Goal: Communication & Community: Participate in discussion

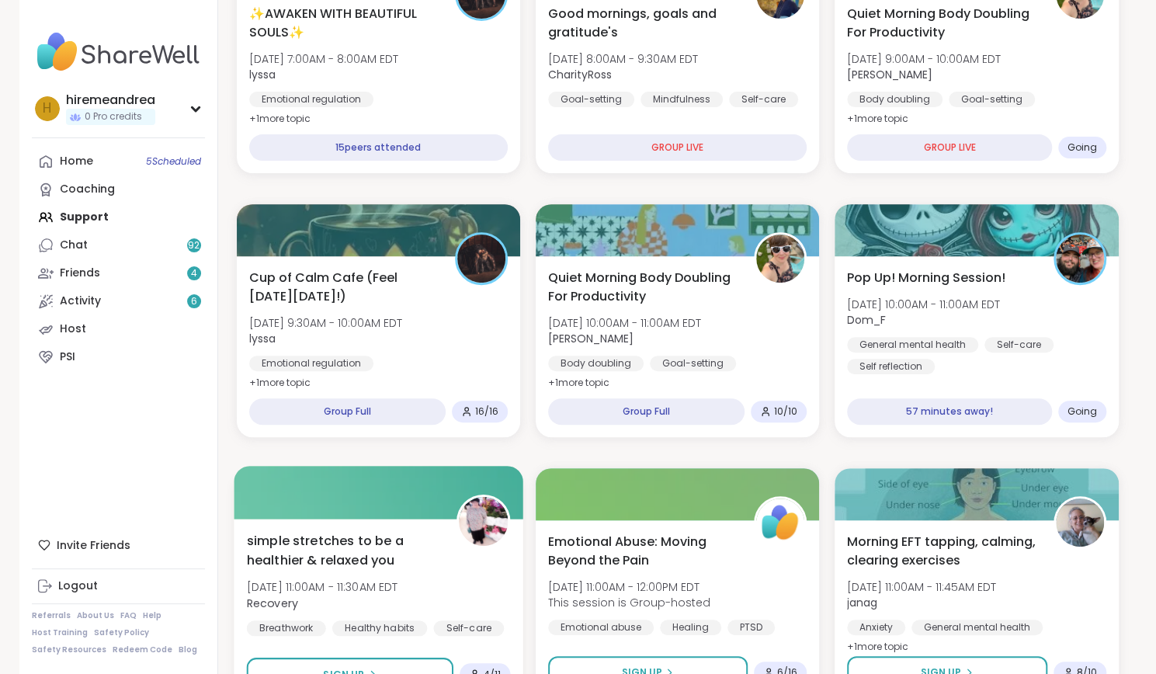
scroll to position [176, 0]
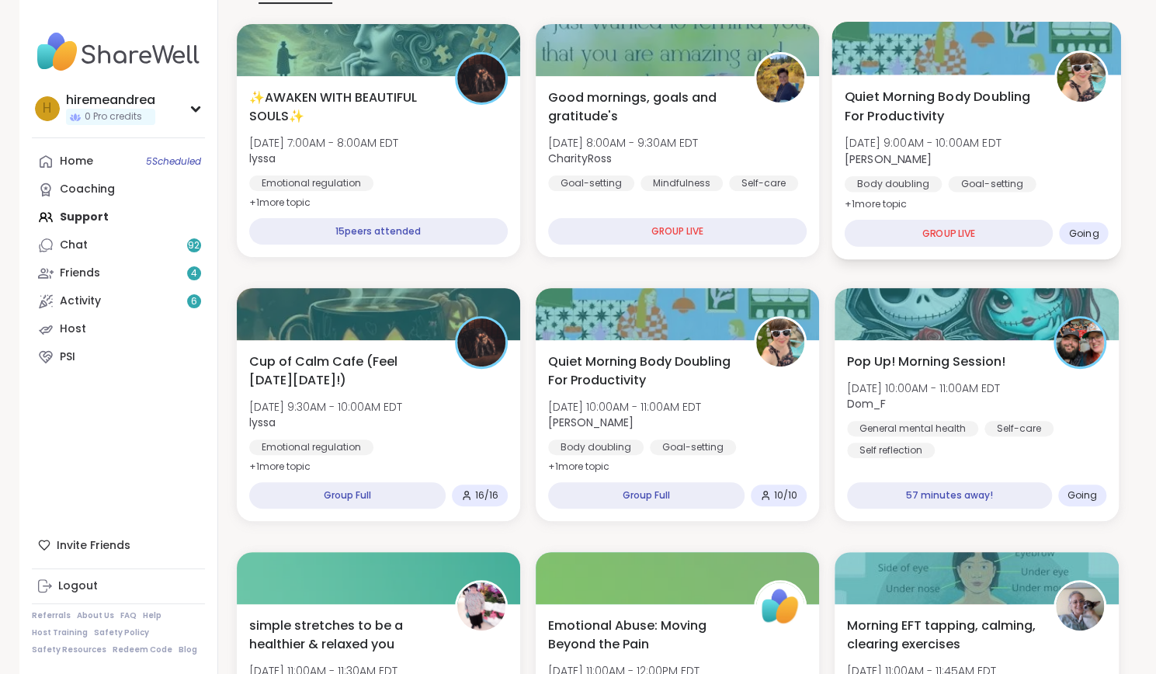
click at [1036, 194] on div "Body doubling Goal-setting Good company" at bounding box center [977, 195] width 264 height 38
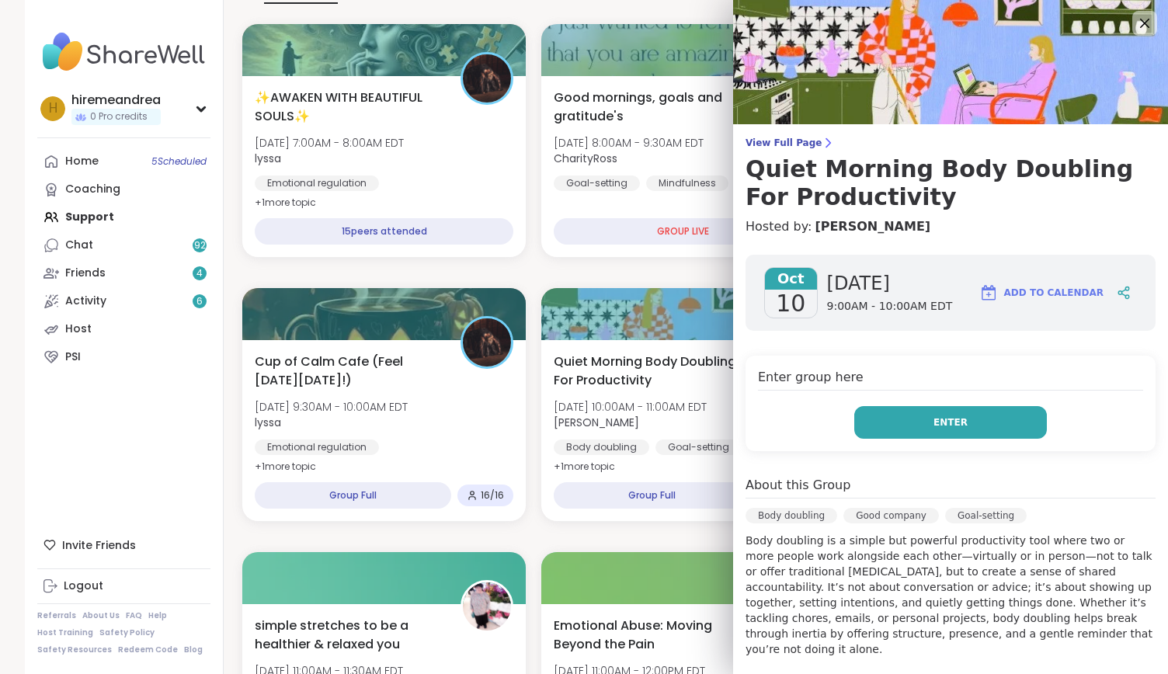
click at [910, 420] on button "Enter" at bounding box center [950, 422] width 193 height 33
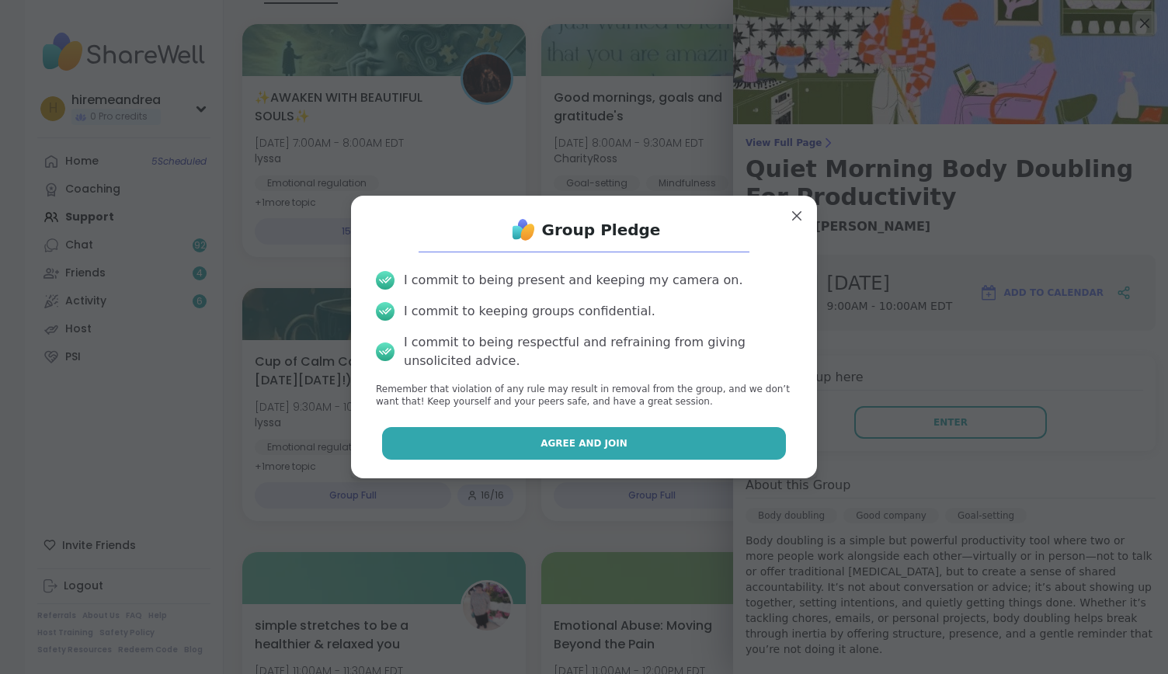
click at [680, 430] on button "Agree and Join" at bounding box center [584, 443] width 405 height 33
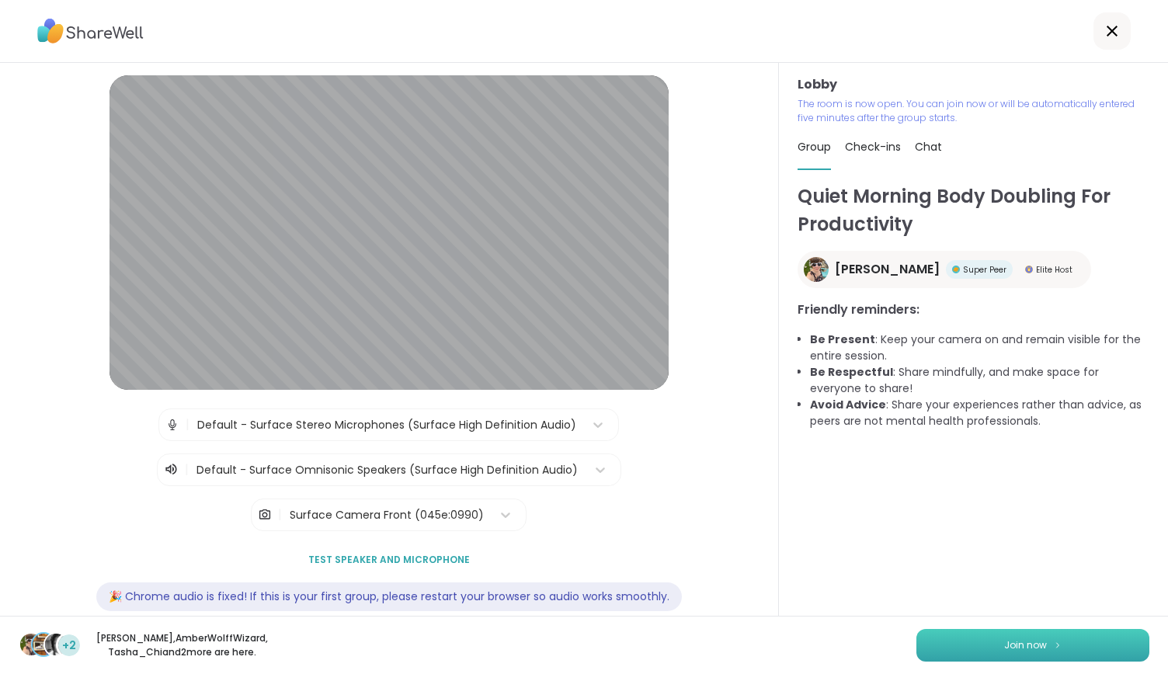
click at [983, 631] on button "Join now" at bounding box center [1032, 645] width 233 height 33
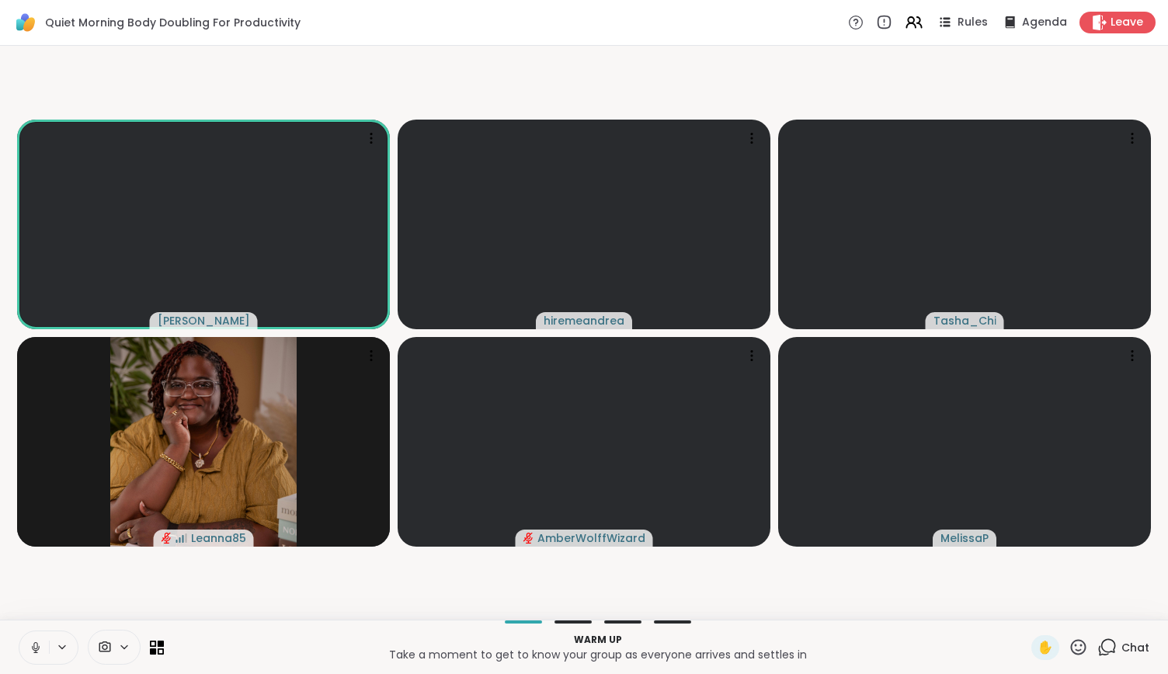
click at [37, 644] on icon at bounding box center [35, 645] width 4 height 7
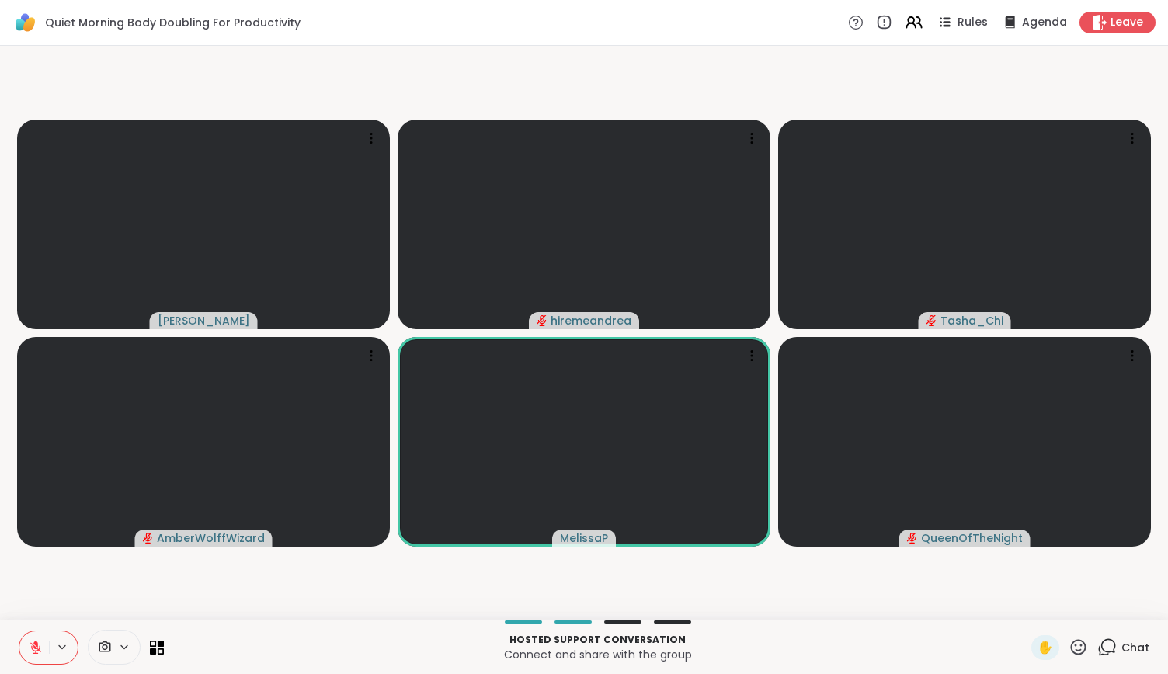
click at [40, 647] on icon at bounding box center [36, 648] width 14 height 14
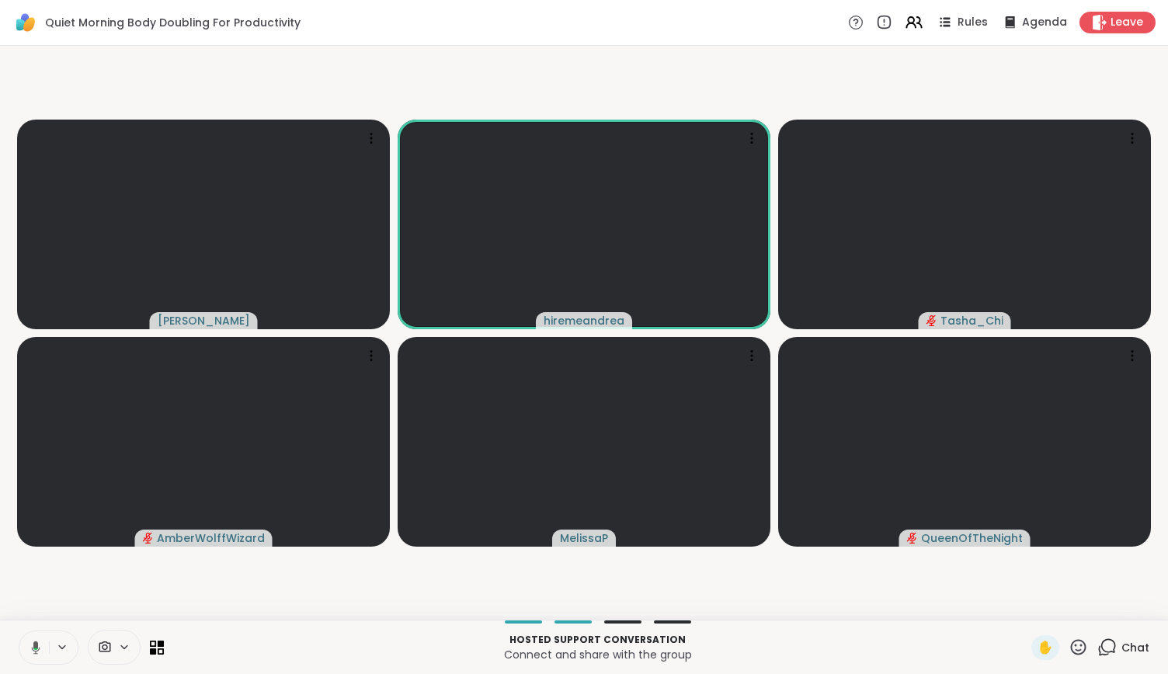
click at [36, 649] on icon at bounding box center [35, 649] width 5 height 2
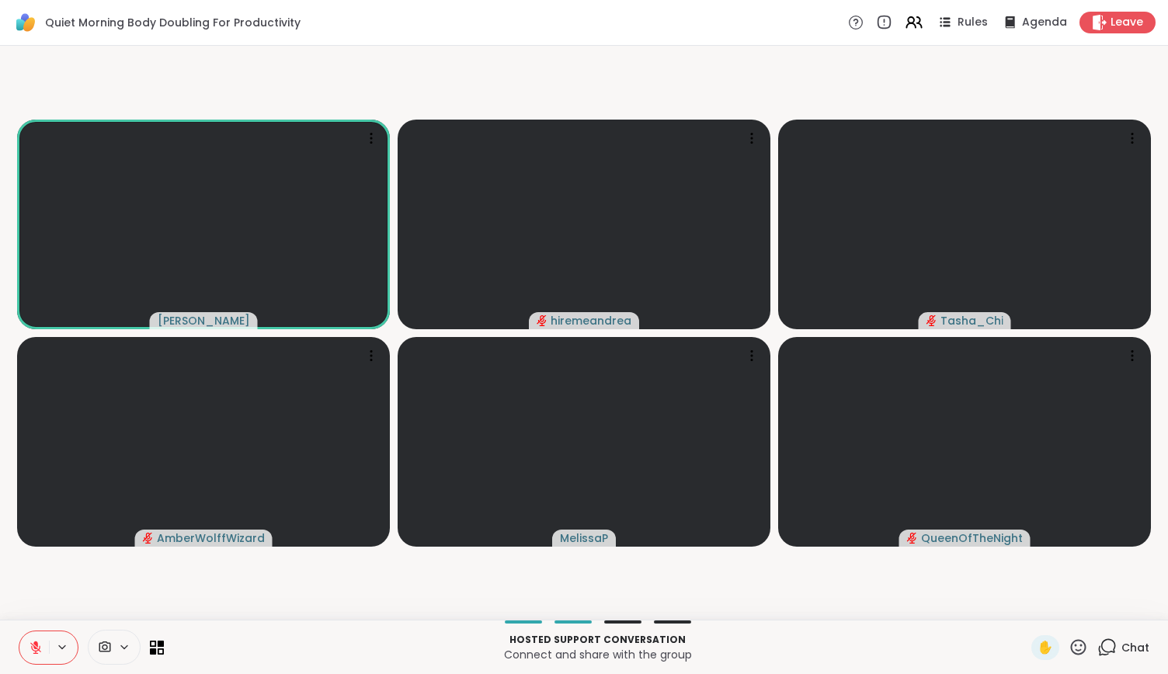
click at [39, 653] on icon at bounding box center [36, 648] width 14 height 14
click at [39, 656] on button at bounding box center [34, 647] width 30 height 33
drag, startPoint x: 39, startPoint y: 655, endPoint x: 31, endPoint y: 651, distance: 8.7
click at [31, 651] on button at bounding box center [34, 647] width 30 height 33
drag, startPoint x: 31, startPoint y: 651, endPoint x: 42, endPoint y: 642, distance: 13.8
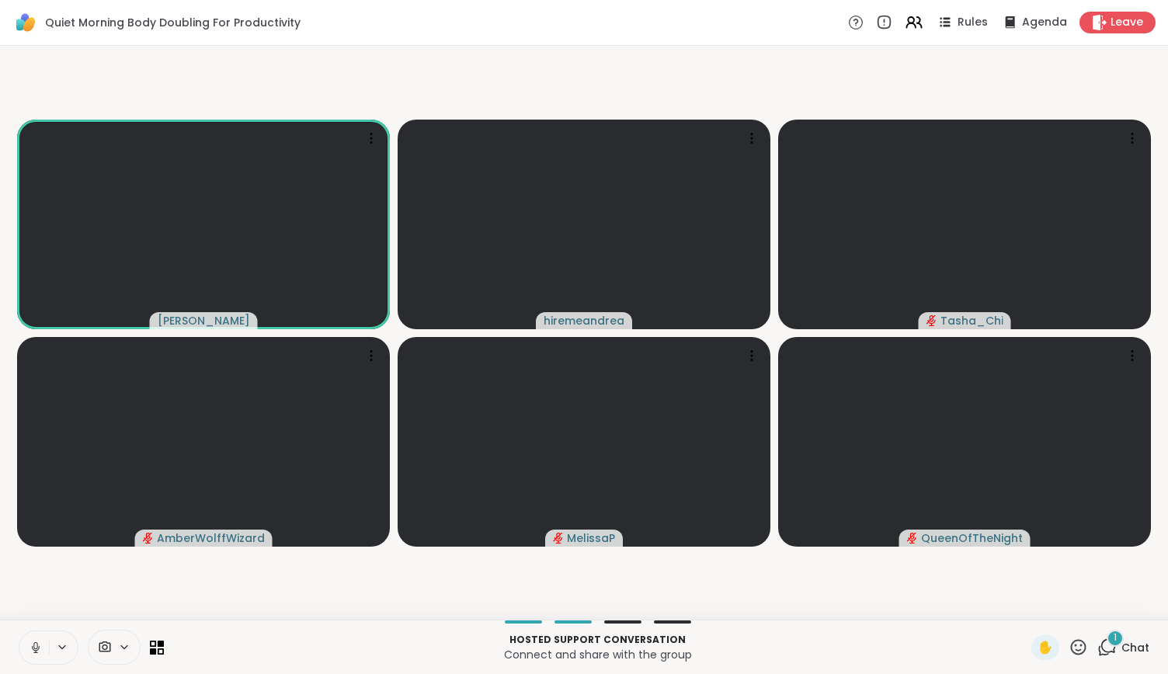
click at [42, 642] on icon at bounding box center [36, 648] width 14 height 14
click at [36, 650] on icon at bounding box center [36, 647] width 8 height 5
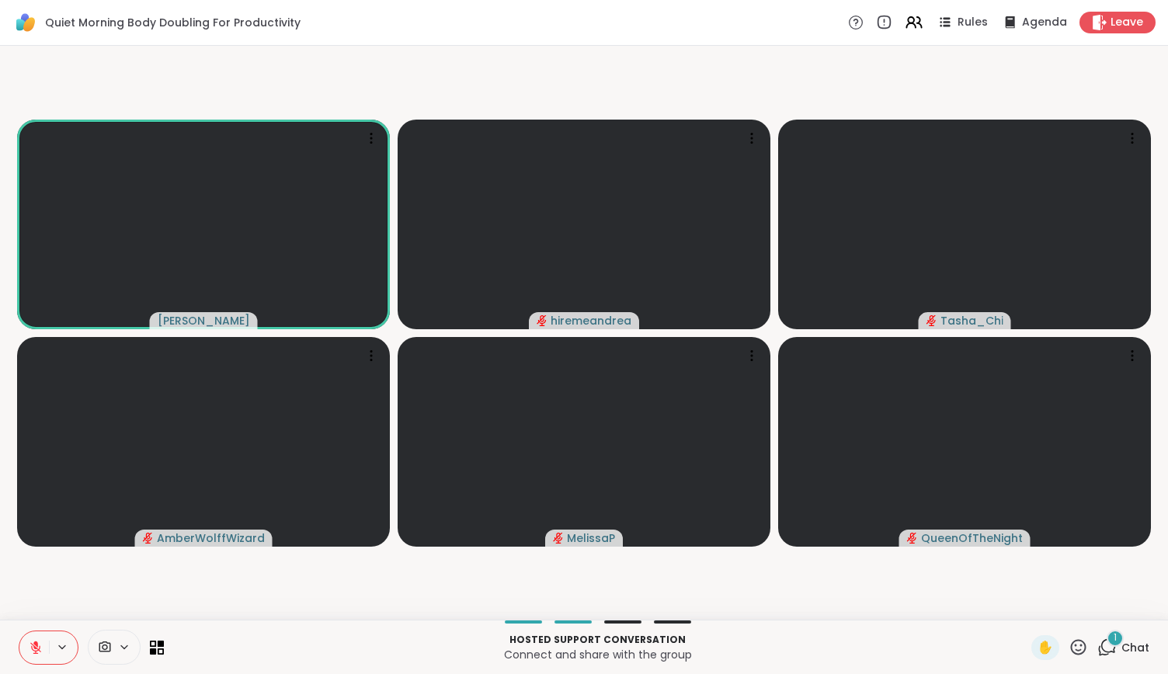
click at [36, 651] on icon at bounding box center [35, 647] width 11 height 11
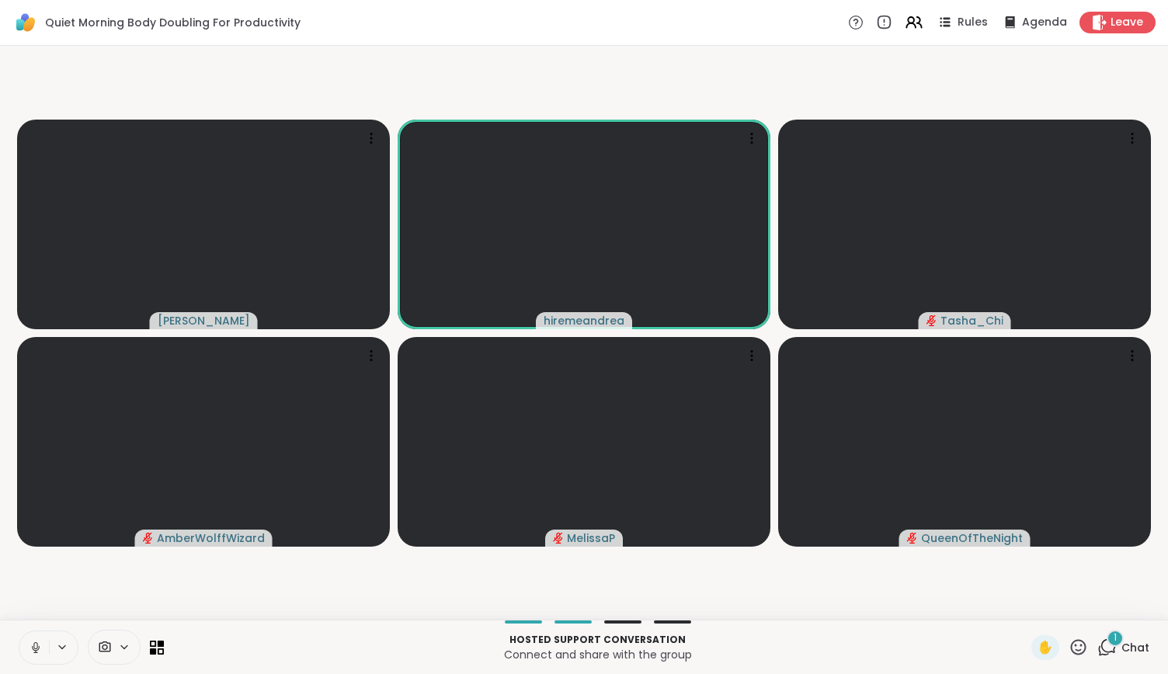
click at [36, 647] on icon at bounding box center [36, 648] width 14 height 14
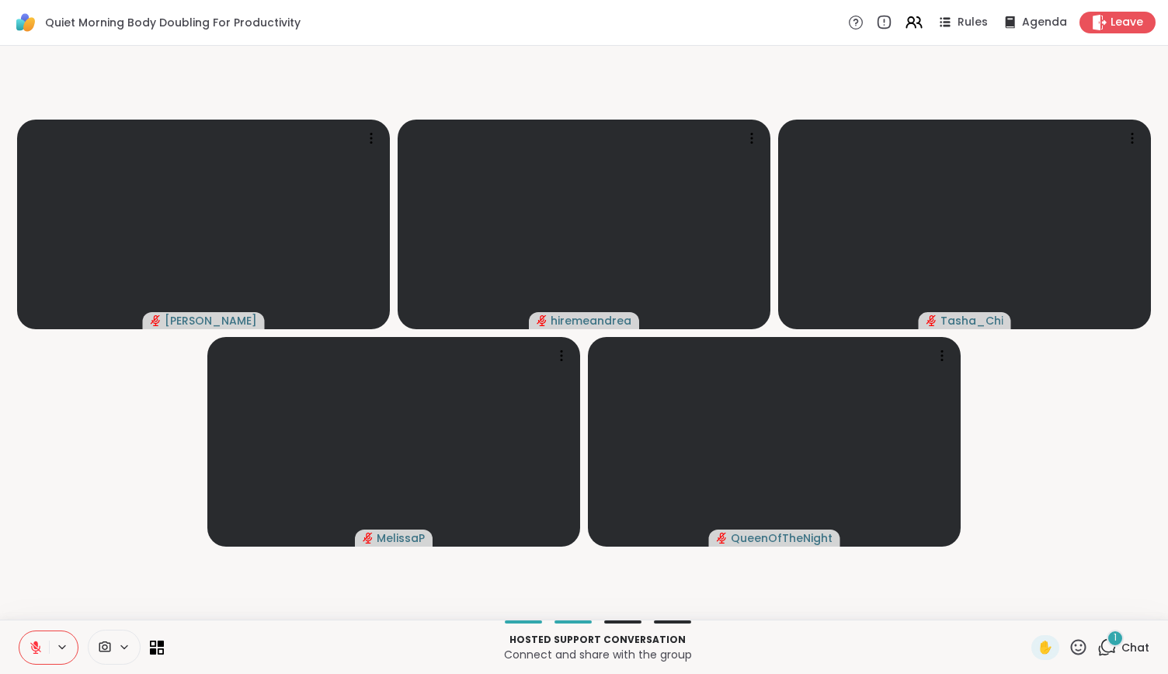
click at [1107, 644] on div "1" at bounding box center [1115, 638] width 17 height 17
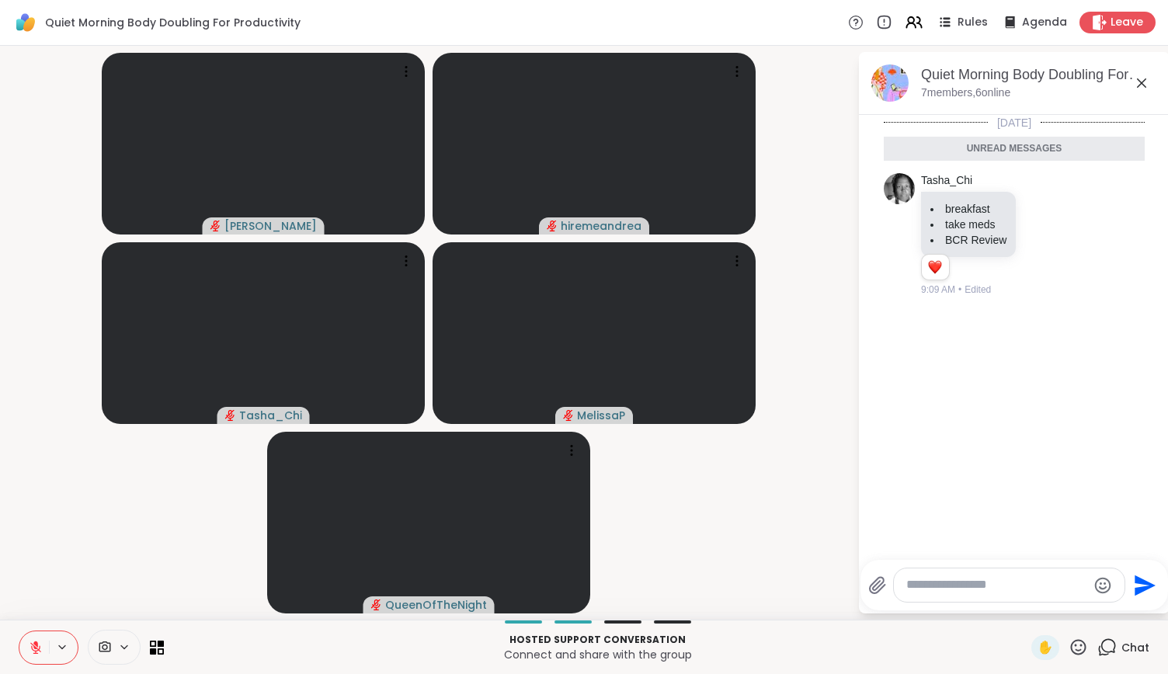
click at [946, 582] on textarea "Type your message" at bounding box center [996, 585] width 181 height 16
type textarea "***"
click at [1137, 579] on icon "Send" at bounding box center [1147, 585] width 21 height 21
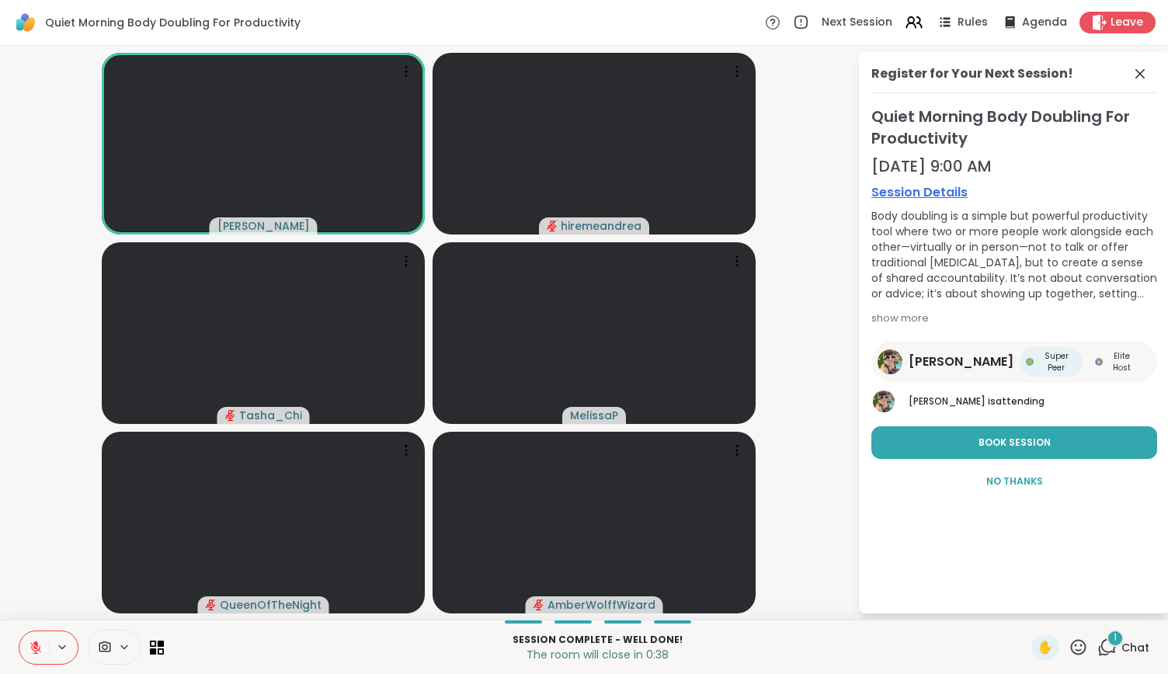
click at [31, 639] on button at bounding box center [34, 647] width 30 height 33
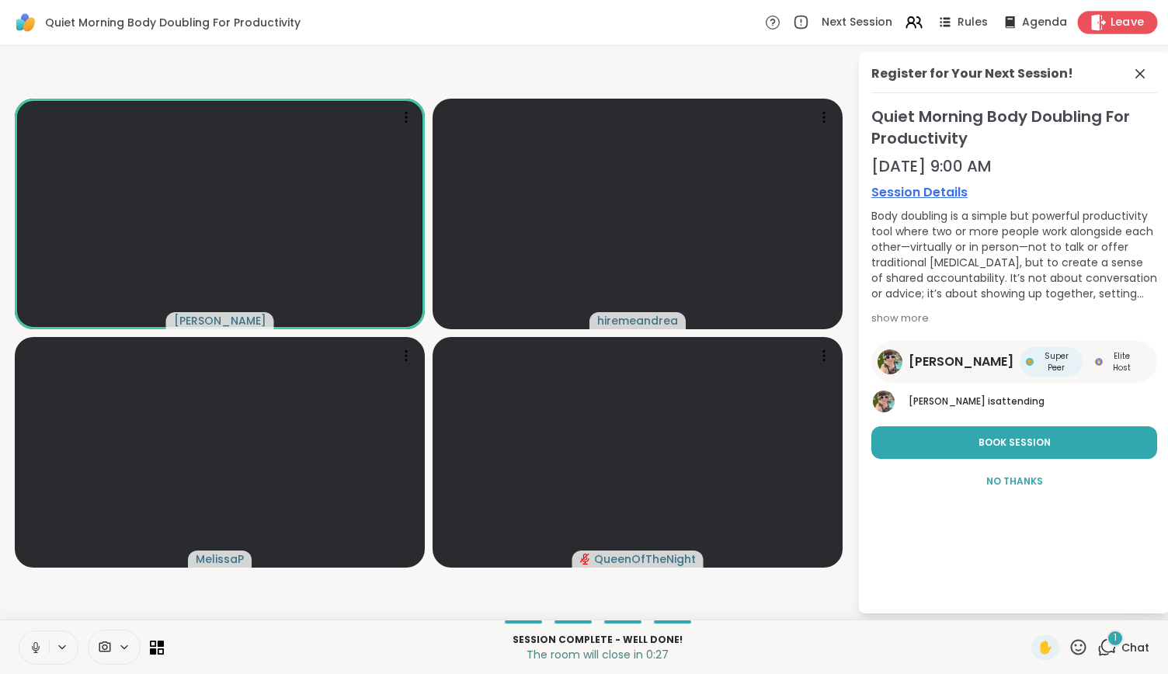
click at [1132, 19] on span "Leave" at bounding box center [1128, 23] width 34 height 16
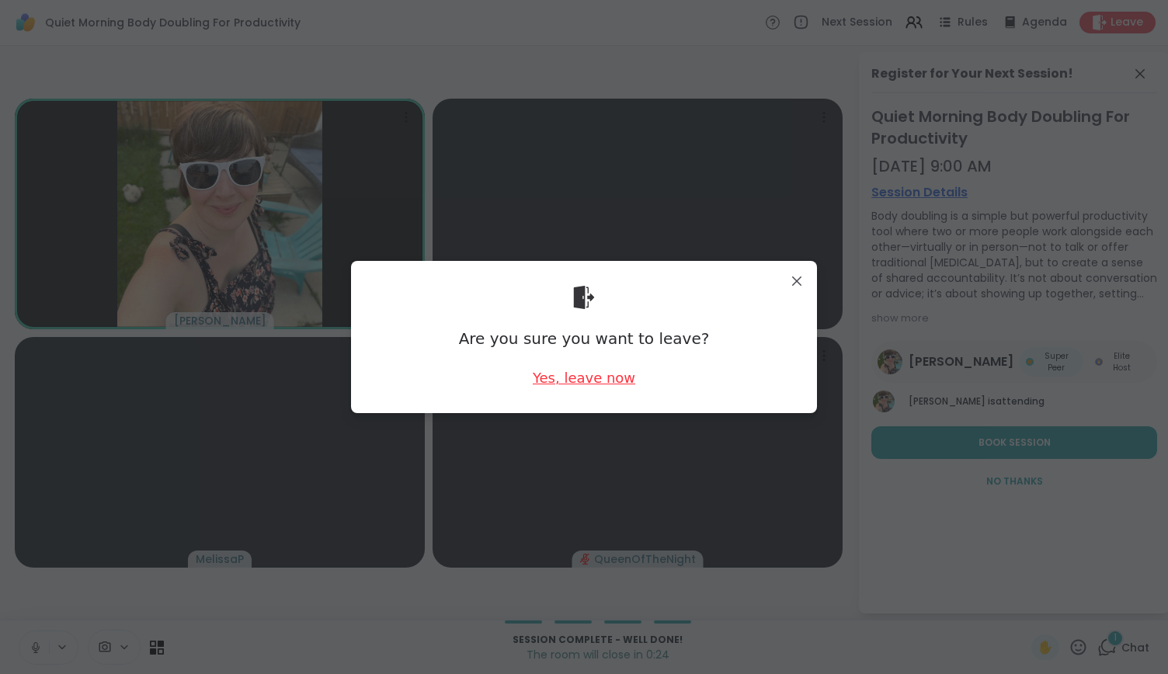
click at [577, 376] on div "Yes, leave now" at bounding box center [584, 377] width 103 height 19
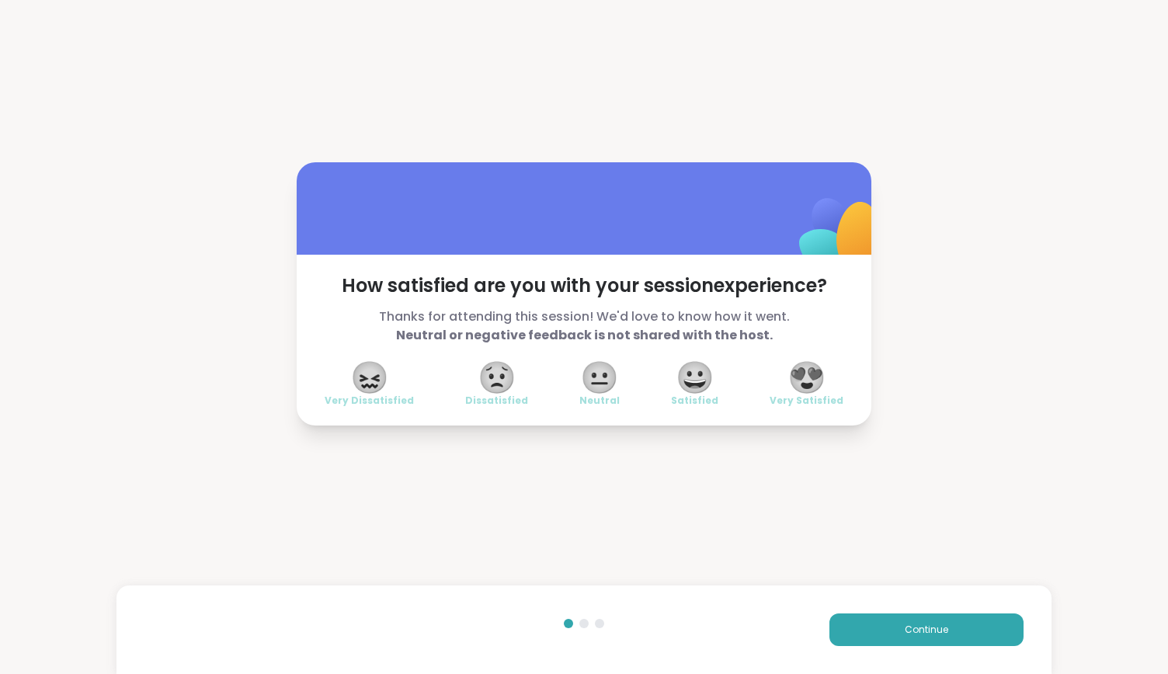
click at [580, 376] on span "😐" at bounding box center [599, 377] width 39 height 28
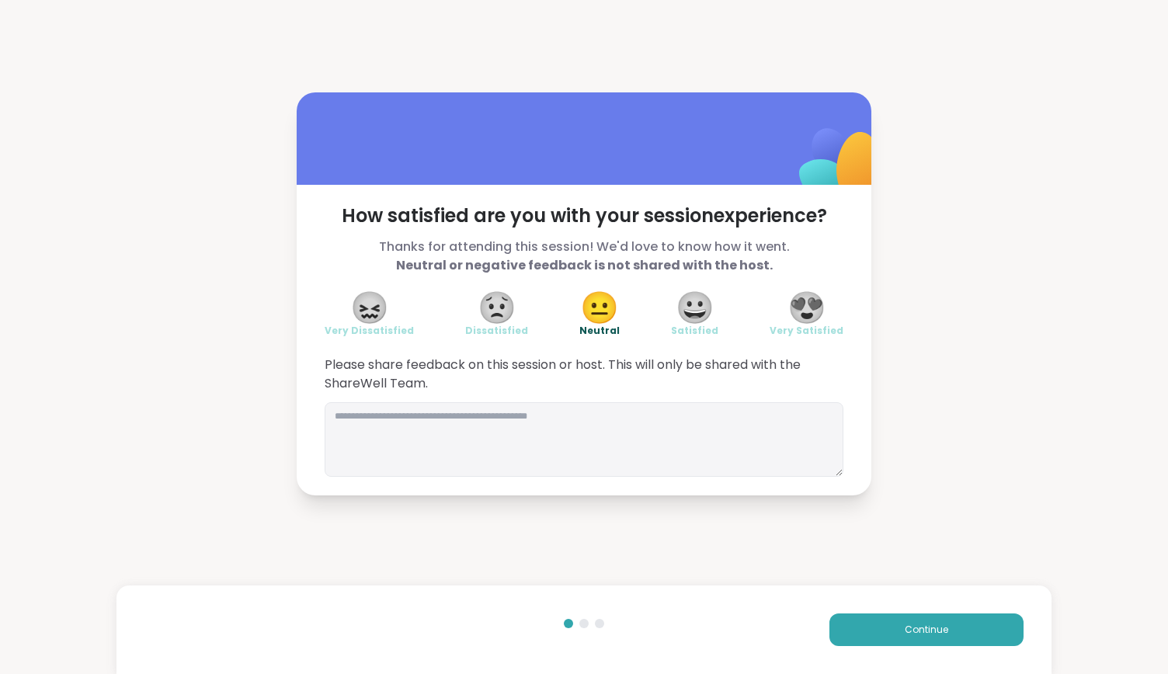
drag, startPoint x: 577, startPoint y: 376, endPoint x: 962, endPoint y: 456, distance: 393.5
click at [962, 456] on div "How satisfied are you with your session experience? Thanks for attending this s…" at bounding box center [584, 293] width 1168 height 587
drag, startPoint x: 926, startPoint y: 620, endPoint x: 926, endPoint y: 631, distance: 10.9
click at [926, 631] on span "Continue" at bounding box center [926, 630] width 43 height 14
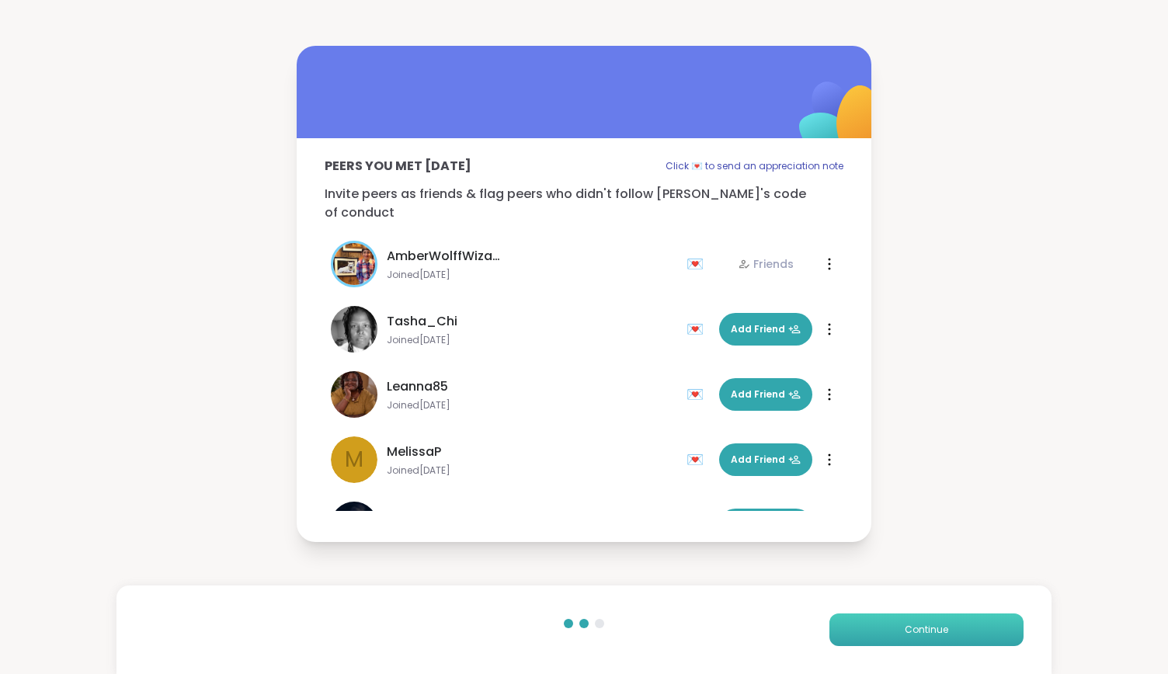
click at [926, 631] on span "Continue" at bounding box center [926, 630] width 43 height 14
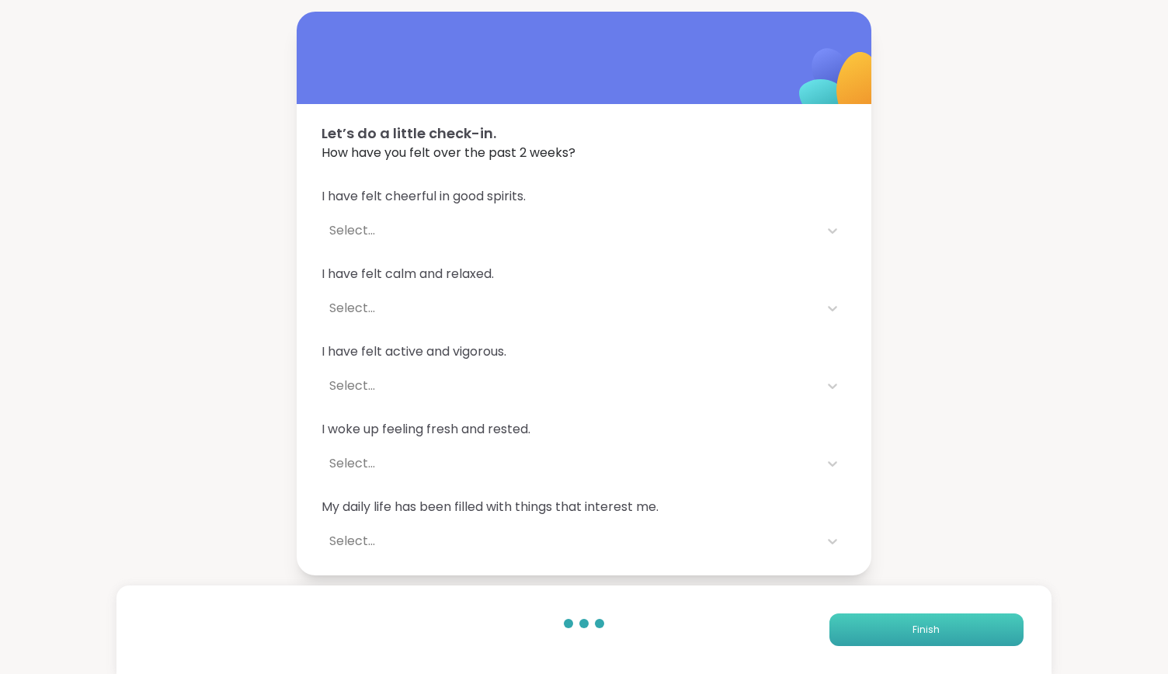
click at [926, 631] on span "Finish" at bounding box center [926, 630] width 27 height 14
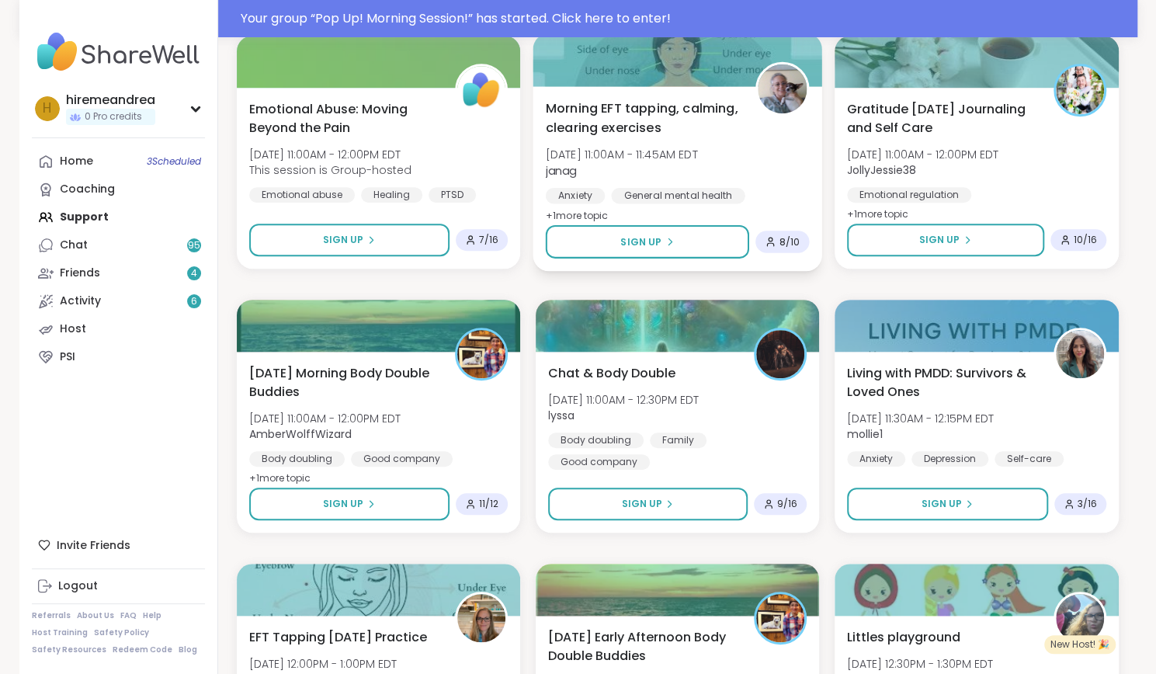
scroll to position [464, 0]
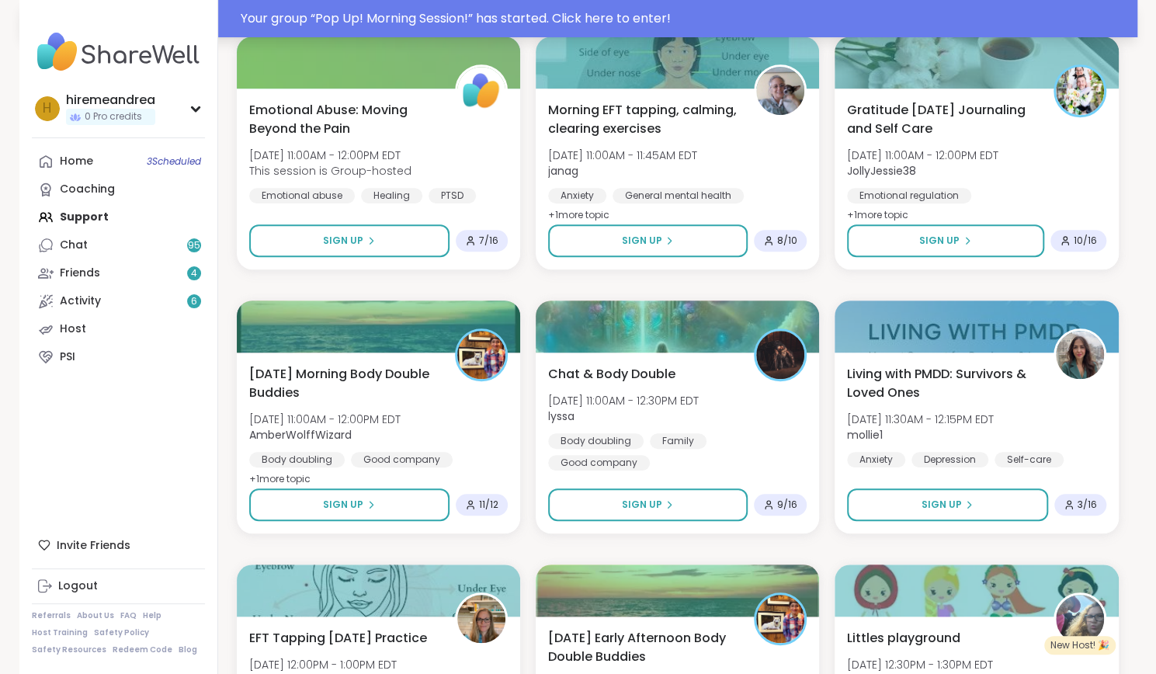
click at [659, 18] on div "Your group “ Pop Up! Morning Session! ” has started. Click here to enter!" at bounding box center [685, 18] width 888 height 19
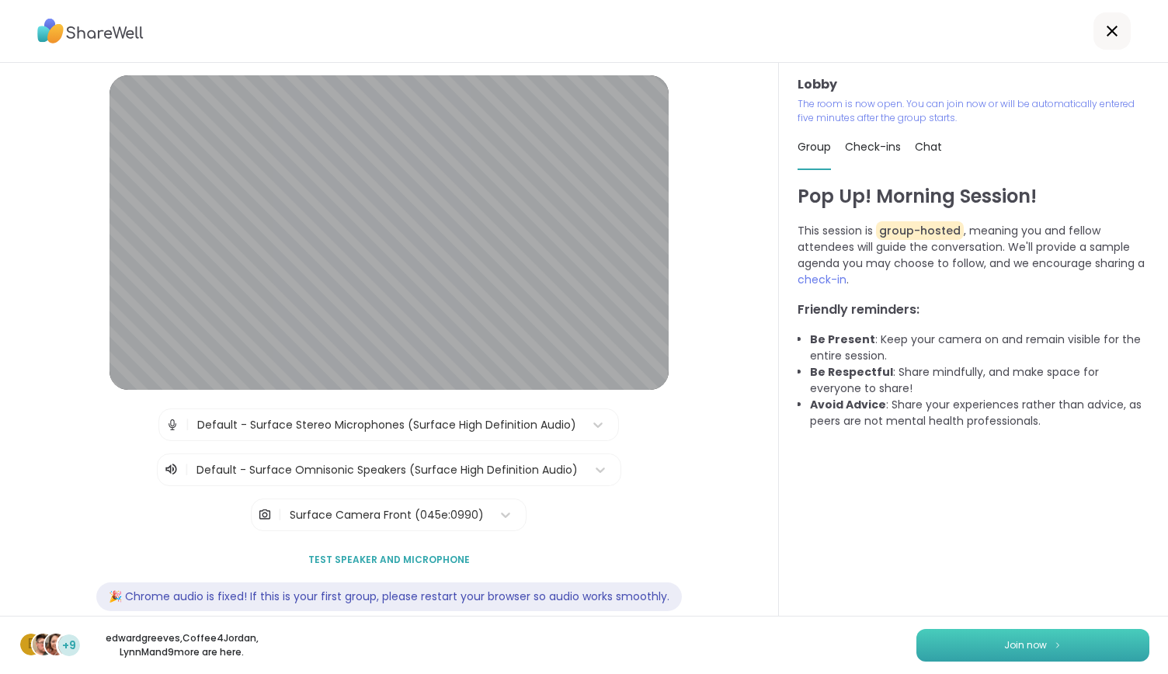
click at [996, 657] on button "Join now" at bounding box center [1032, 645] width 233 height 33
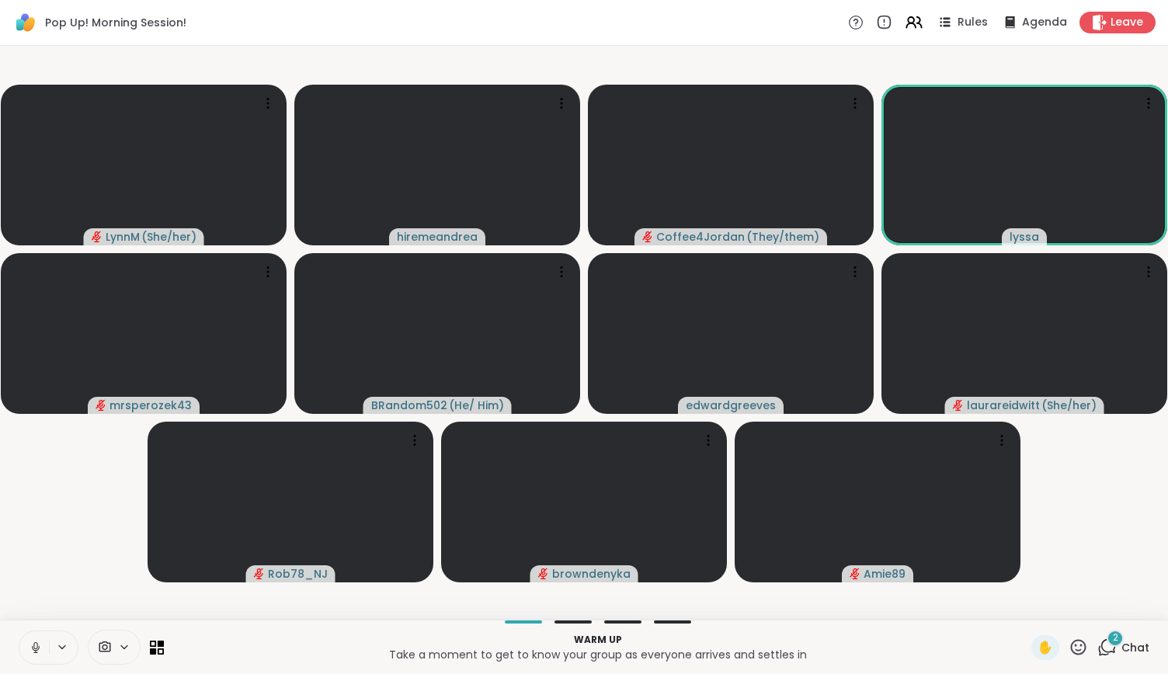
click at [33, 648] on icon at bounding box center [36, 648] width 14 height 14
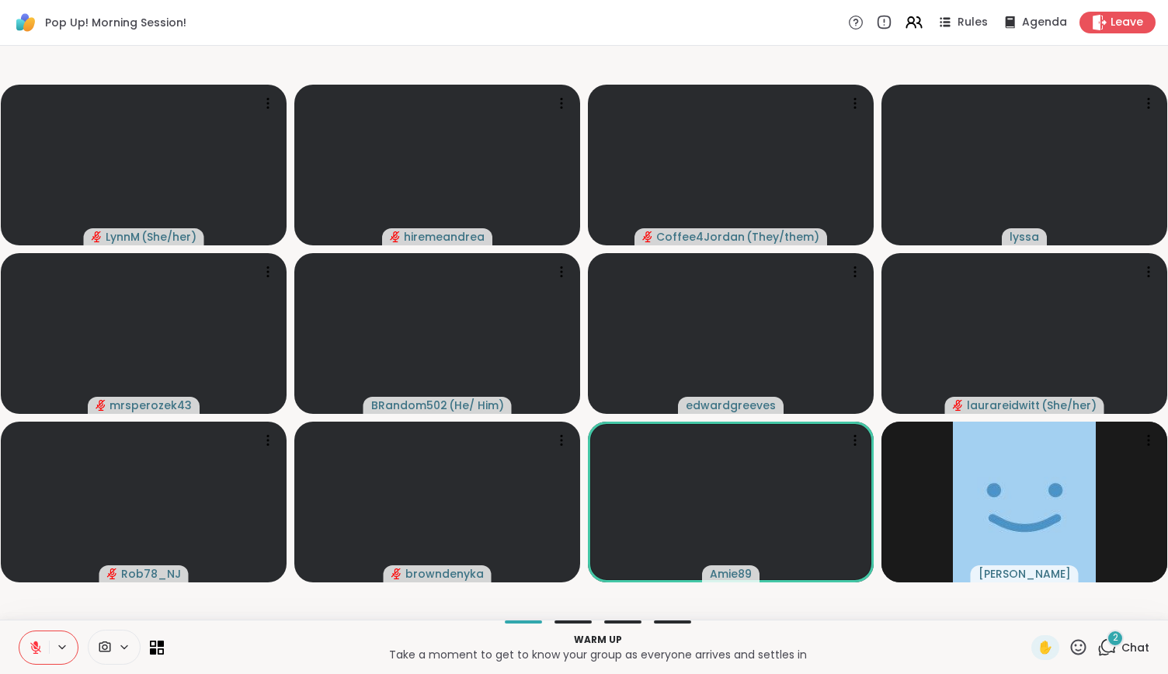
click at [1107, 640] on div "2" at bounding box center [1115, 638] width 17 height 17
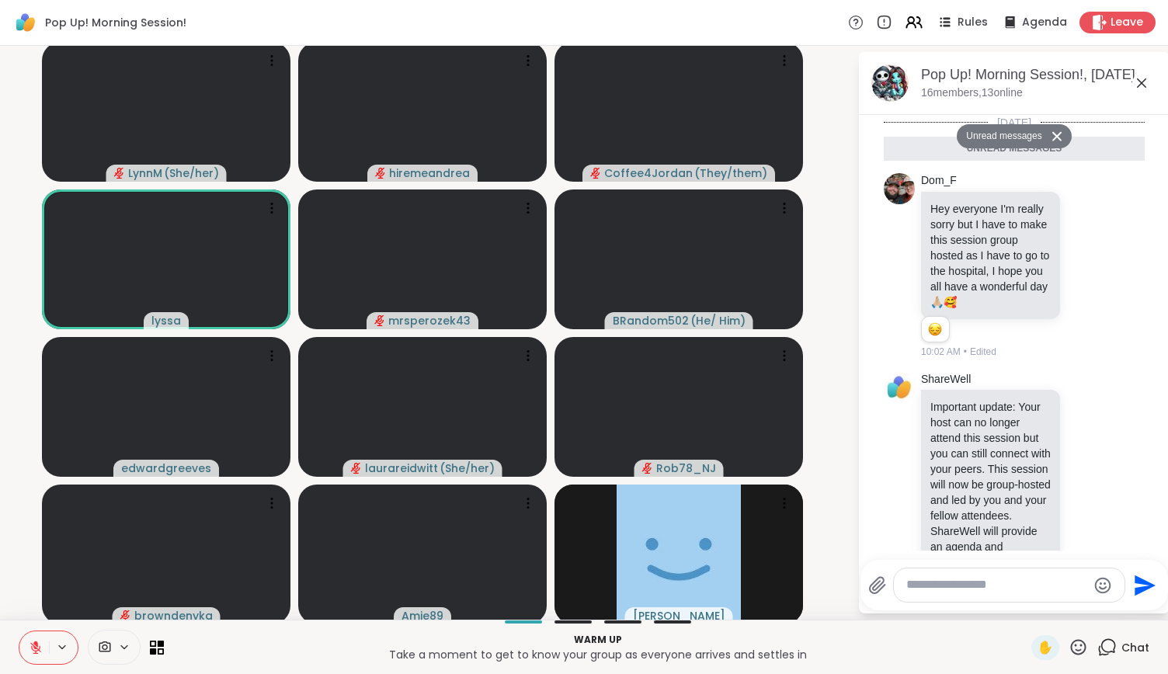
scroll to position [316, 0]
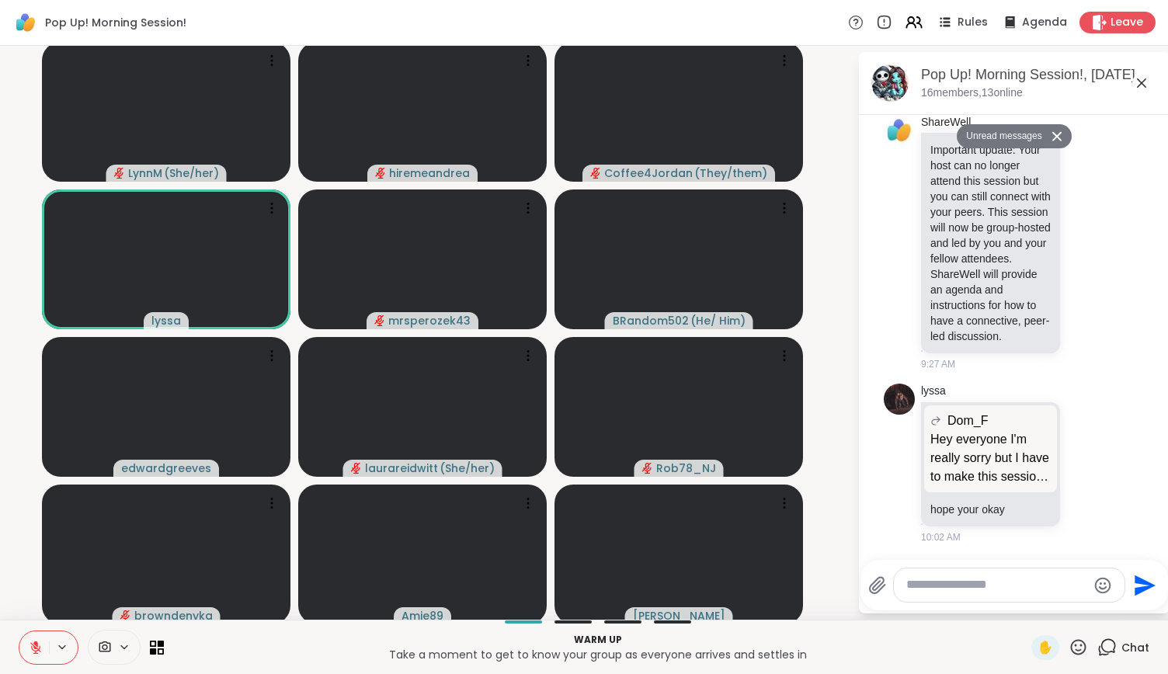
click at [960, 580] on textarea "Type your message" at bounding box center [996, 585] width 181 height 16
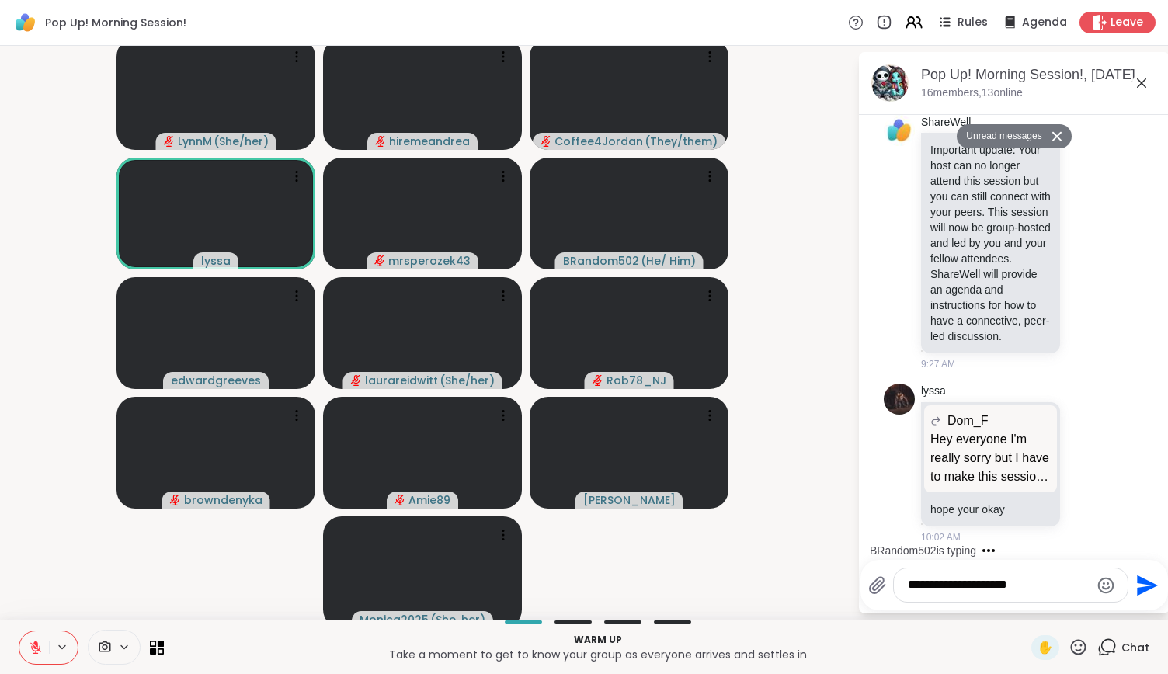
scroll to position [467, 0]
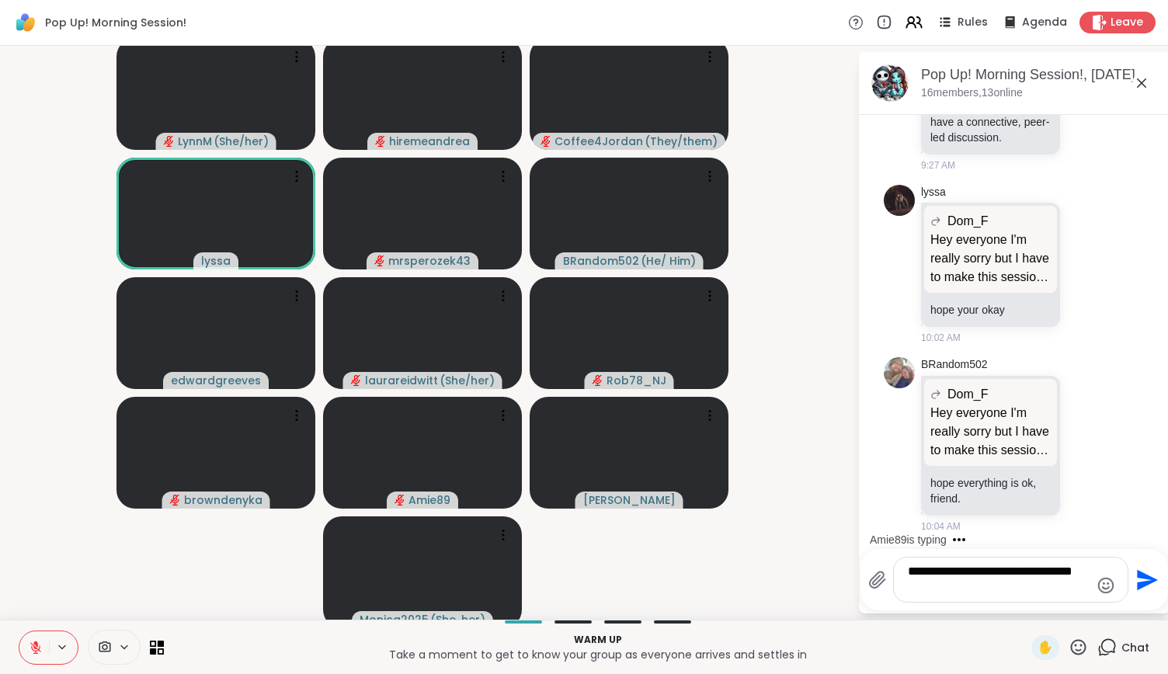
type textarea "**********"
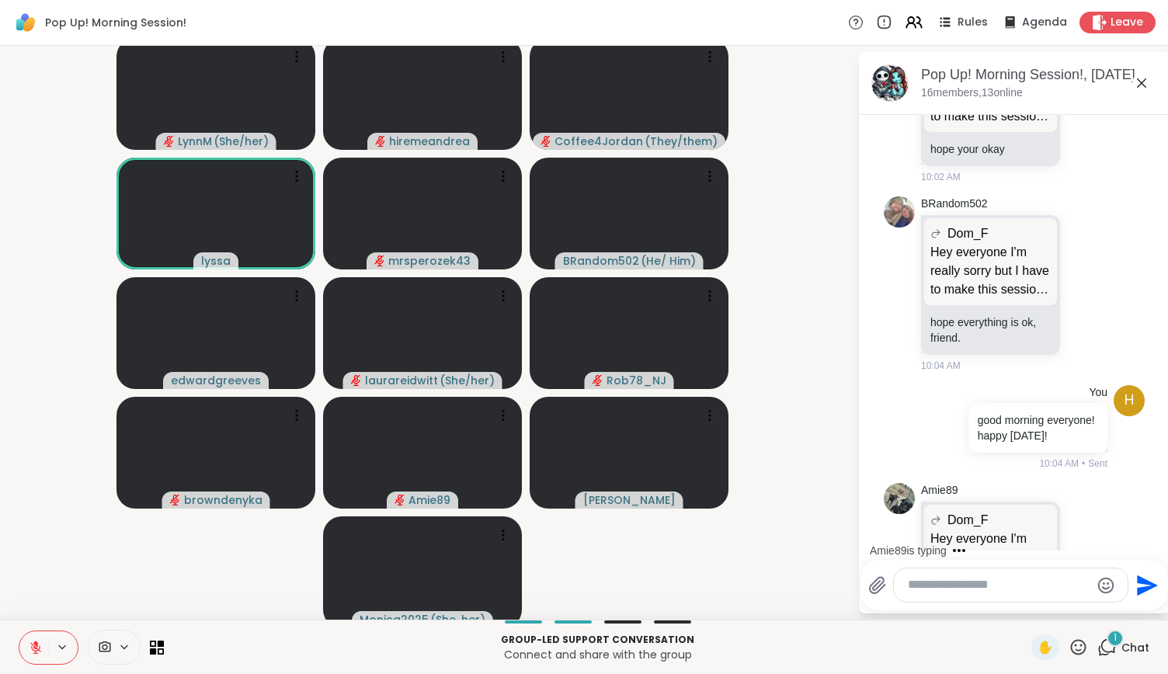
scroll to position [768, 0]
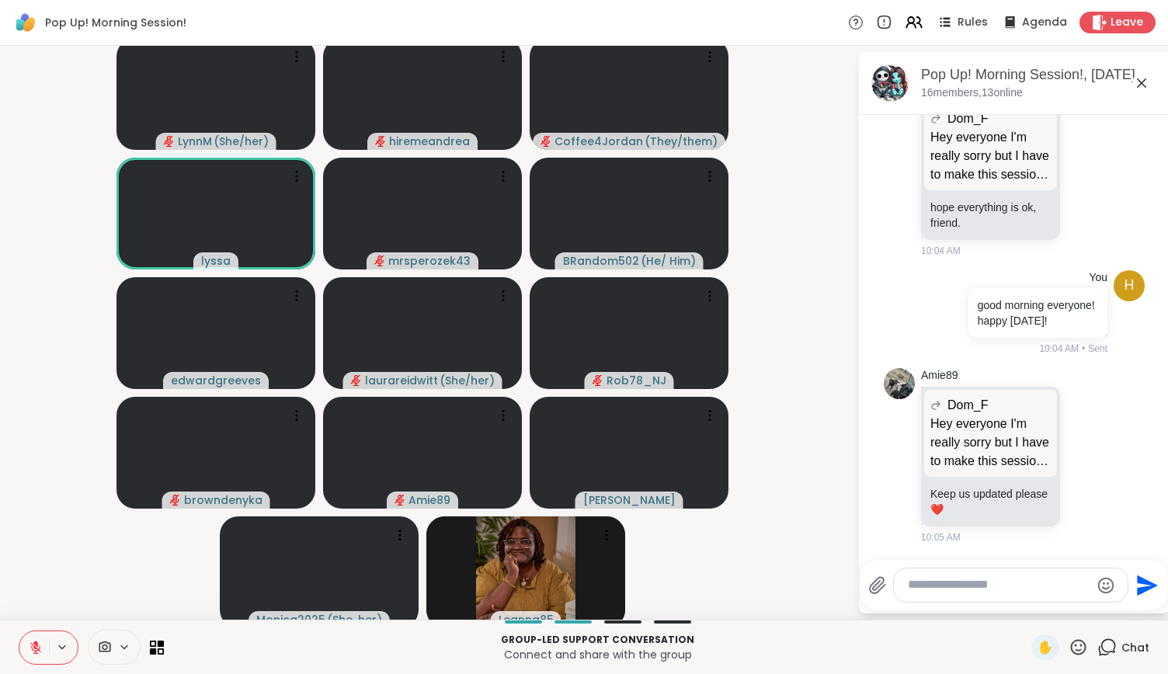
click at [1069, 652] on icon at bounding box center [1078, 647] width 19 height 19
click at [1025, 610] on div "❤️" at bounding box center [1033, 606] width 28 height 25
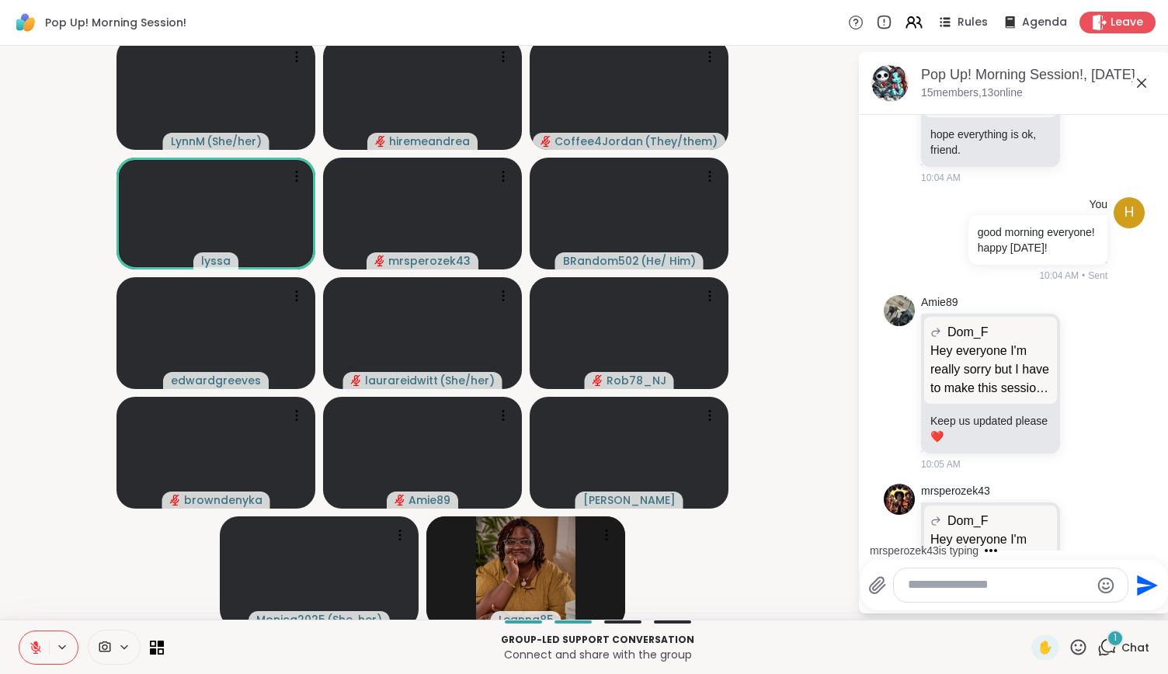
scroll to position [941, 0]
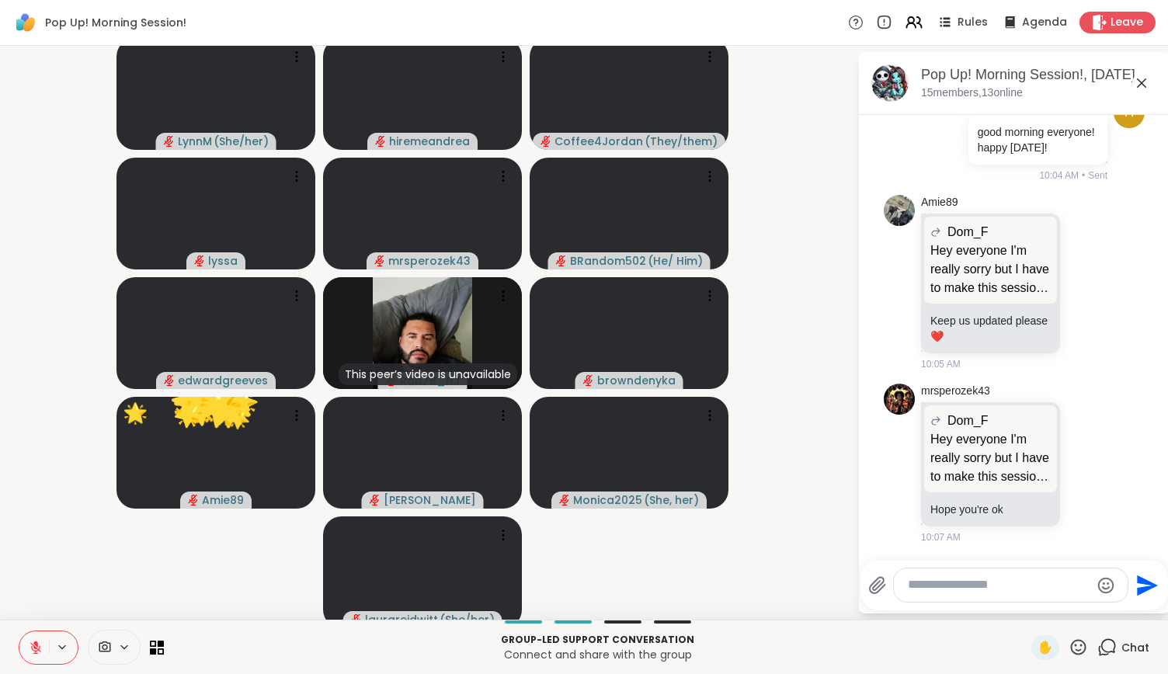
click at [36, 641] on icon at bounding box center [36, 648] width 14 height 14
click at [36, 644] on icon at bounding box center [35, 645] width 5 height 9
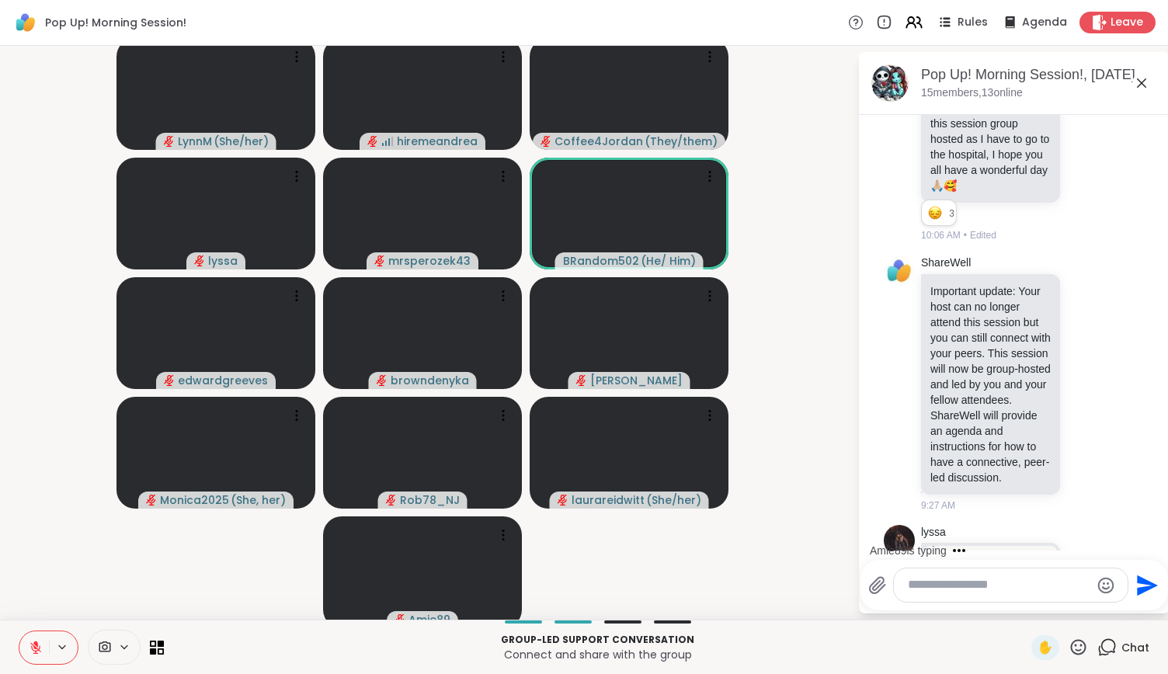
scroll to position [0, 0]
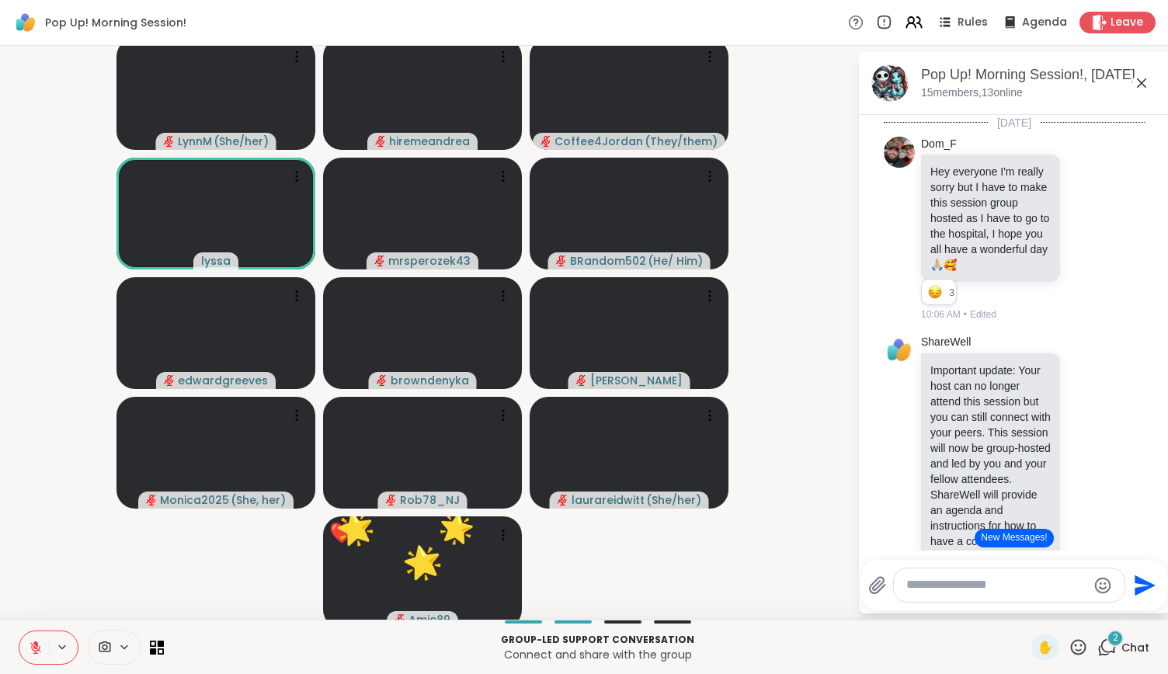
click at [1069, 643] on icon at bounding box center [1078, 647] width 19 height 19
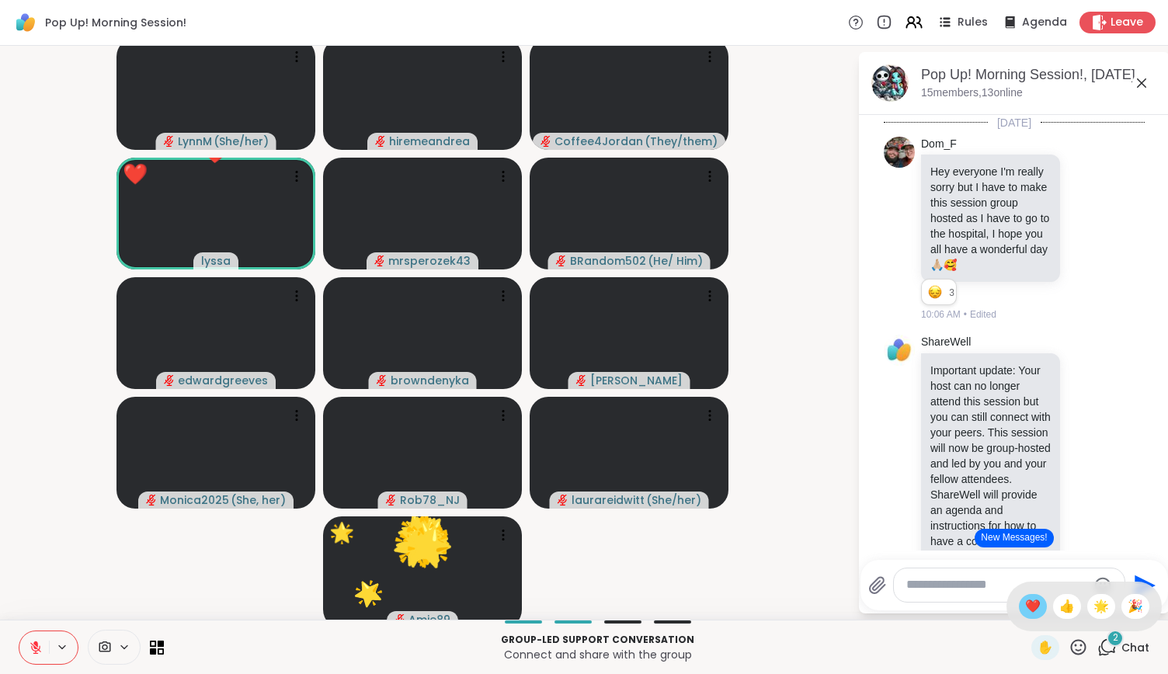
click at [1025, 602] on span "❤️" at bounding box center [1033, 606] width 16 height 19
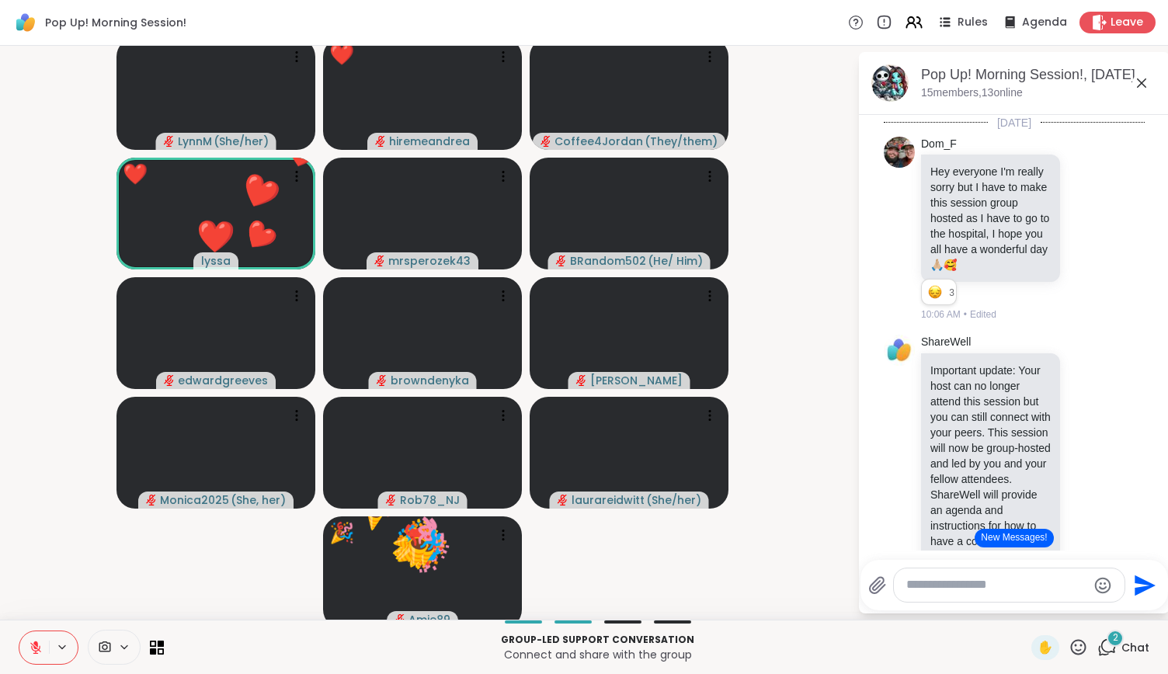
click at [1071, 650] on icon at bounding box center [1079, 647] width 16 height 16
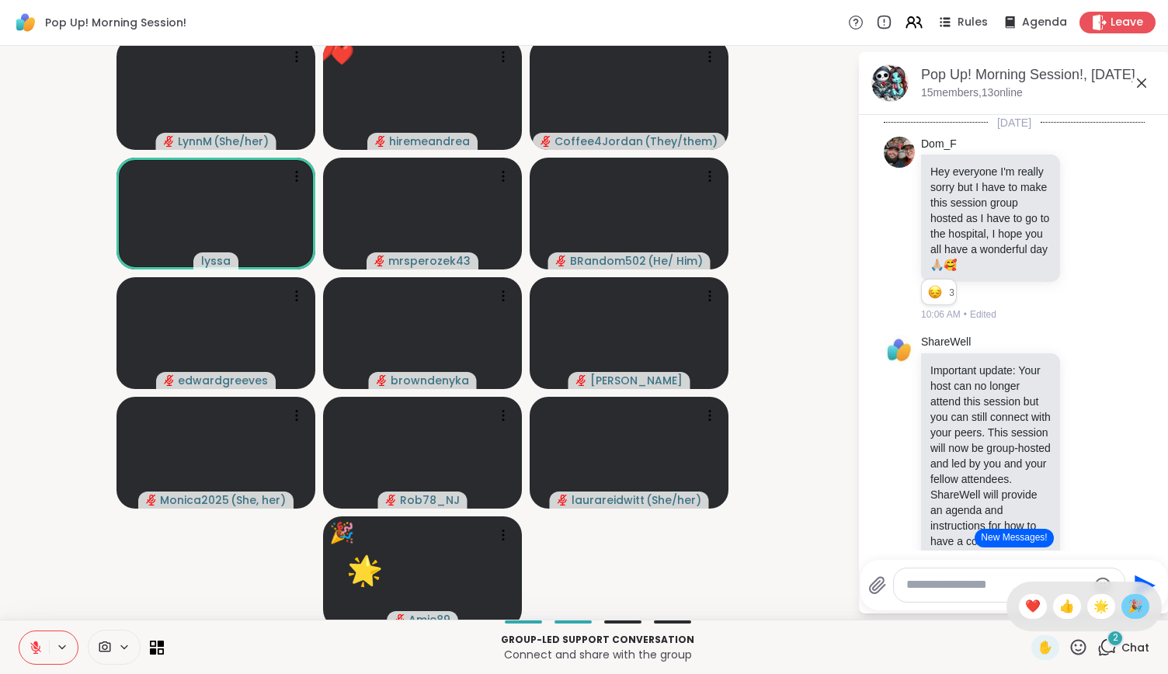
click at [1128, 600] on span "🎉" at bounding box center [1136, 606] width 16 height 19
click at [1069, 642] on icon at bounding box center [1078, 647] width 19 height 19
click at [1094, 605] on span "🌟" at bounding box center [1102, 606] width 16 height 19
click at [1069, 647] on icon at bounding box center [1078, 647] width 19 height 19
click at [1025, 606] on span "❤️" at bounding box center [1033, 606] width 16 height 19
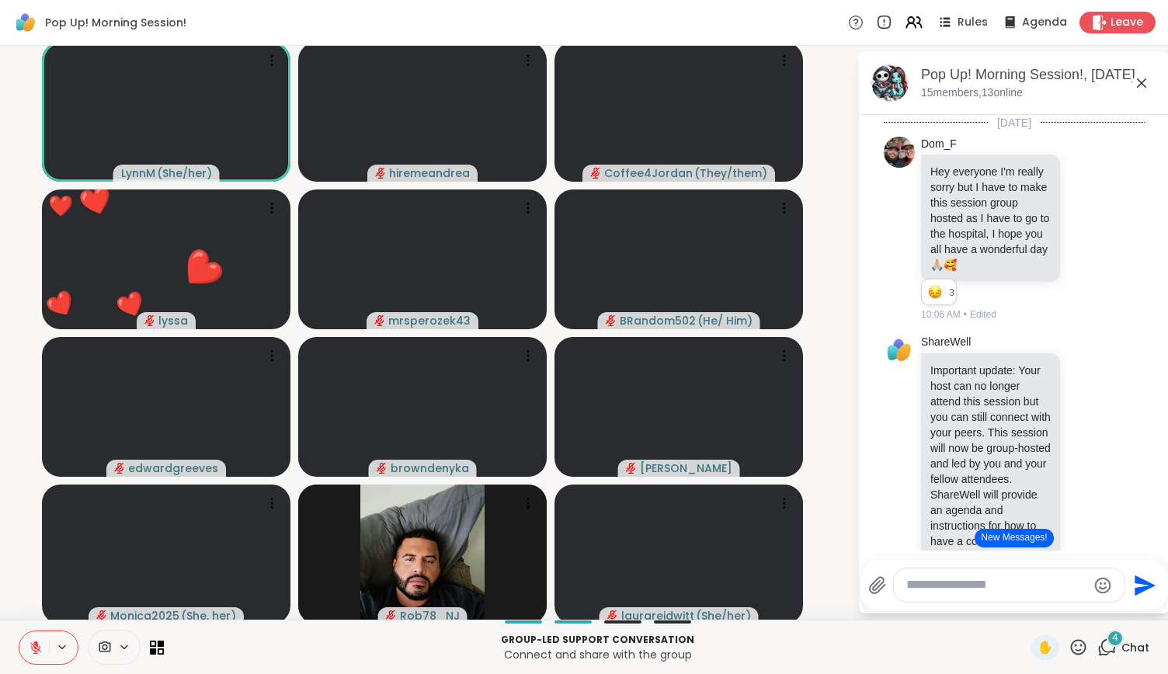
click at [1071, 649] on icon at bounding box center [1079, 647] width 16 height 16
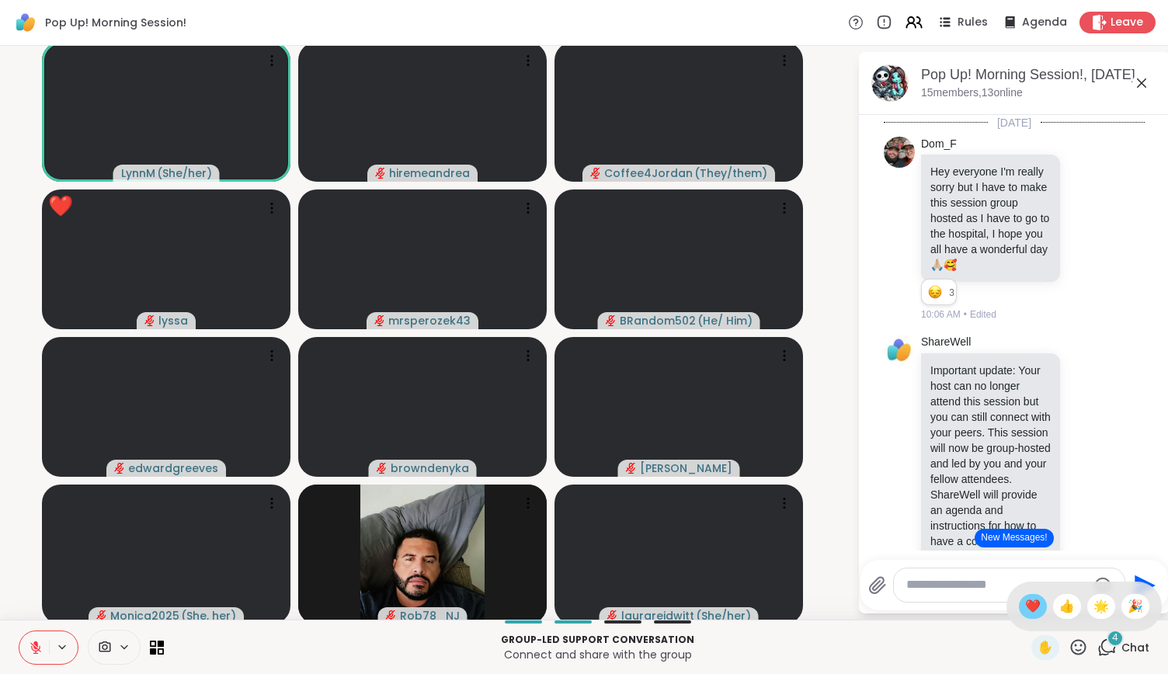
click at [1025, 605] on span "❤️" at bounding box center [1033, 606] width 16 height 19
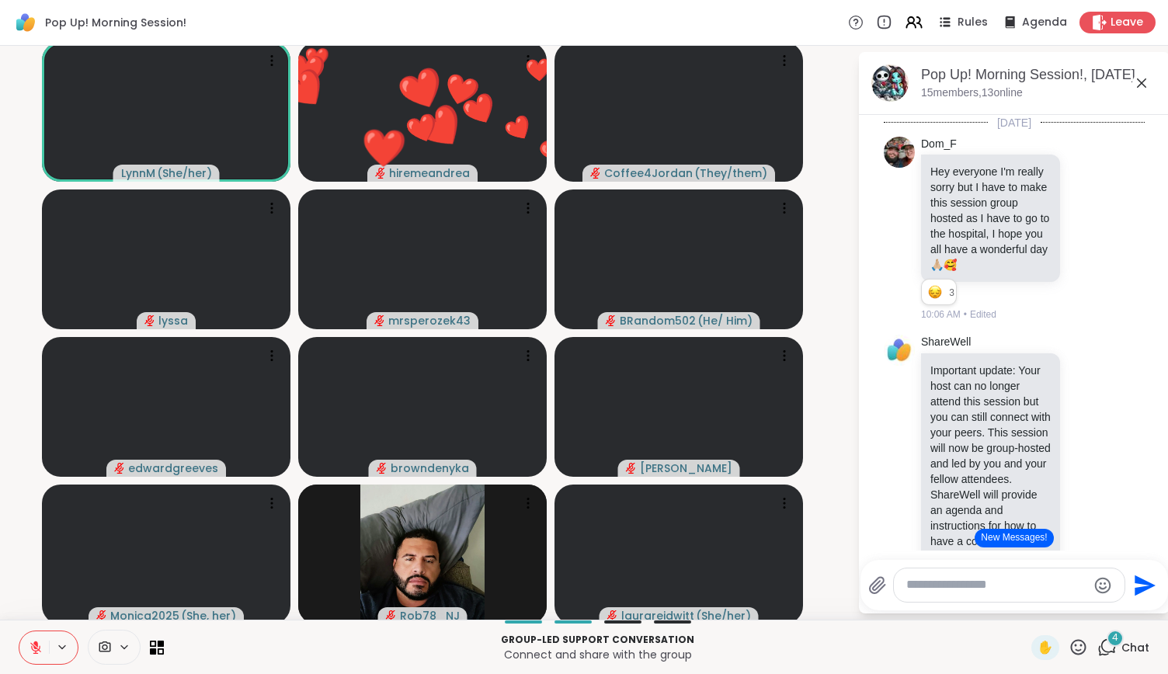
click at [1069, 644] on icon at bounding box center [1078, 647] width 19 height 19
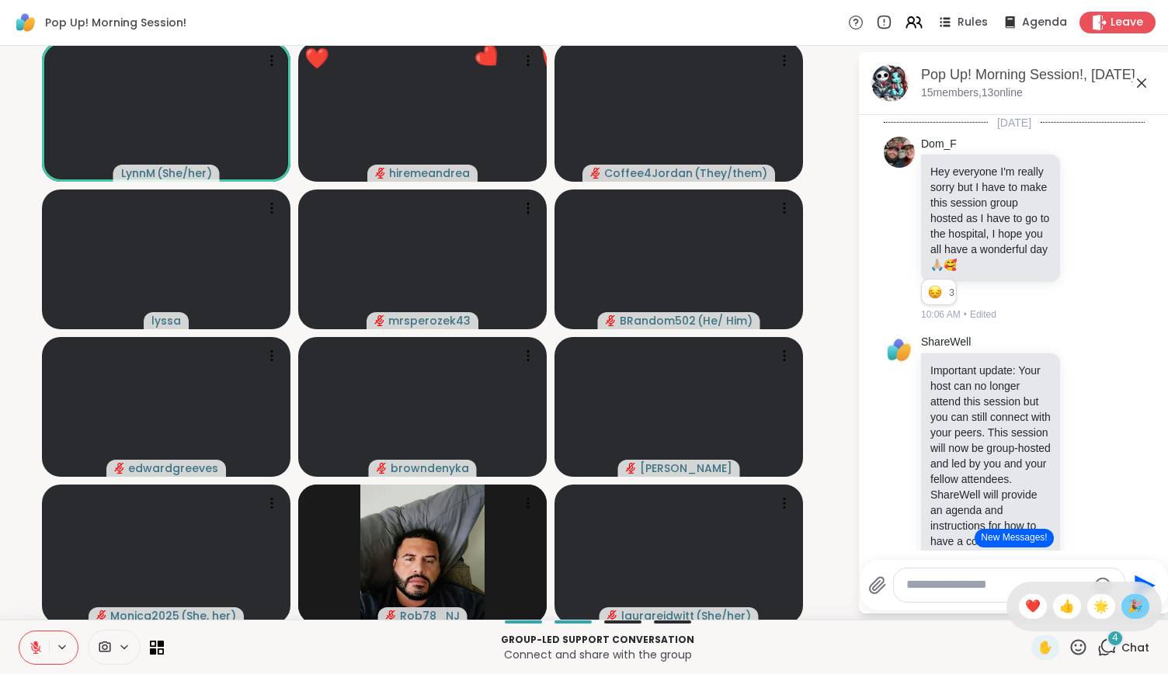
click at [1128, 603] on span "🎉" at bounding box center [1136, 606] width 16 height 19
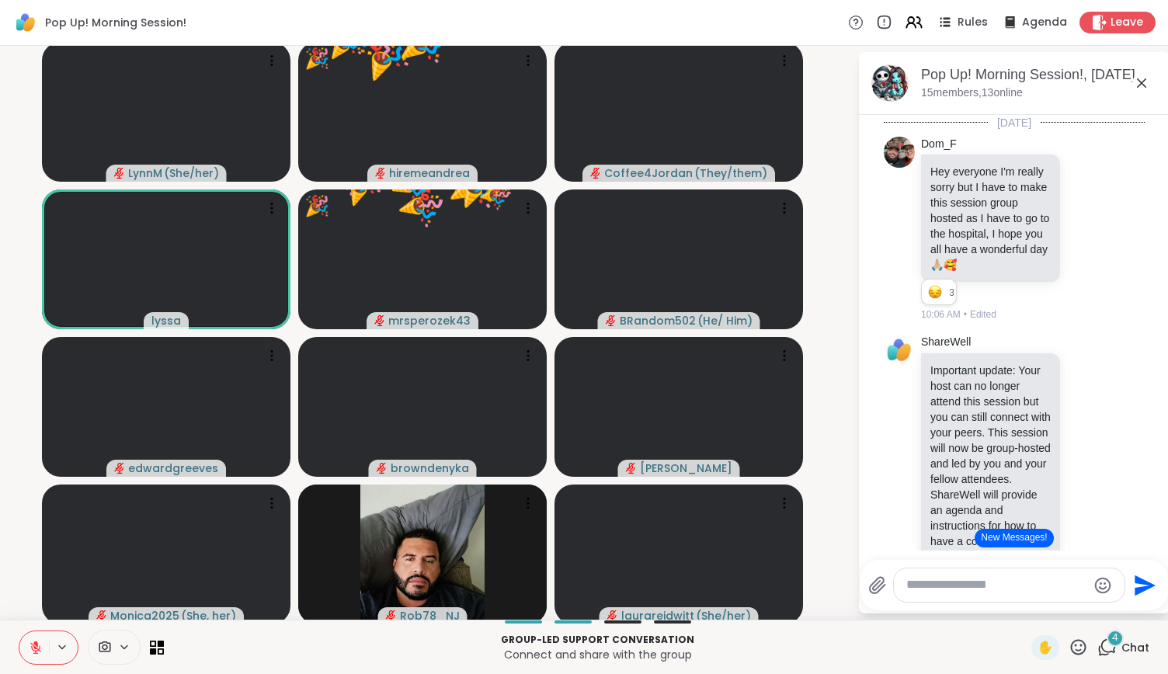
click at [1069, 644] on icon at bounding box center [1078, 647] width 19 height 19
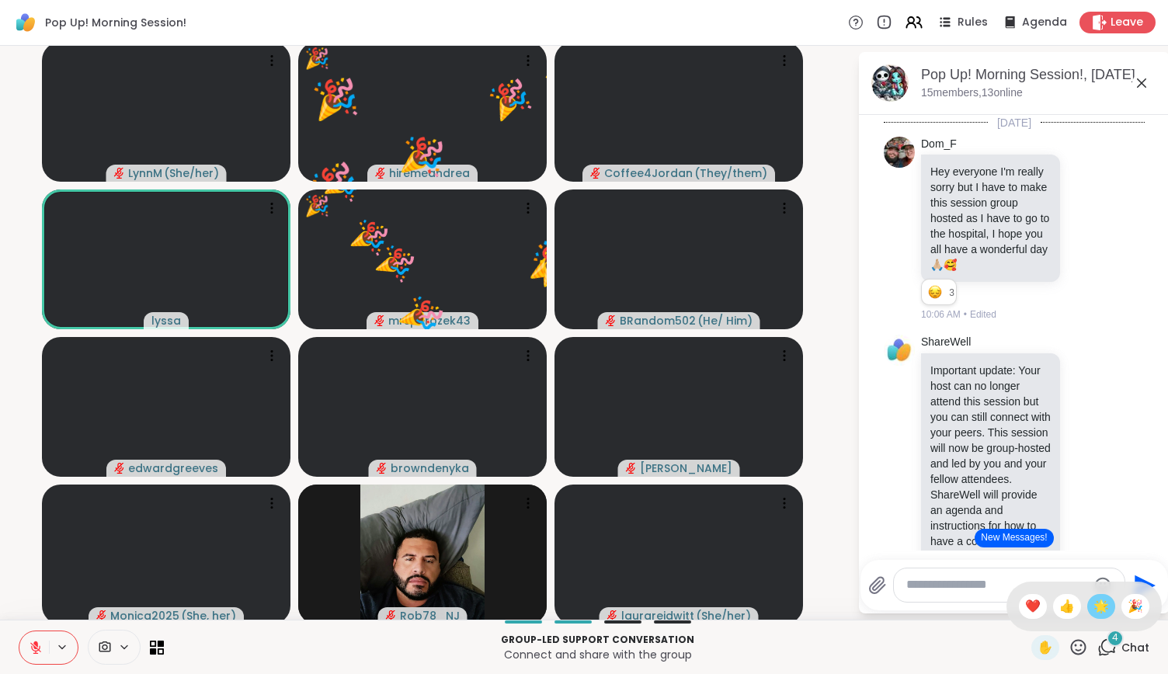
click at [1094, 607] on span "🌟" at bounding box center [1102, 606] width 16 height 19
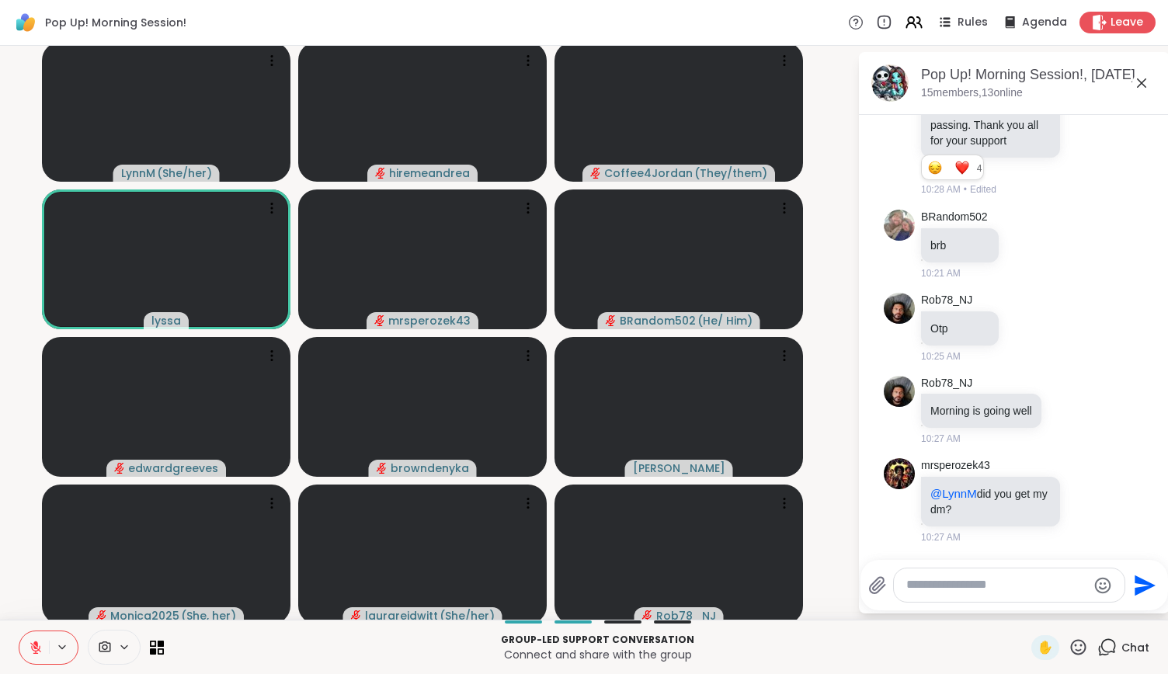
scroll to position [1612, 0]
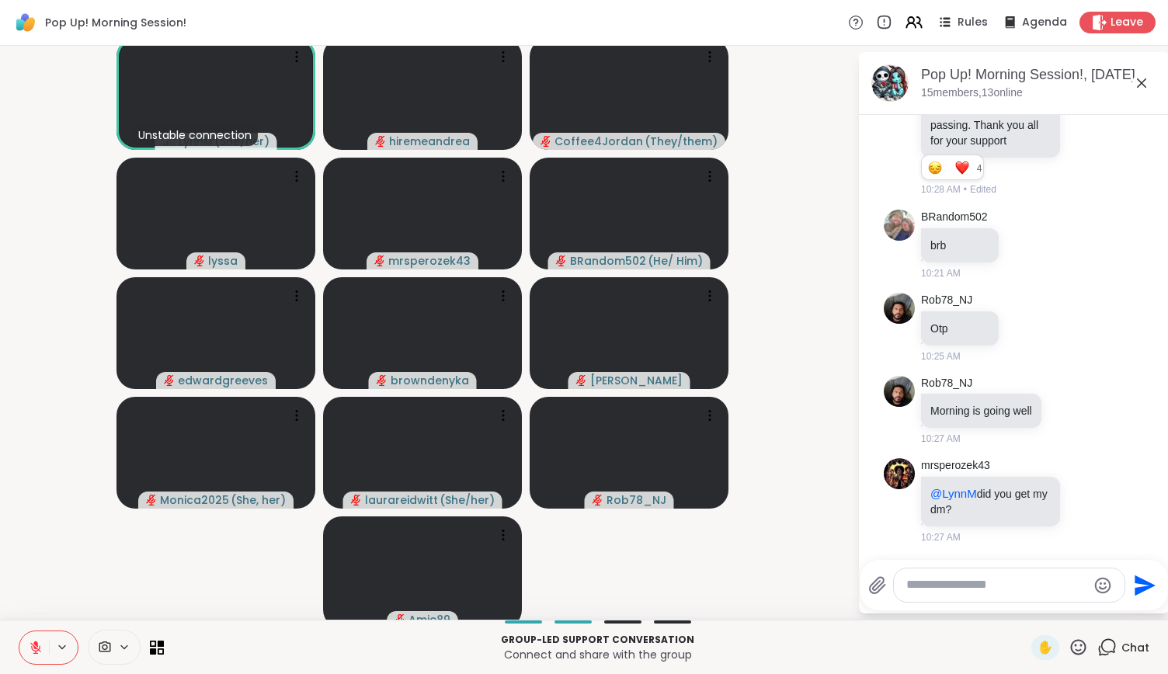
click at [939, 587] on textarea "Type your message" at bounding box center [996, 585] width 181 height 16
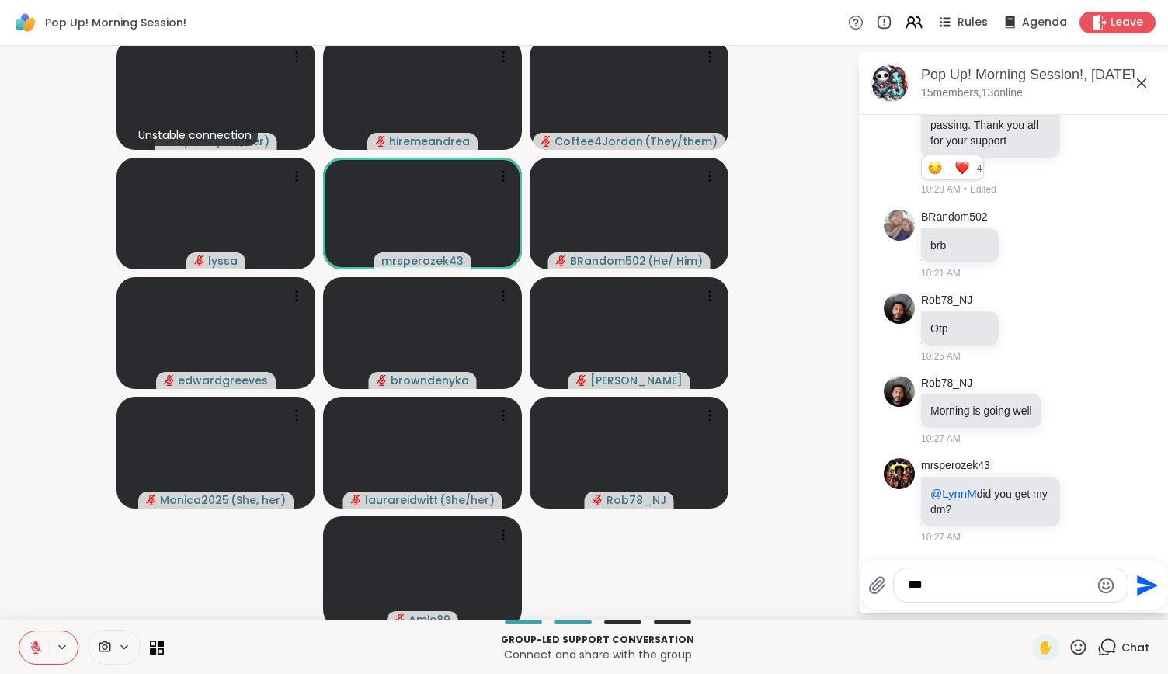
type textarea "****"
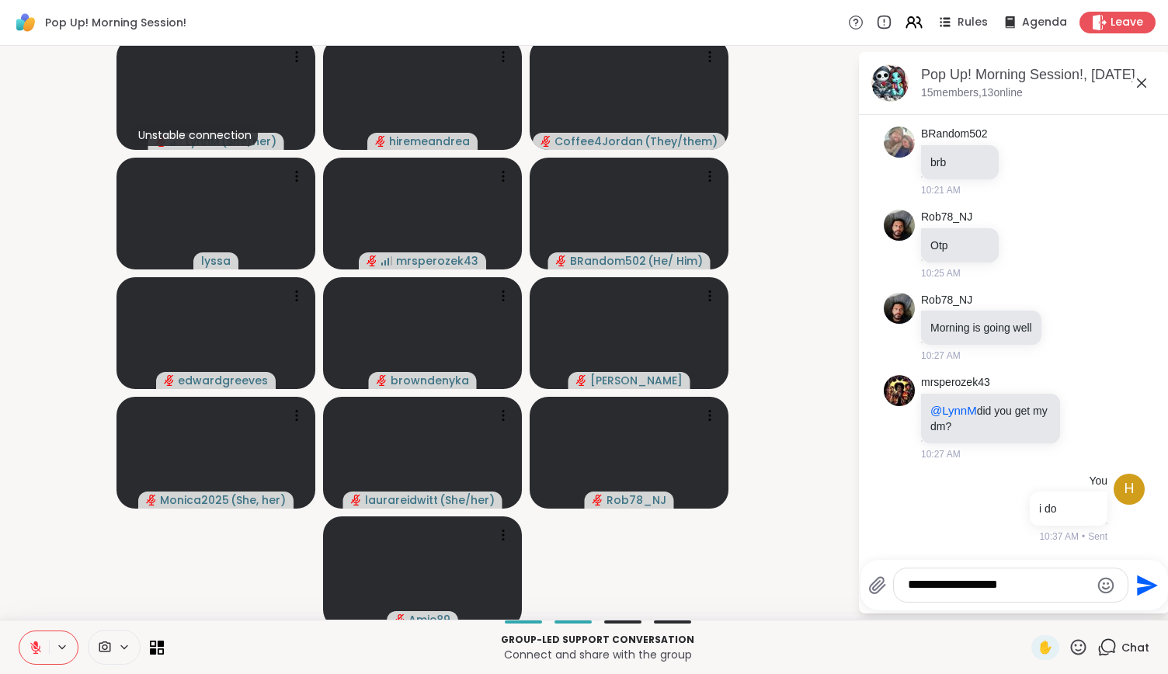
type textarea "**********"
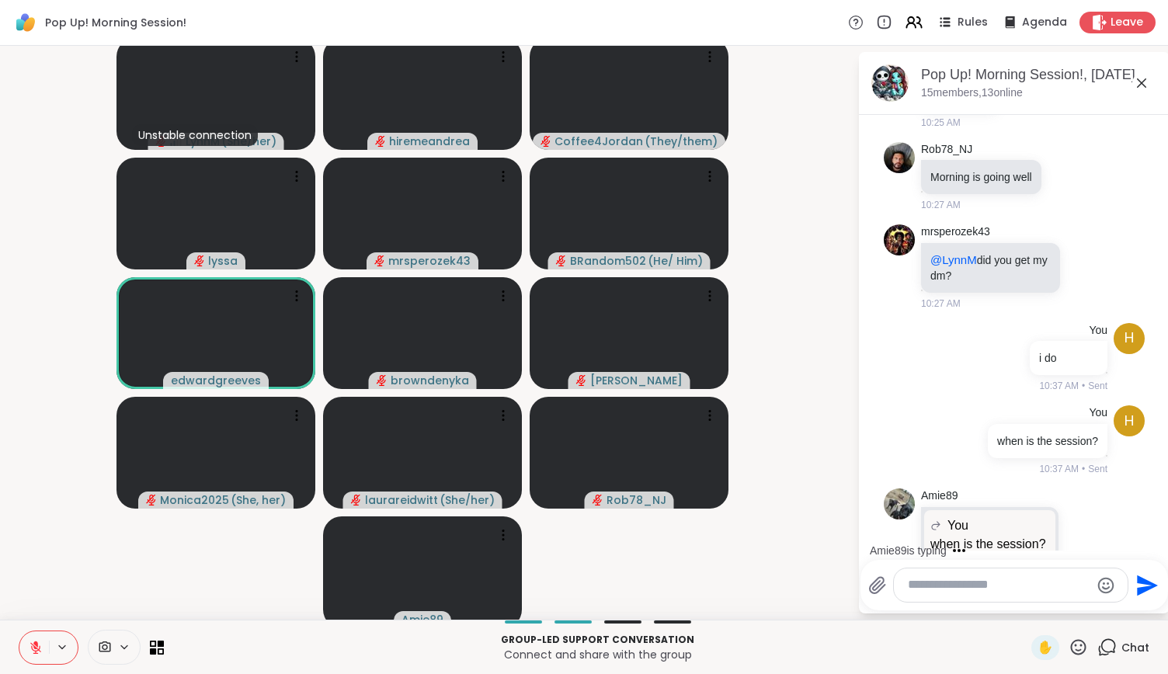
scroll to position [1977, 0]
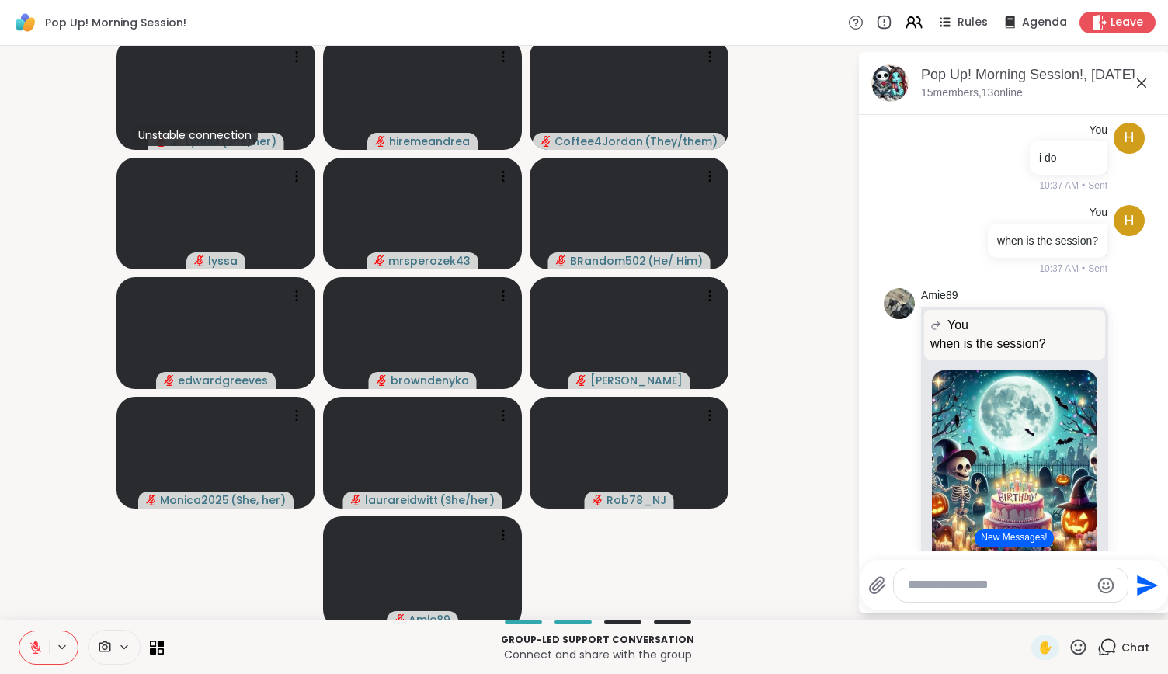
click at [40, 639] on button at bounding box center [34, 647] width 30 height 33
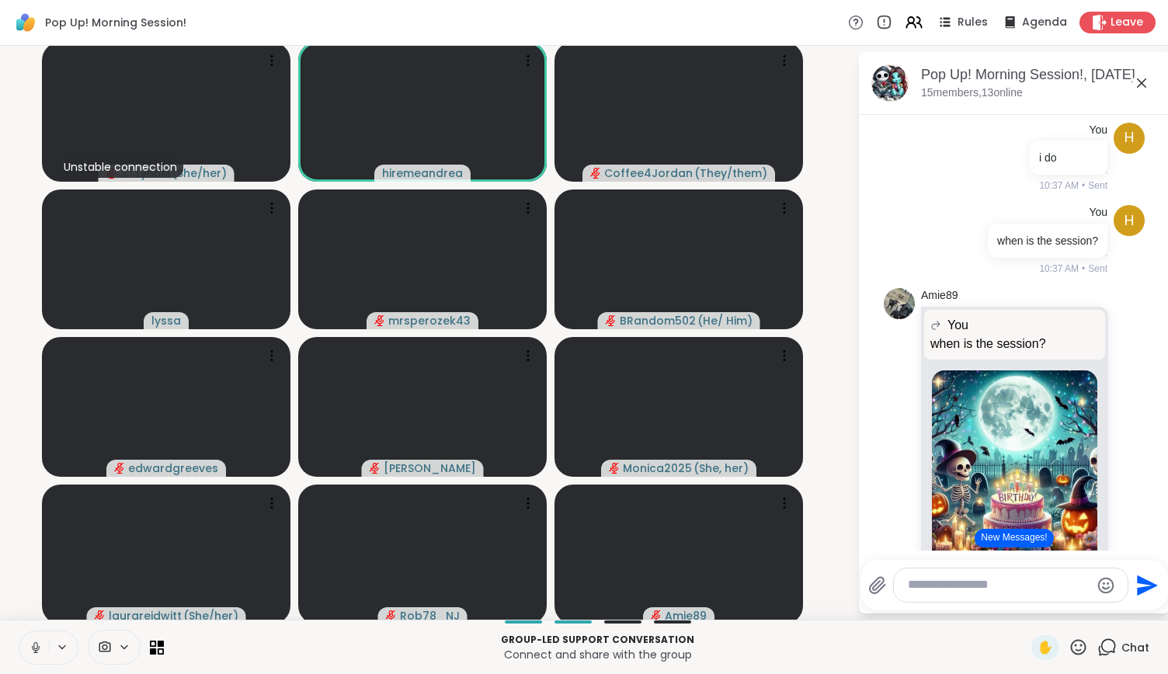
click at [33, 649] on icon at bounding box center [36, 648] width 14 height 14
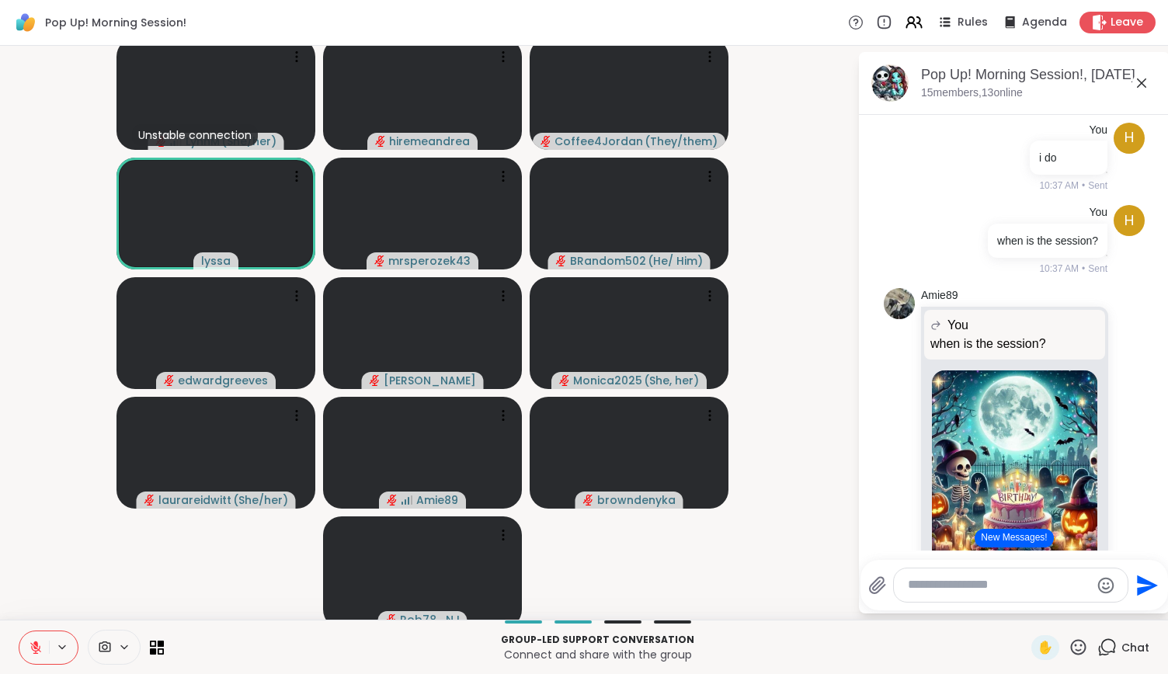
click at [1069, 649] on icon at bounding box center [1078, 647] width 19 height 19
click at [1128, 605] on span "🎉" at bounding box center [1136, 606] width 16 height 19
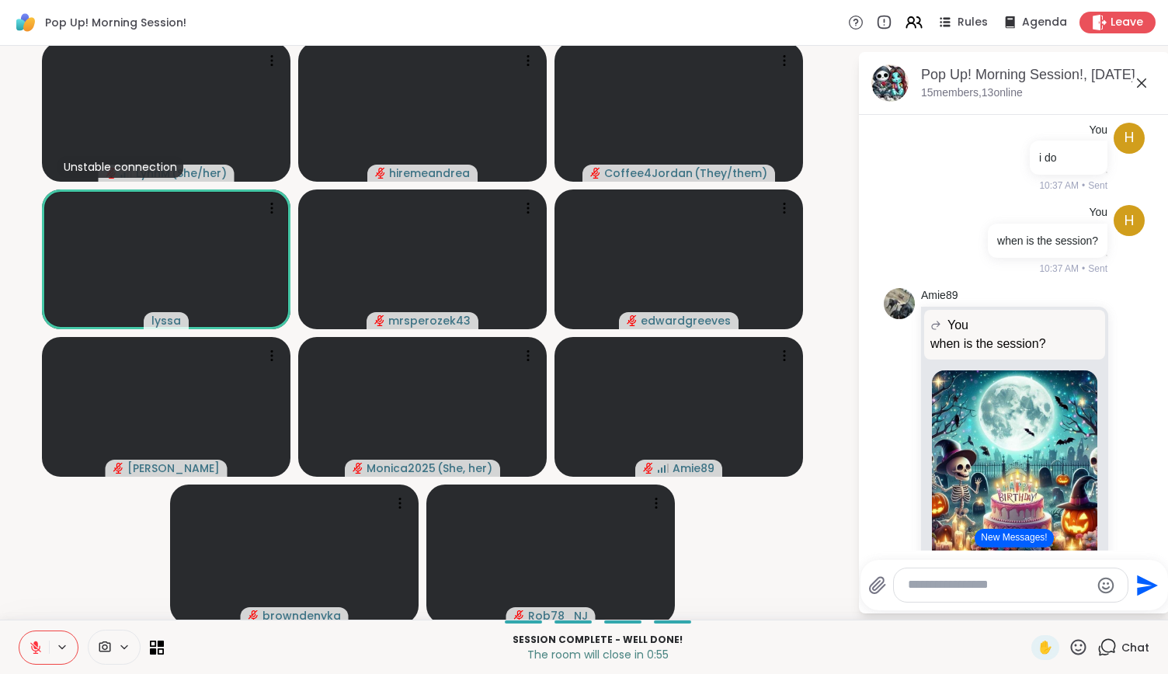
click at [993, 585] on textarea "Type your message" at bounding box center [999, 585] width 182 height 16
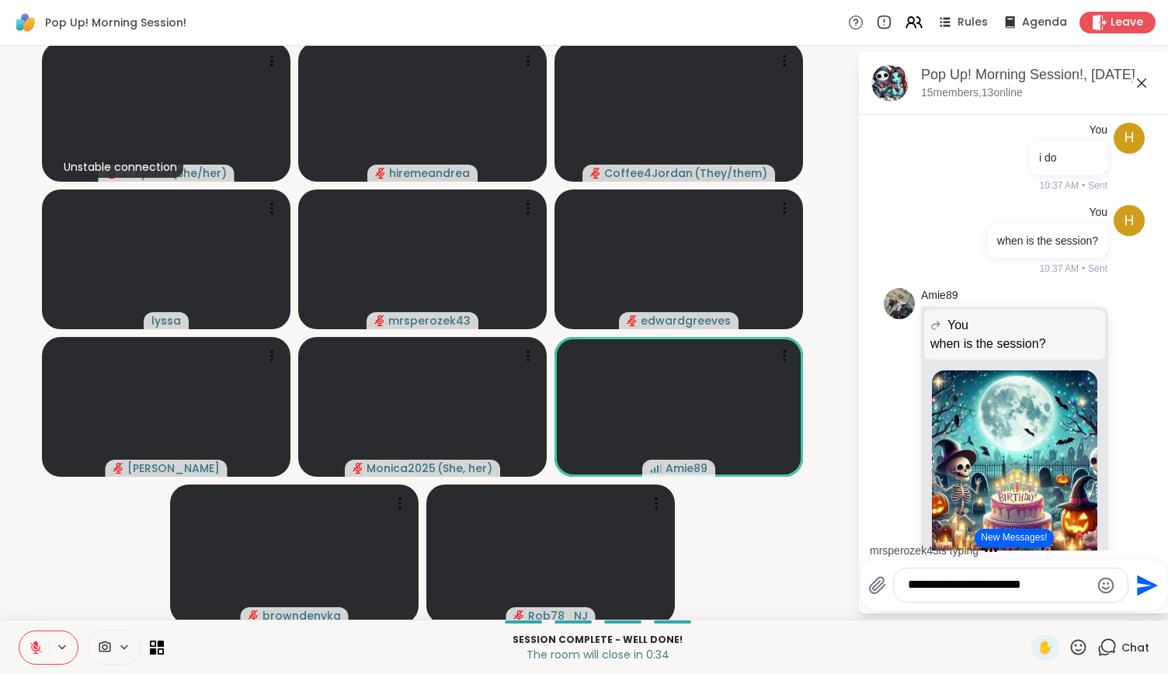
click at [971, 588] on textarea "**********" at bounding box center [999, 585] width 182 height 16
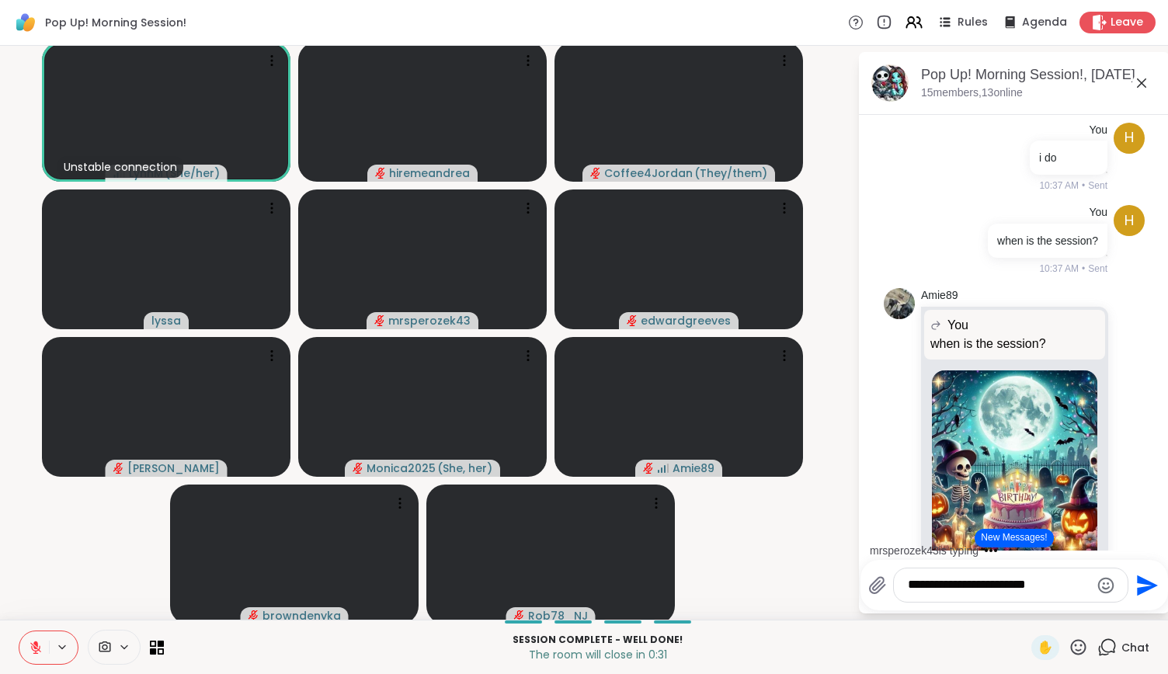
type textarea "**********"
click at [1133, 585] on icon "Send" at bounding box center [1145, 585] width 25 height 25
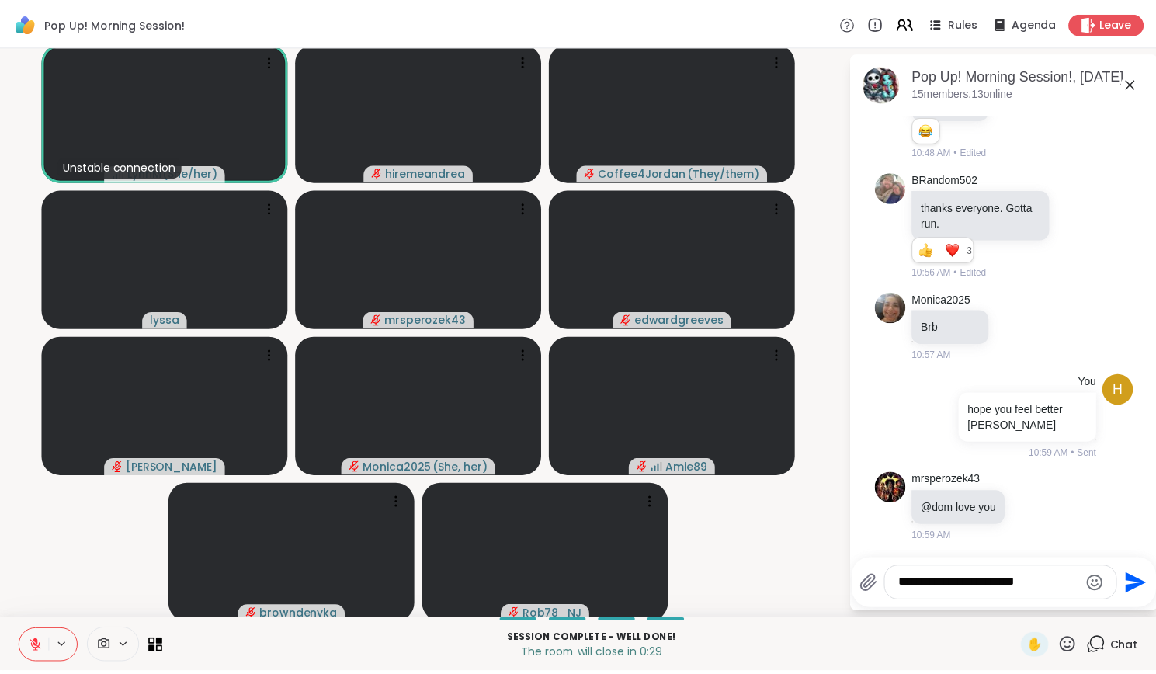
scroll to position [3835, 0]
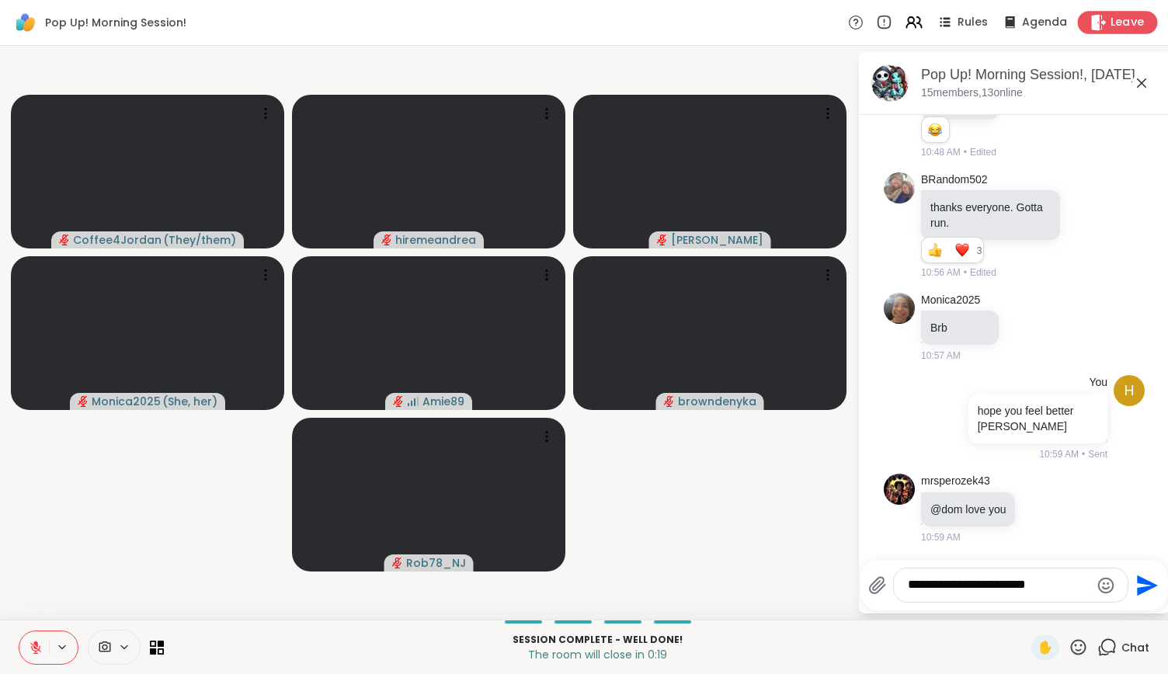
click at [1111, 23] on span "Leave" at bounding box center [1128, 23] width 34 height 16
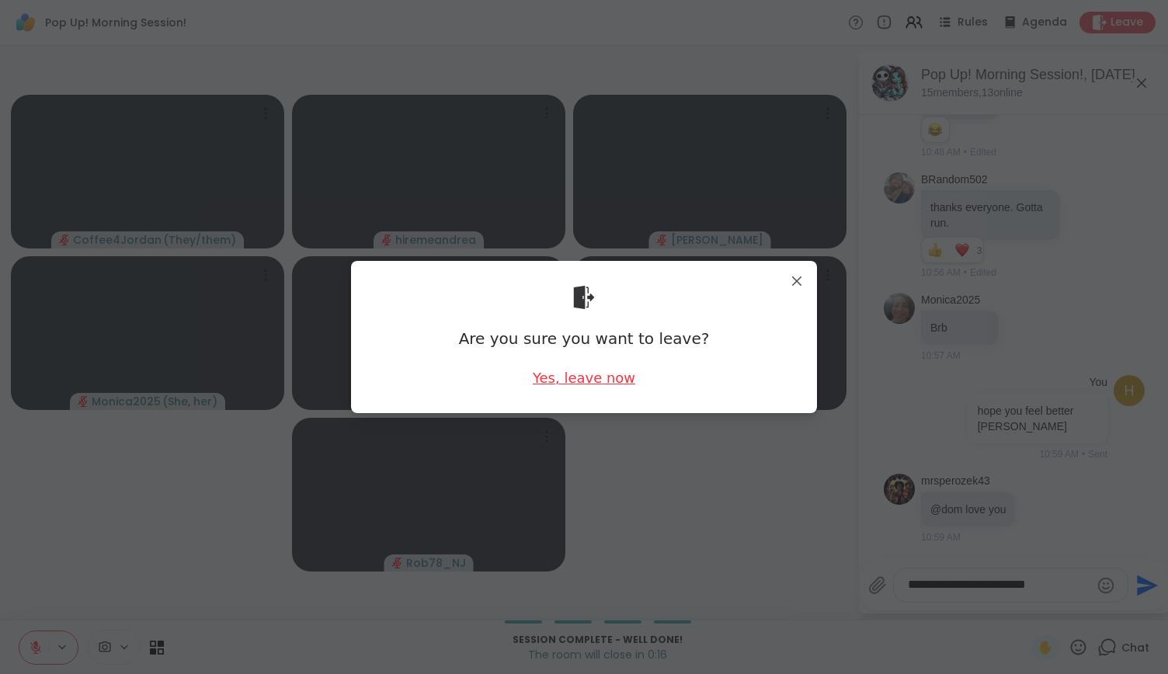
click at [580, 381] on div "Yes, leave now" at bounding box center [584, 377] width 103 height 19
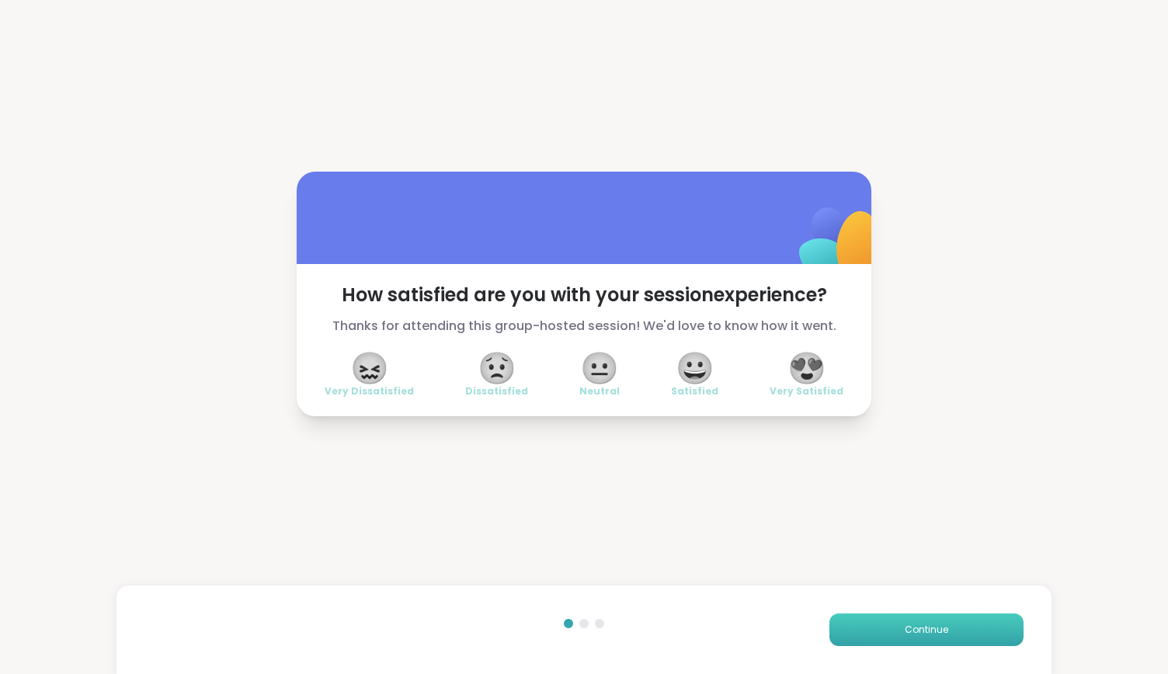
click at [918, 630] on span "Continue" at bounding box center [926, 630] width 43 height 14
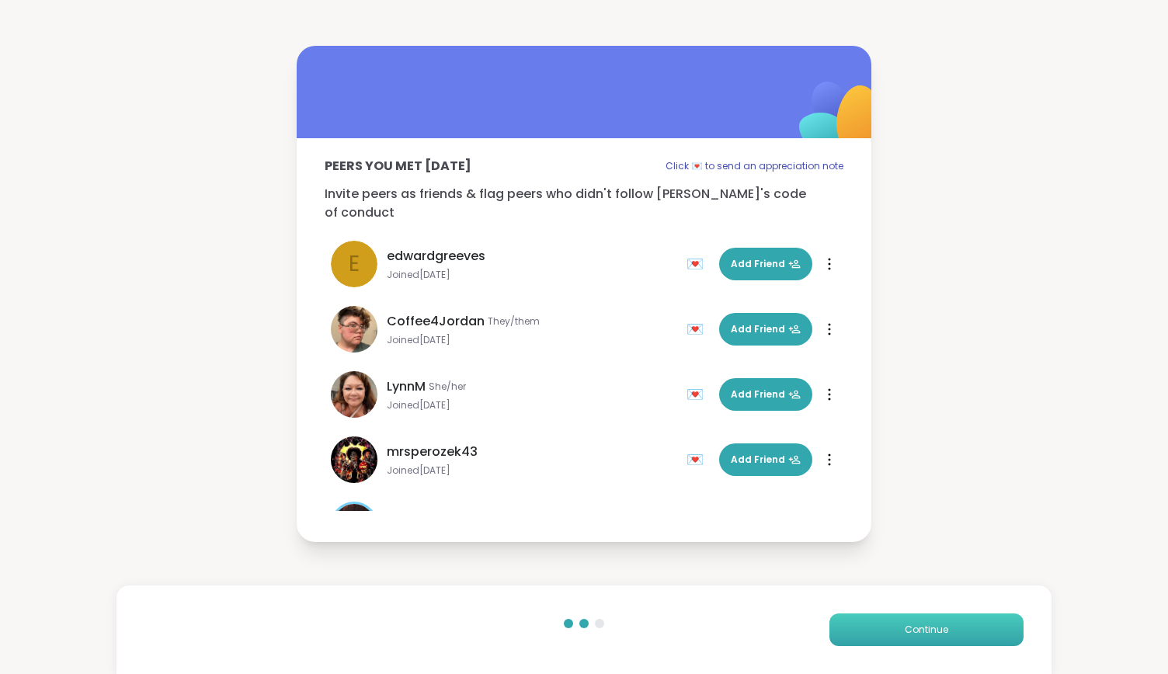
click at [918, 630] on span "Continue" at bounding box center [926, 630] width 43 height 14
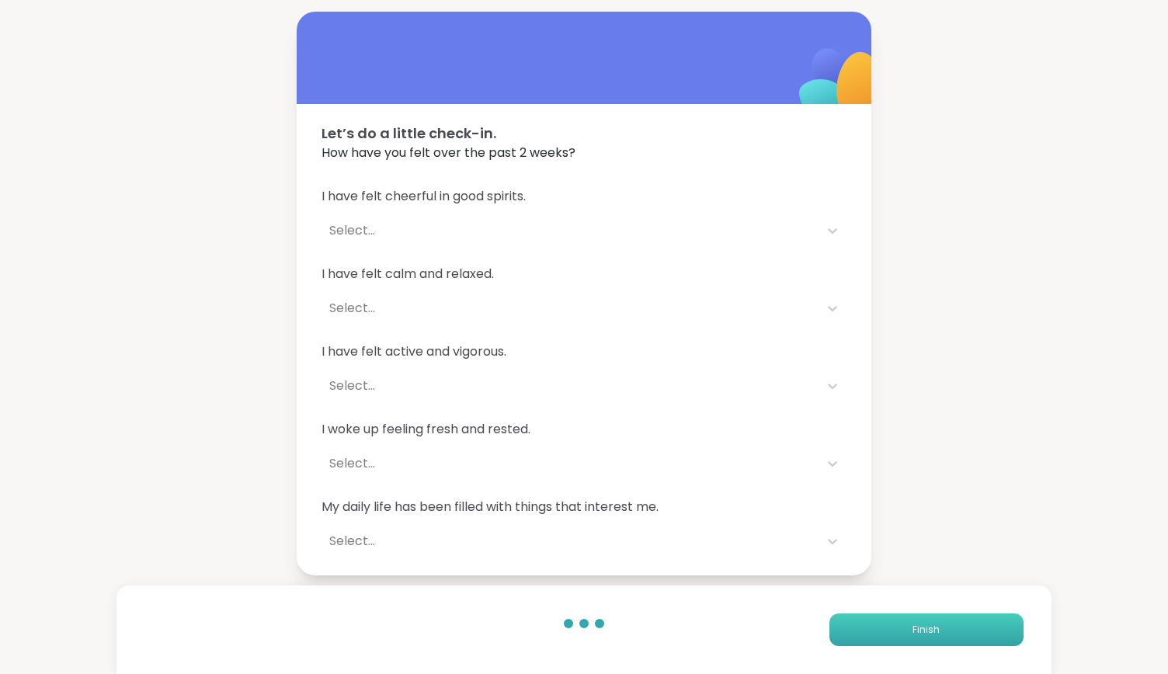
click at [918, 630] on span "Finish" at bounding box center [926, 630] width 27 height 14
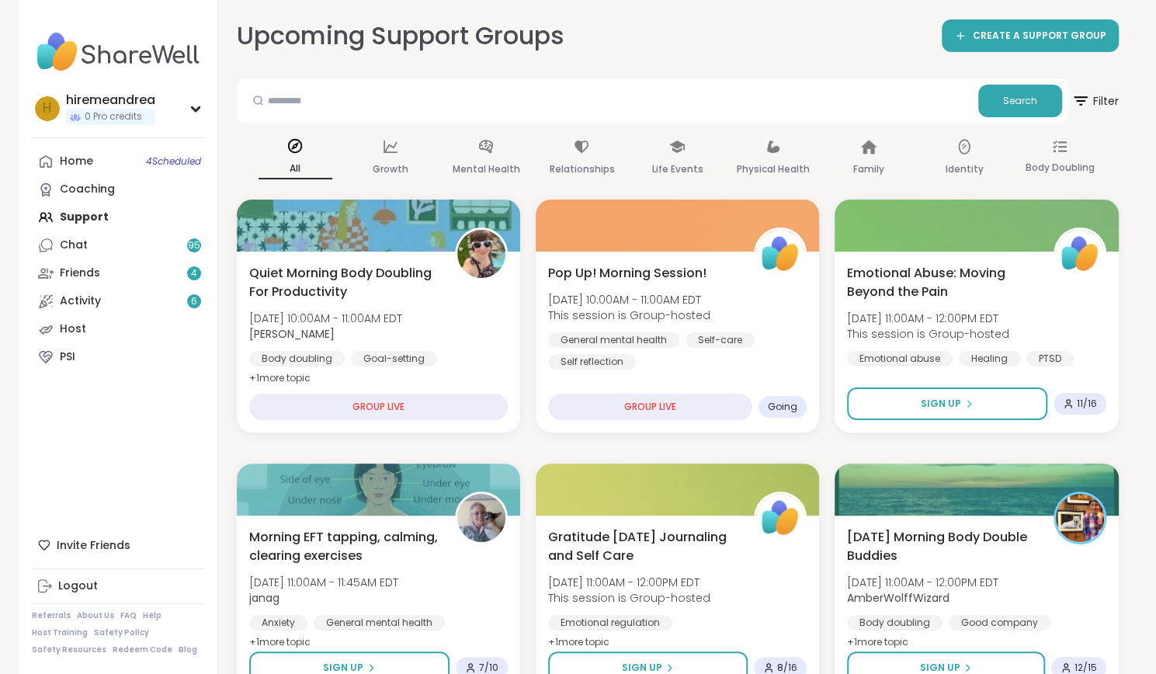
click at [918, 630] on div "Body doubling" at bounding box center [895, 623] width 96 height 16
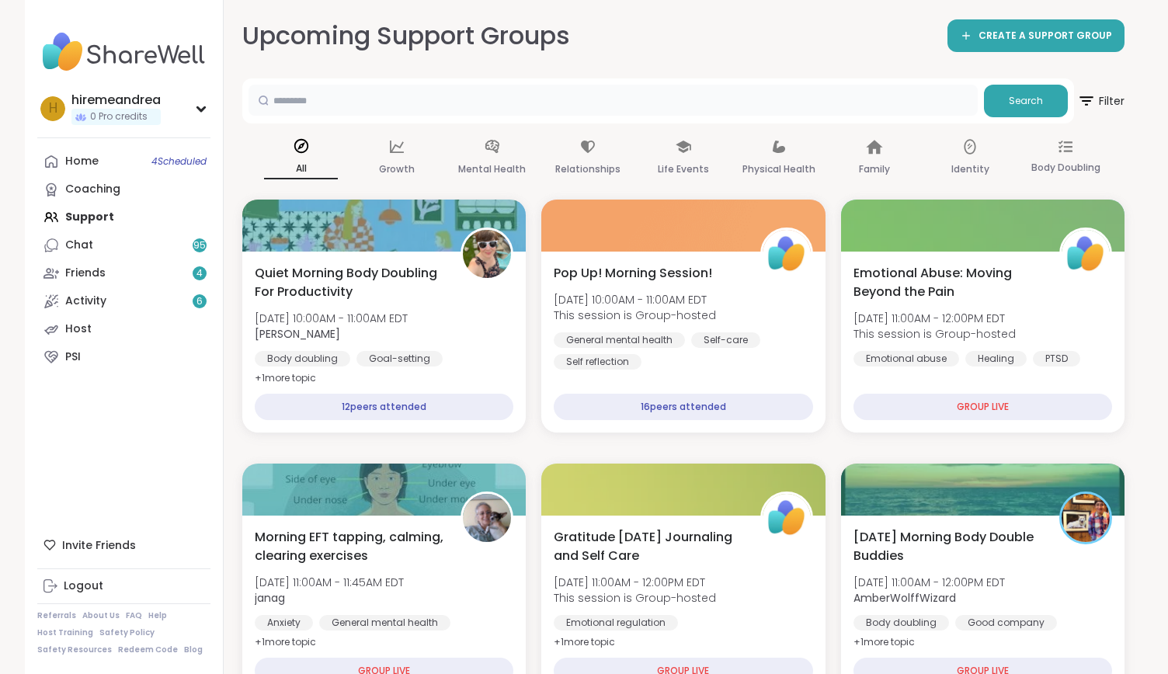
click at [485, 88] on input "text" at bounding box center [613, 100] width 729 height 31
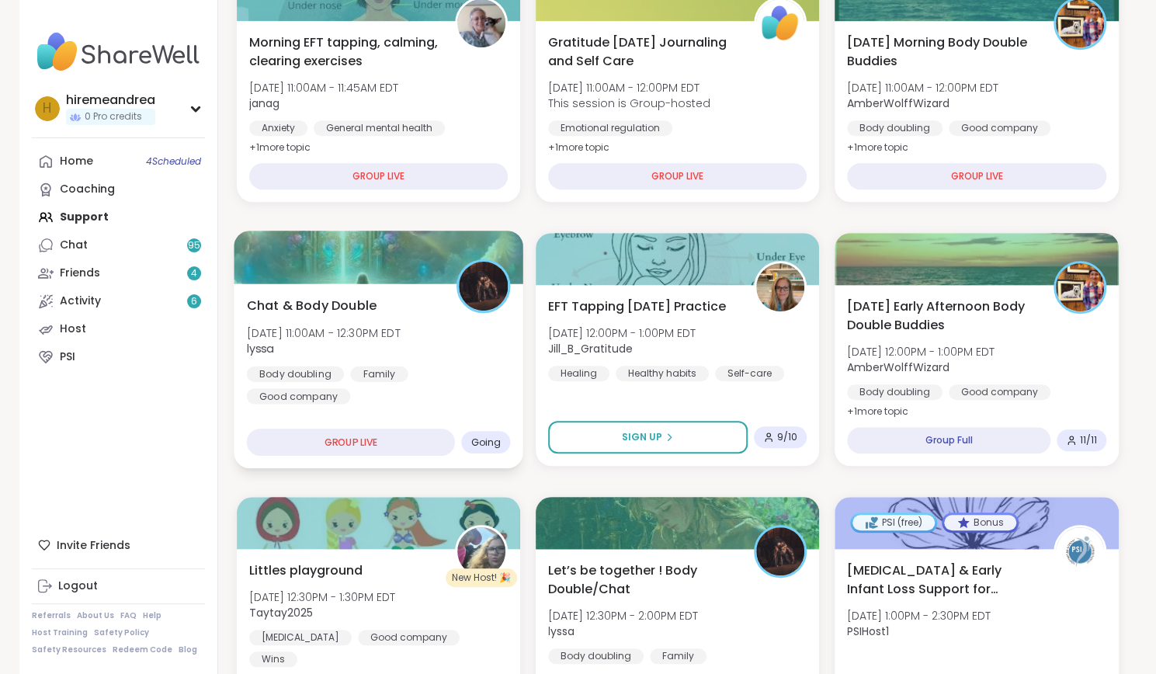
scroll to position [494, 0]
click at [360, 394] on div "Chat & Body Double Fri, Oct 10 | 11:00AM - 12:30PM EDT lyssa Body doubling Fami…" at bounding box center [379, 376] width 290 height 185
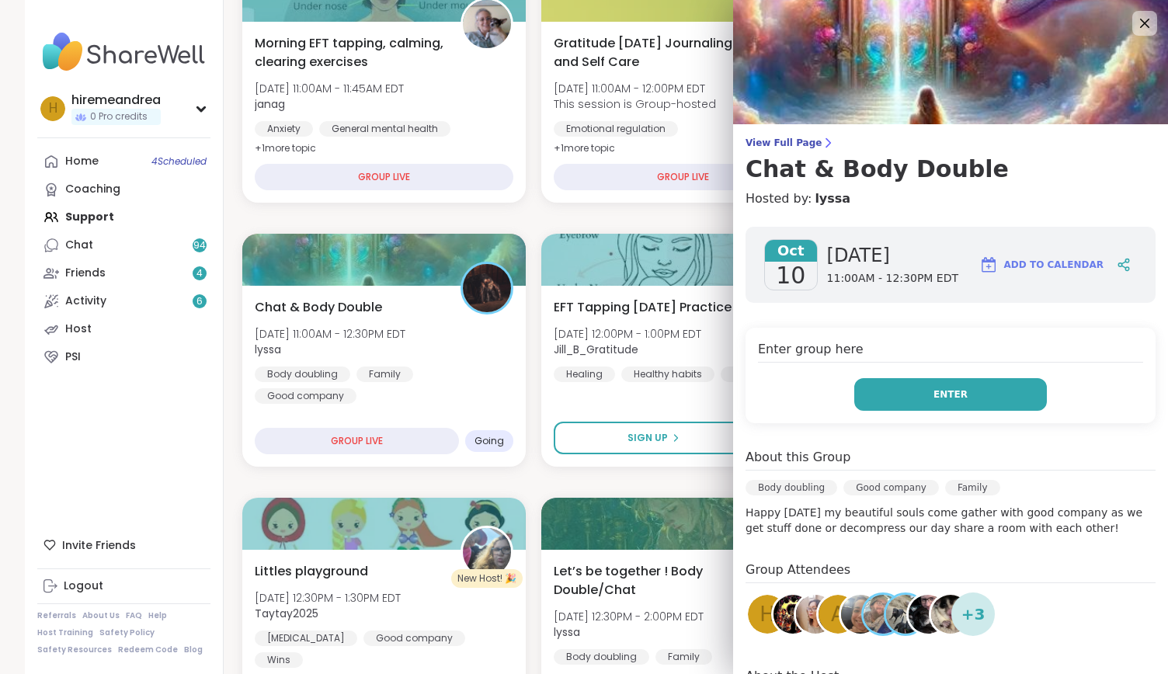
click at [939, 407] on button "Enter" at bounding box center [950, 394] width 193 height 33
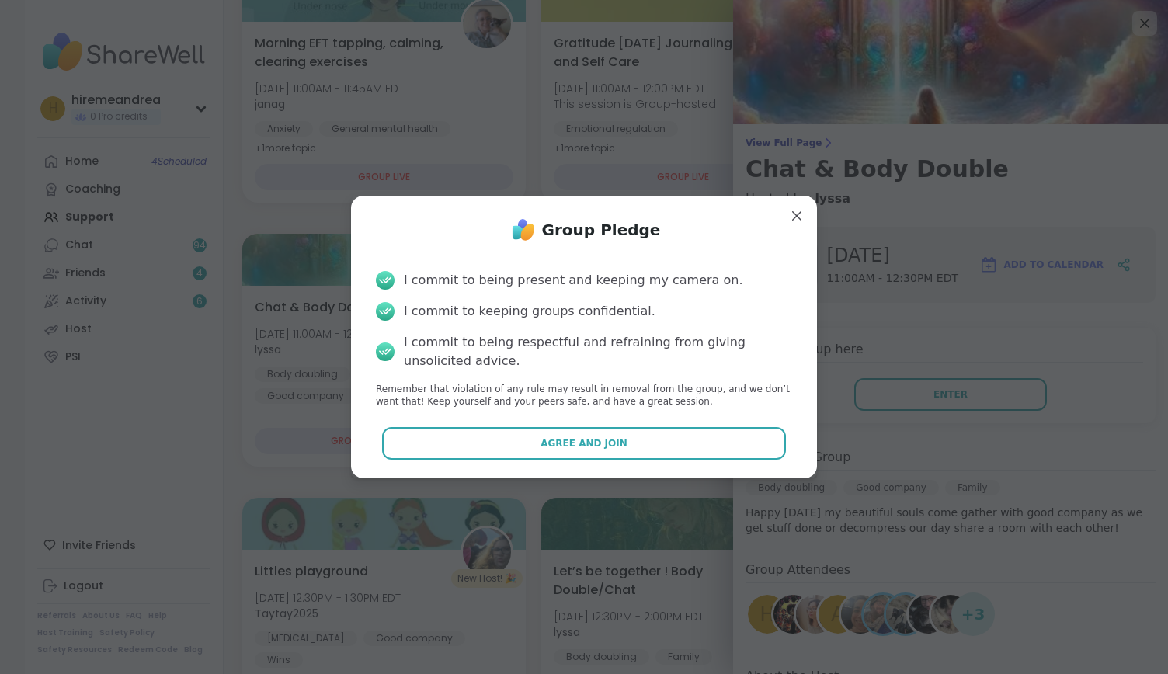
click at [654, 426] on div "Group Pledge I commit to being present and keeping my camera on. I commit to ke…" at bounding box center [583, 337] width 441 height 258
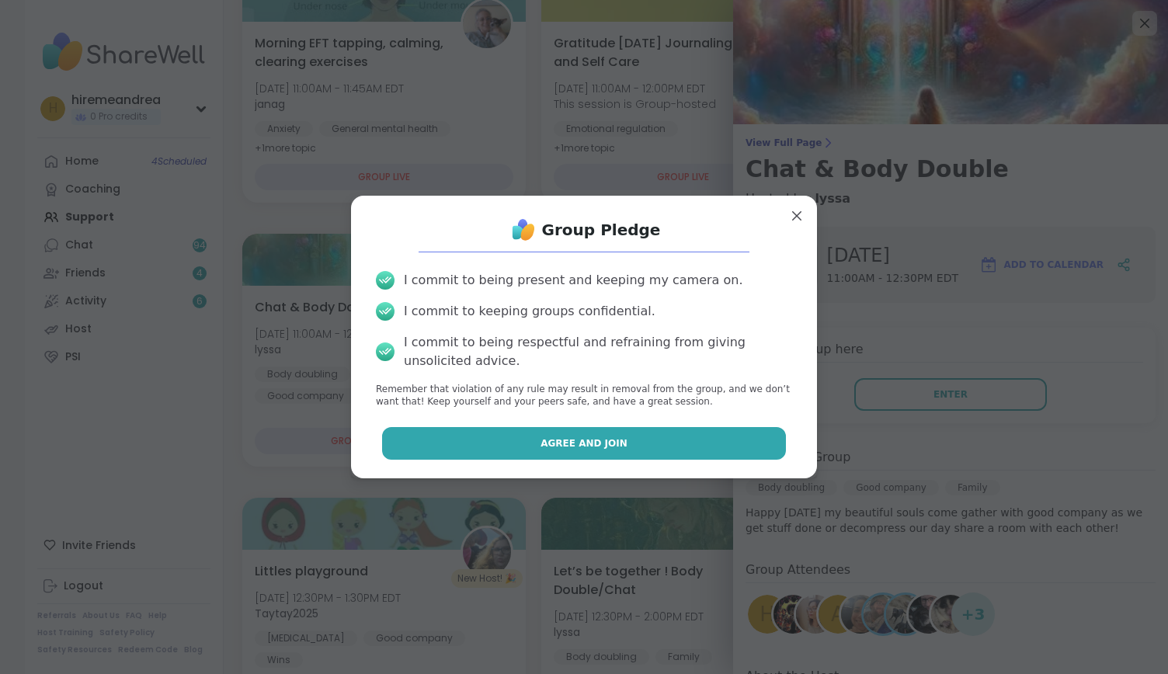
click at [653, 430] on button "Agree and Join" at bounding box center [584, 443] width 405 height 33
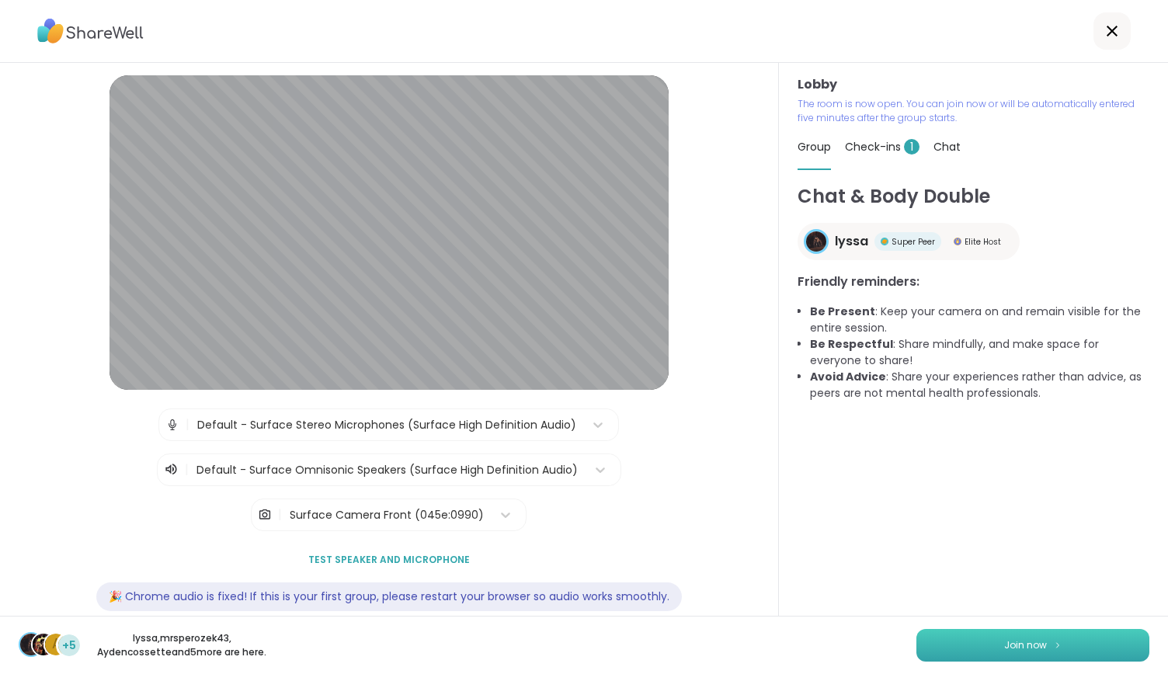
click at [1011, 648] on span "Join now" at bounding box center [1025, 645] width 43 height 14
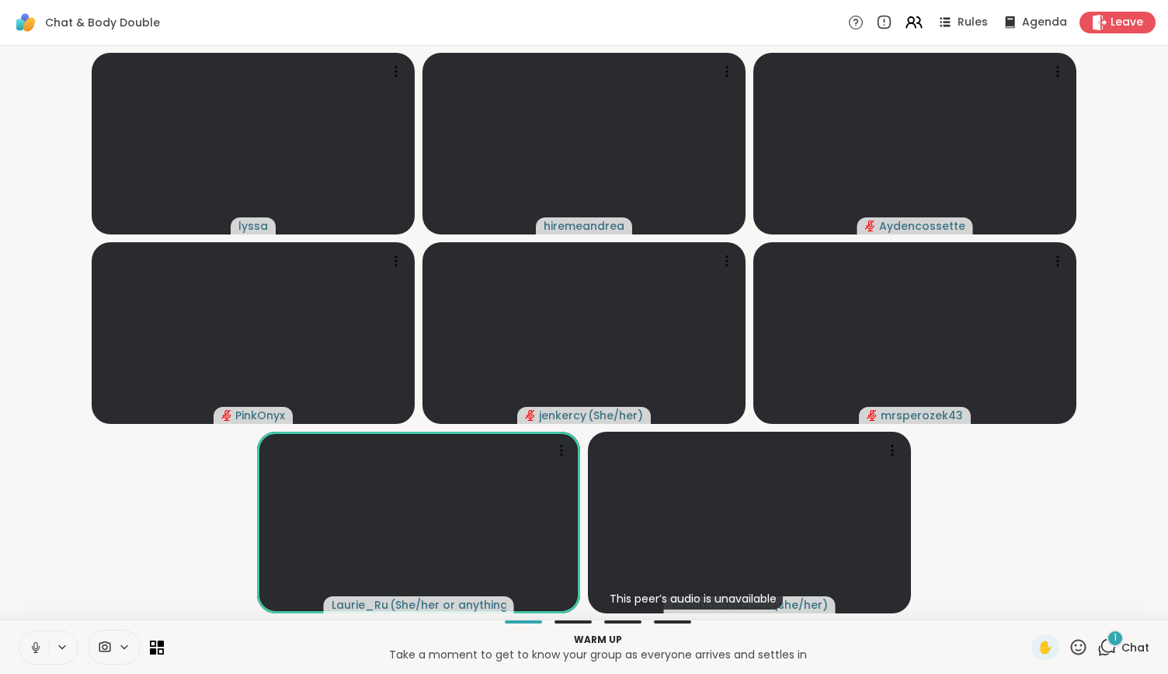
click at [31, 649] on icon at bounding box center [36, 648] width 14 height 14
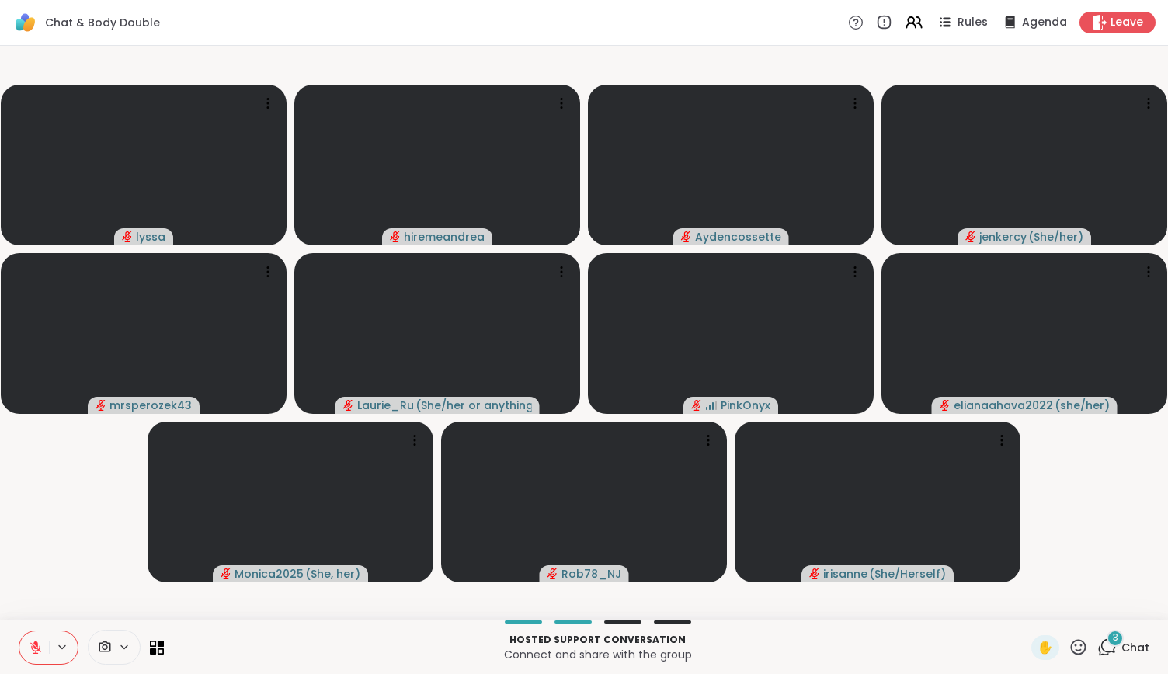
click at [31, 649] on icon at bounding box center [36, 648] width 14 height 14
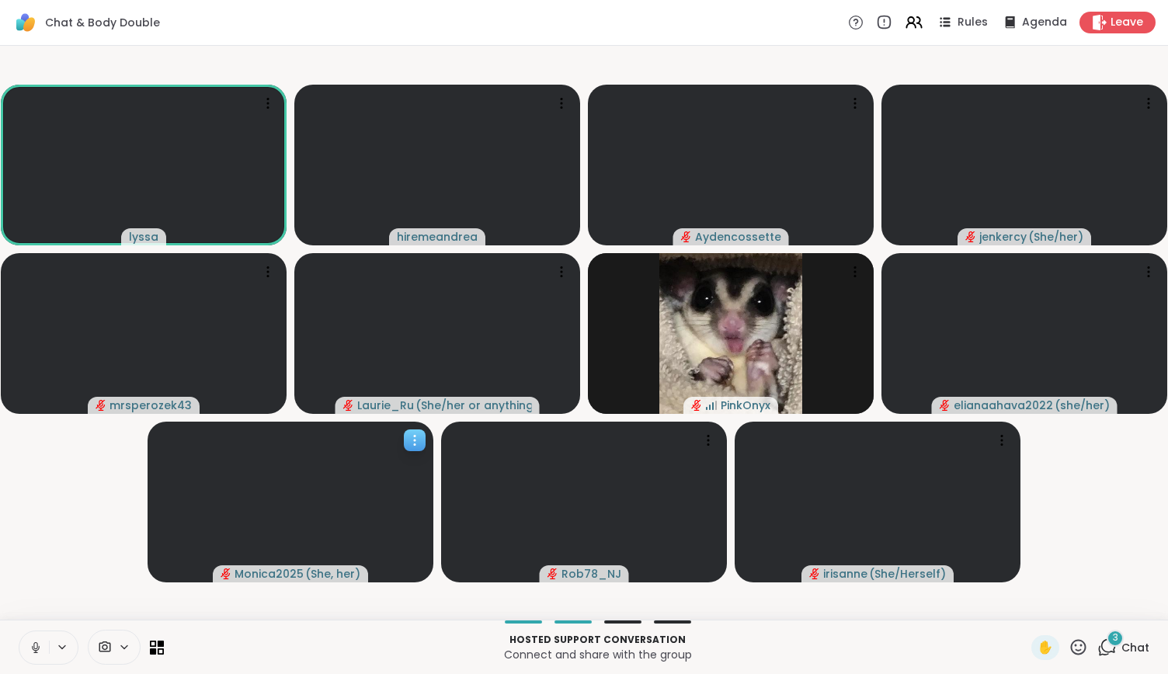
click at [235, 539] on video at bounding box center [291, 502] width 286 height 161
click at [30, 646] on icon at bounding box center [36, 648] width 14 height 14
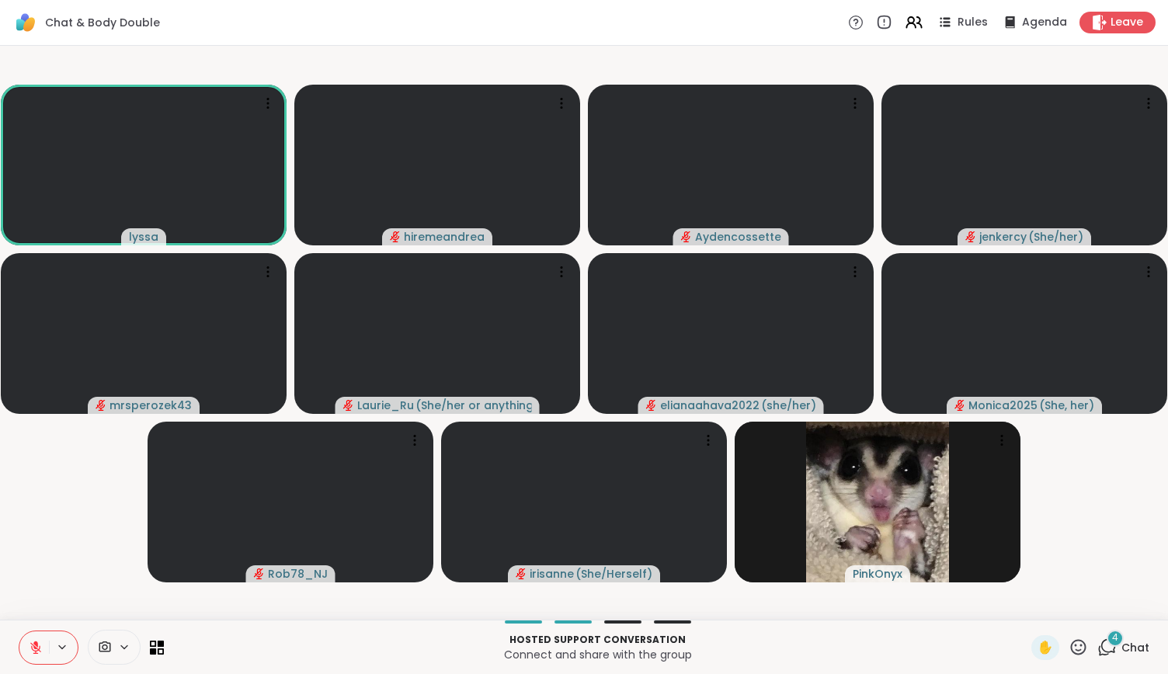
click at [30, 646] on icon at bounding box center [36, 648] width 14 height 14
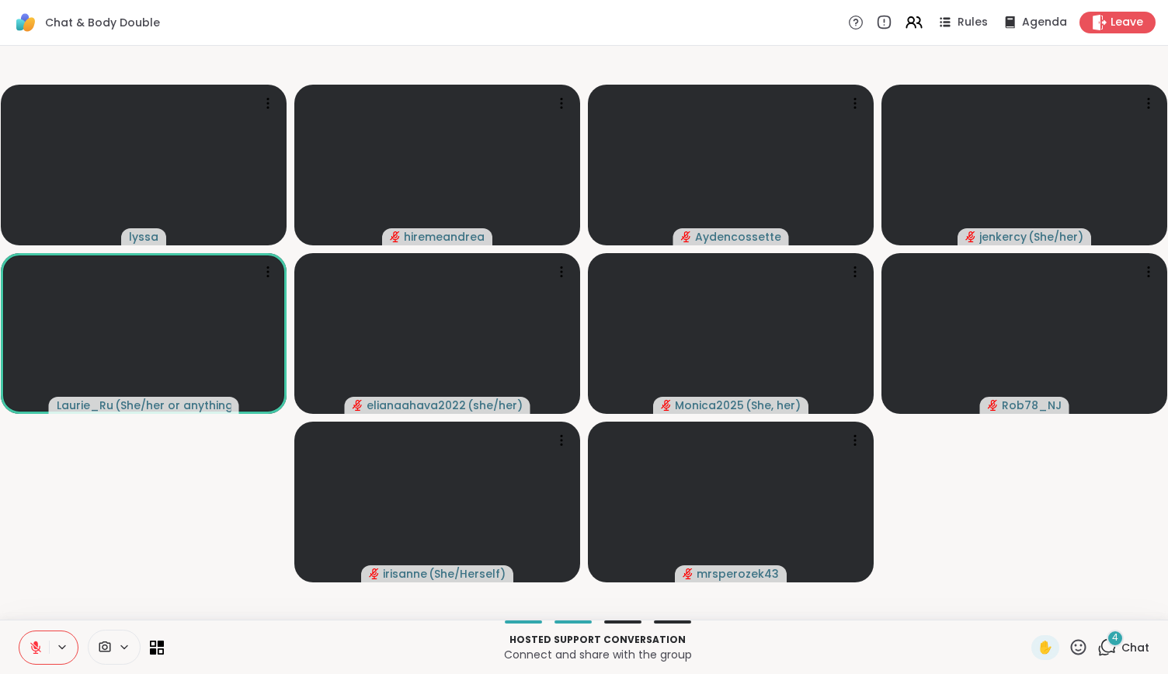
click at [39, 644] on icon at bounding box center [36, 648] width 14 height 14
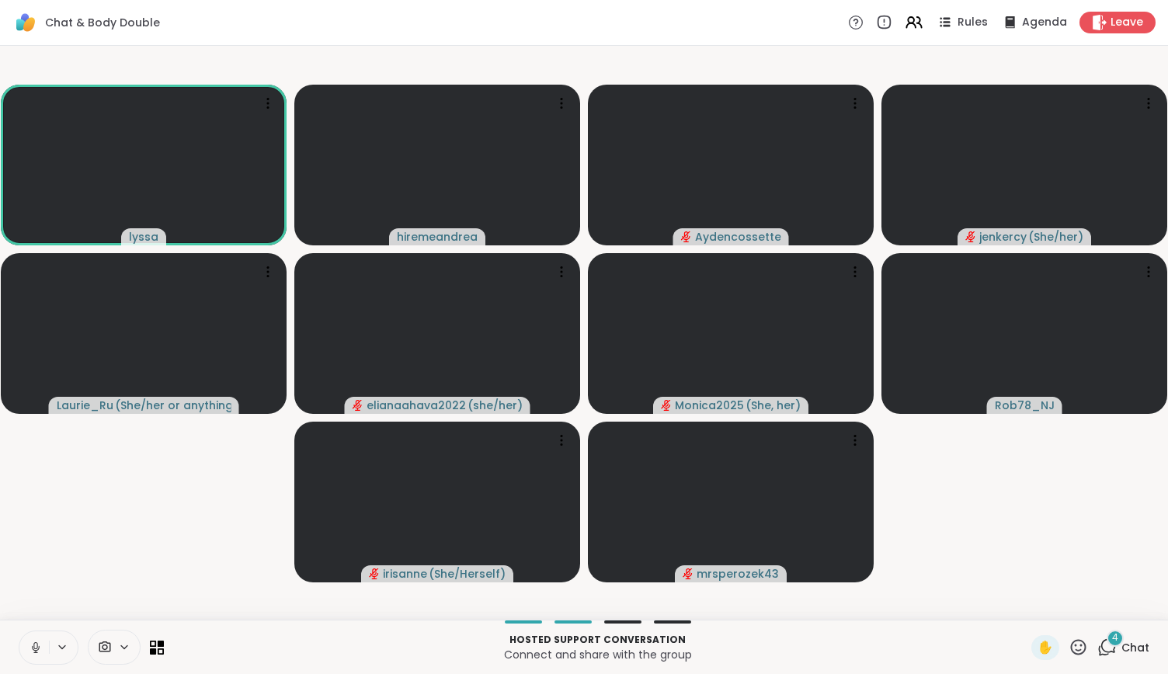
click at [39, 644] on icon at bounding box center [36, 648] width 14 height 14
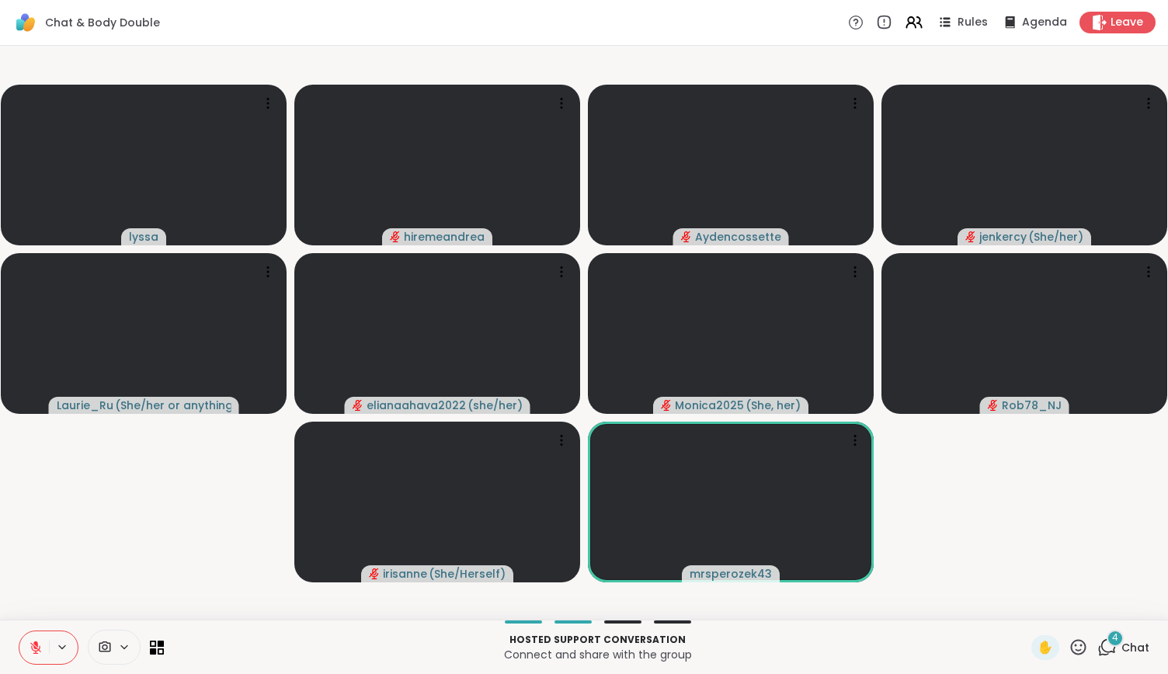
click at [33, 649] on icon at bounding box center [36, 648] width 14 height 14
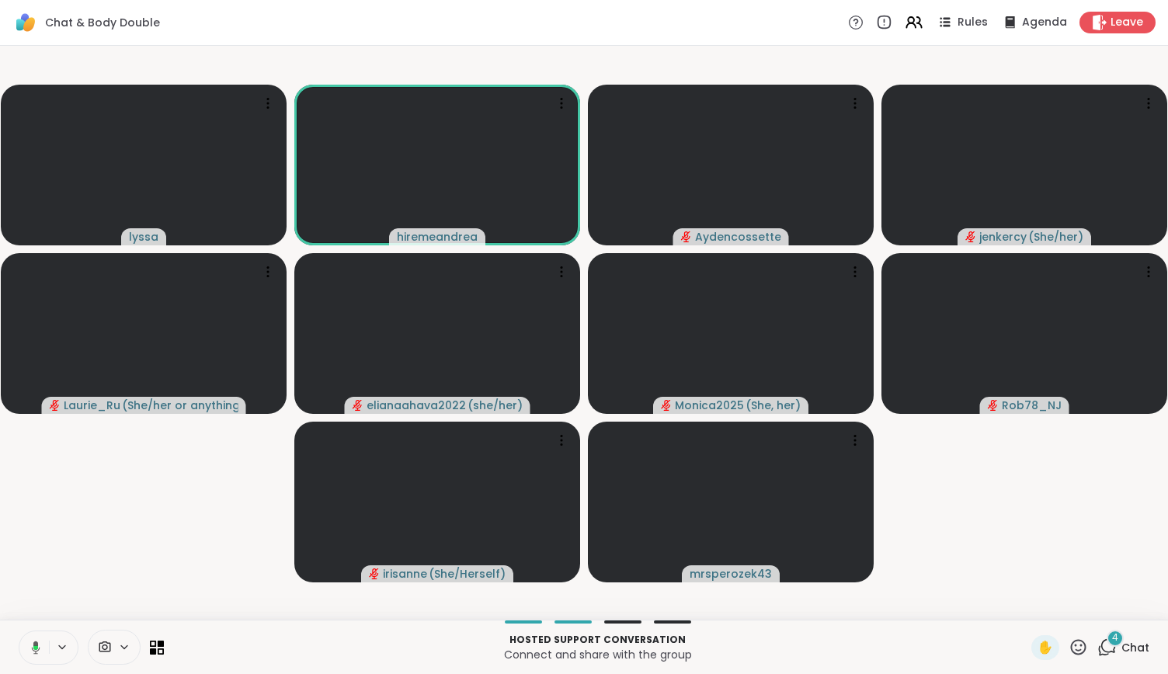
click at [1069, 647] on icon at bounding box center [1078, 647] width 19 height 19
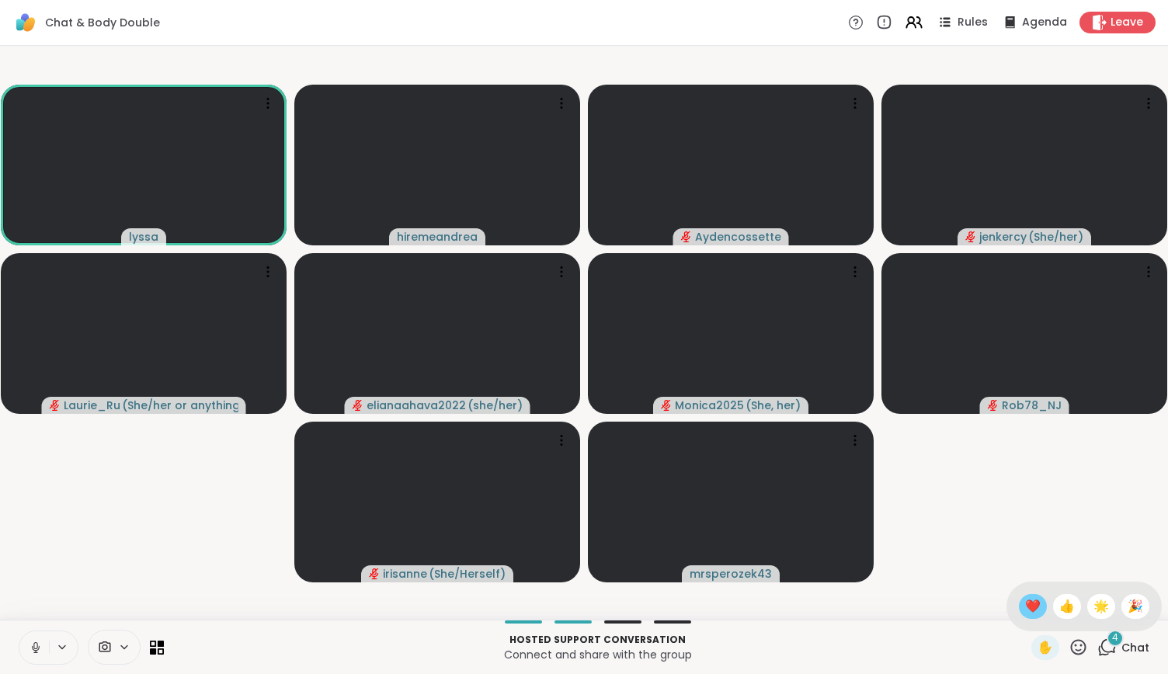
click at [1019, 595] on div "❤️" at bounding box center [1033, 606] width 28 height 25
click at [30, 649] on icon at bounding box center [36, 648] width 14 height 14
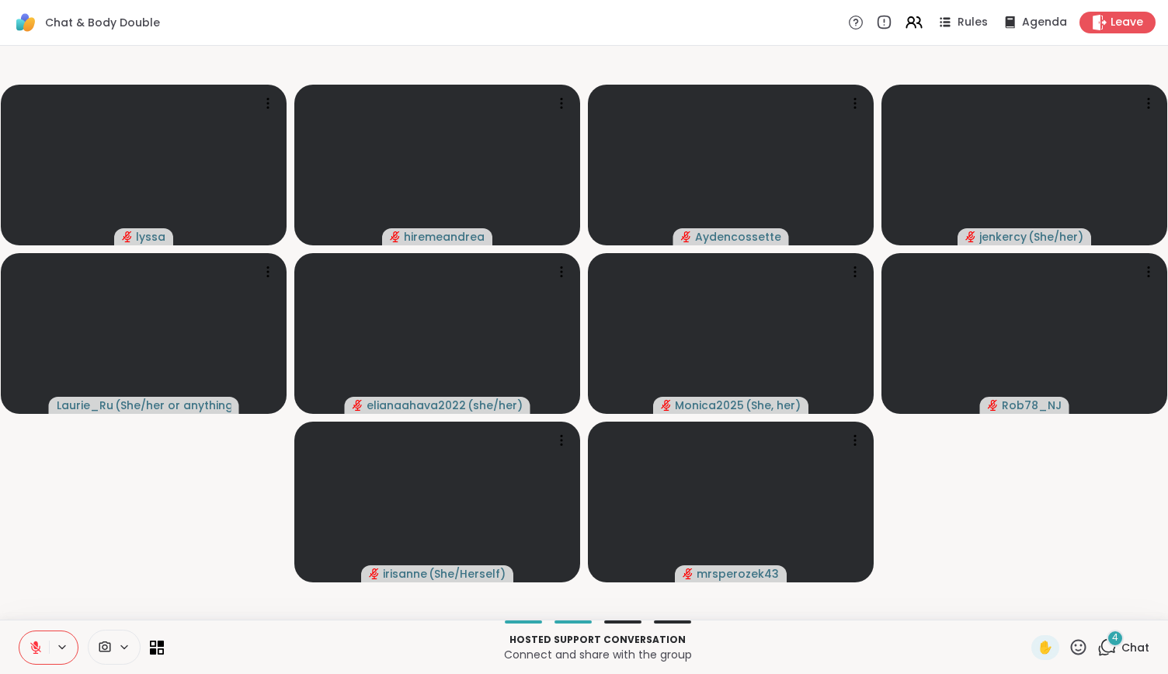
click at [30, 649] on icon at bounding box center [36, 648] width 14 height 14
click at [30, 649] on icon at bounding box center [33, 648] width 14 height 14
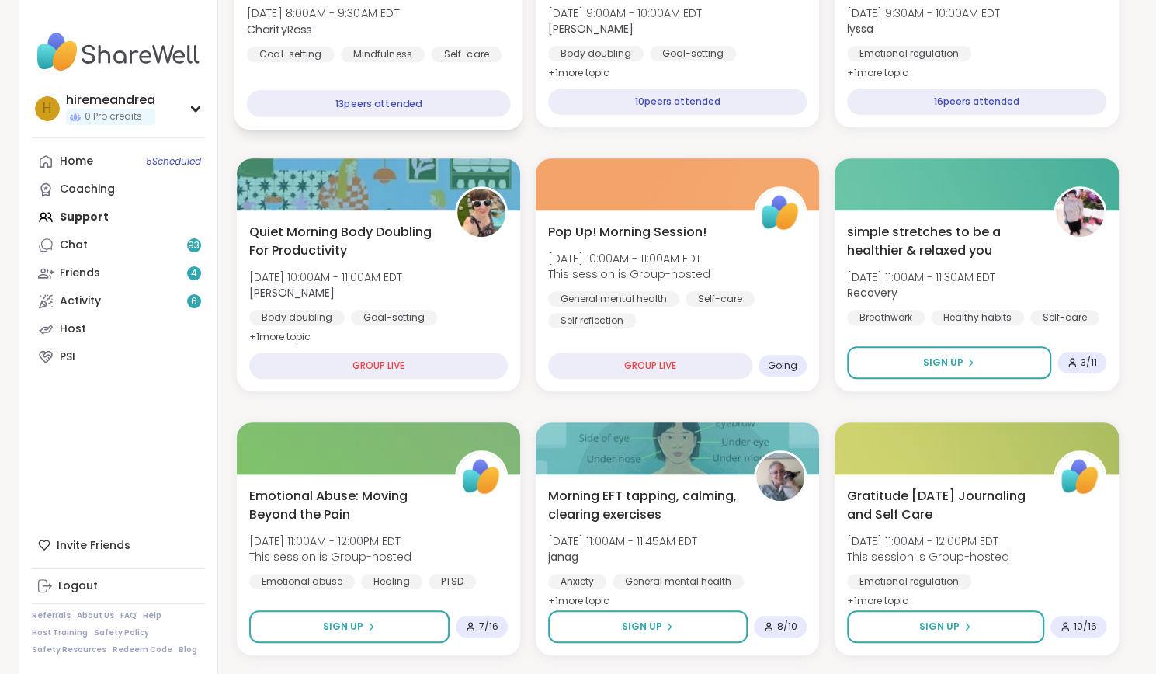
scroll to position [308, 0]
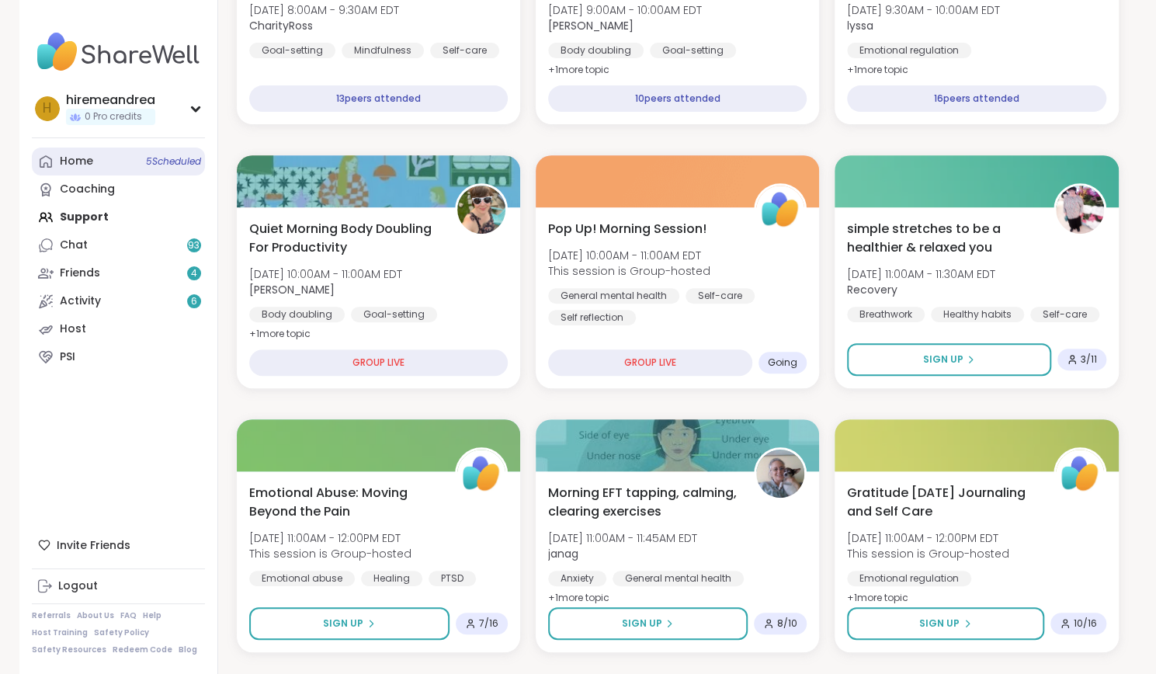
click at [87, 159] on div "Home 5 Scheduled" at bounding box center [76, 162] width 33 height 16
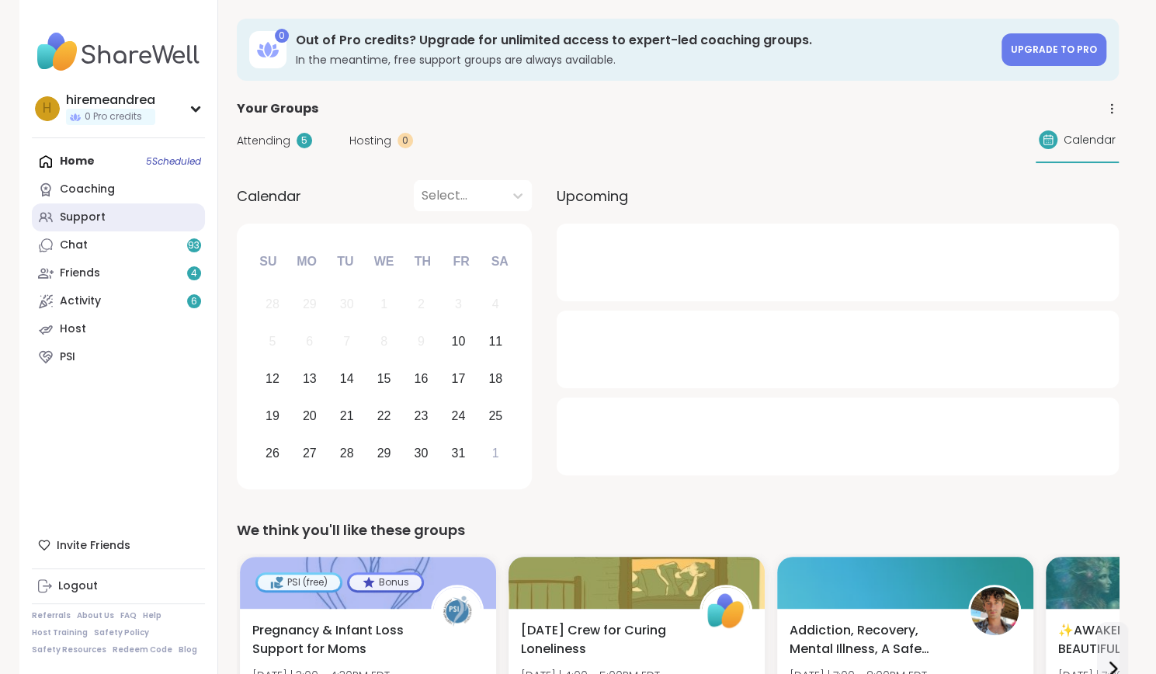
click at [88, 213] on div "Support" at bounding box center [83, 218] width 46 height 16
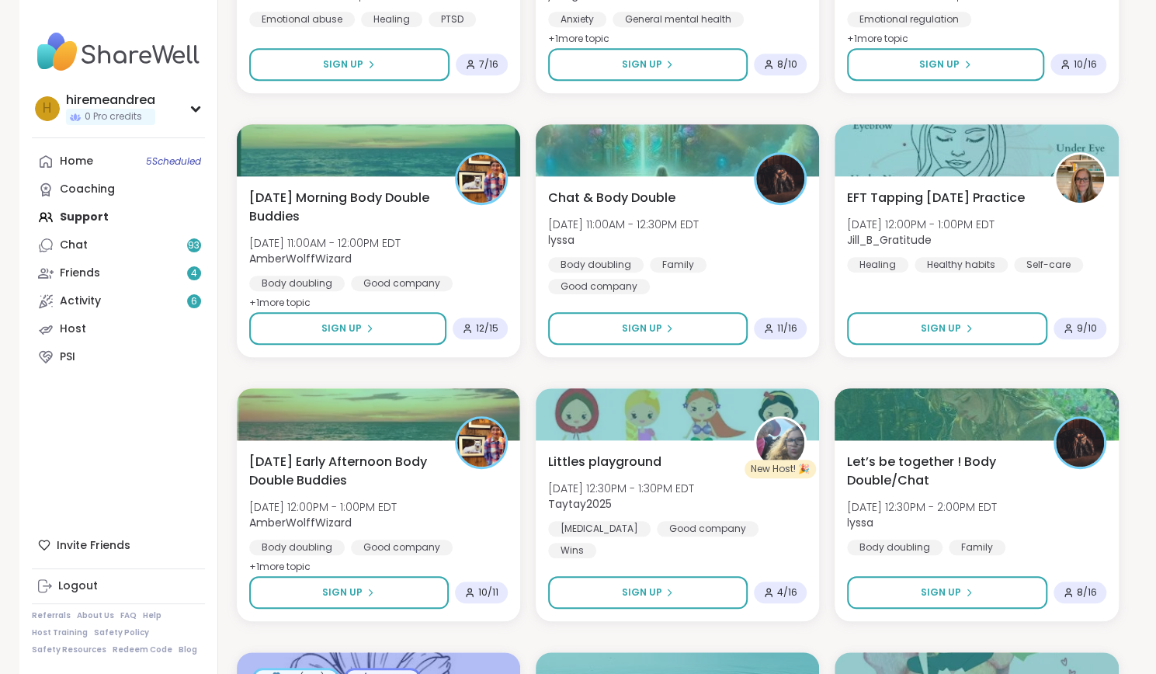
scroll to position [610, 0]
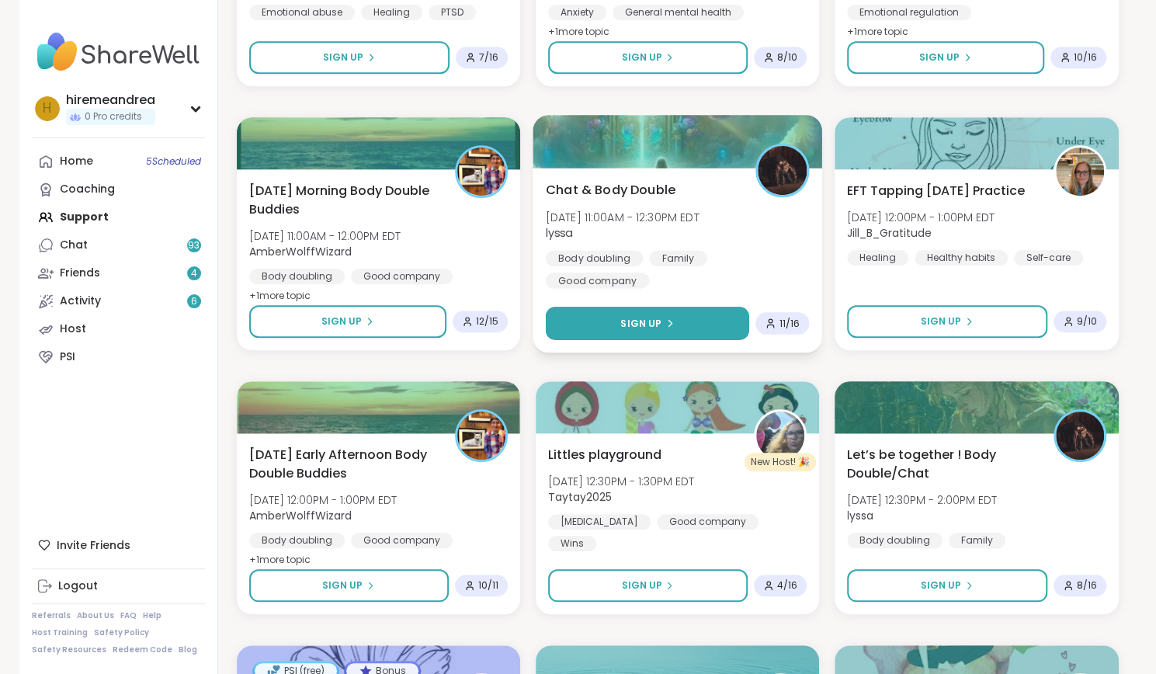
click at [646, 326] on span "Sign Up" at bounding box center [641, 323] width 41 height 14
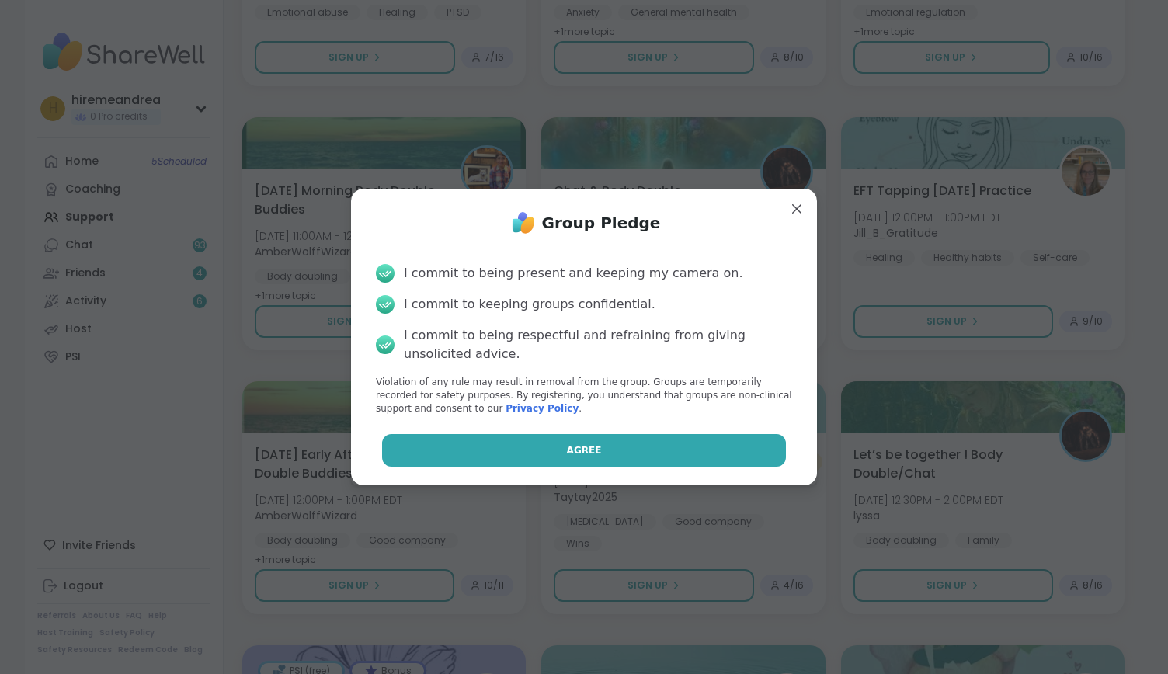
click at [593, 454] on button "Agree" at bounding box center [584, 450] width 405 height 33
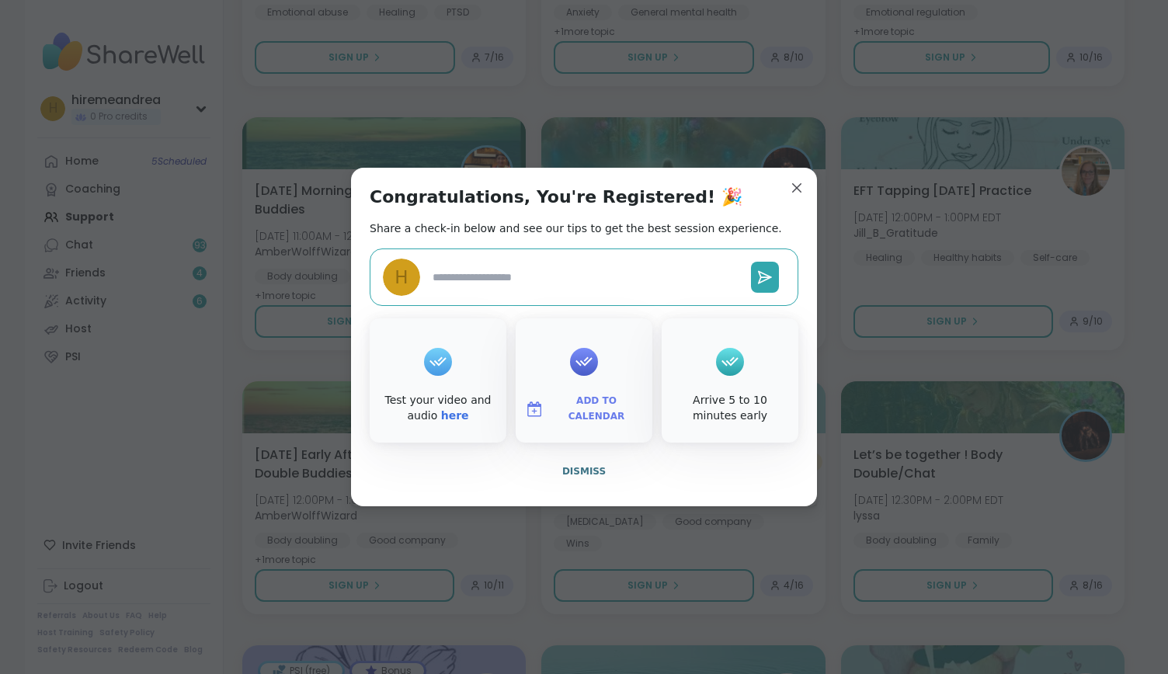
type textarea "*"
